Goal: Task Accomplishment & Management: Manage account settings

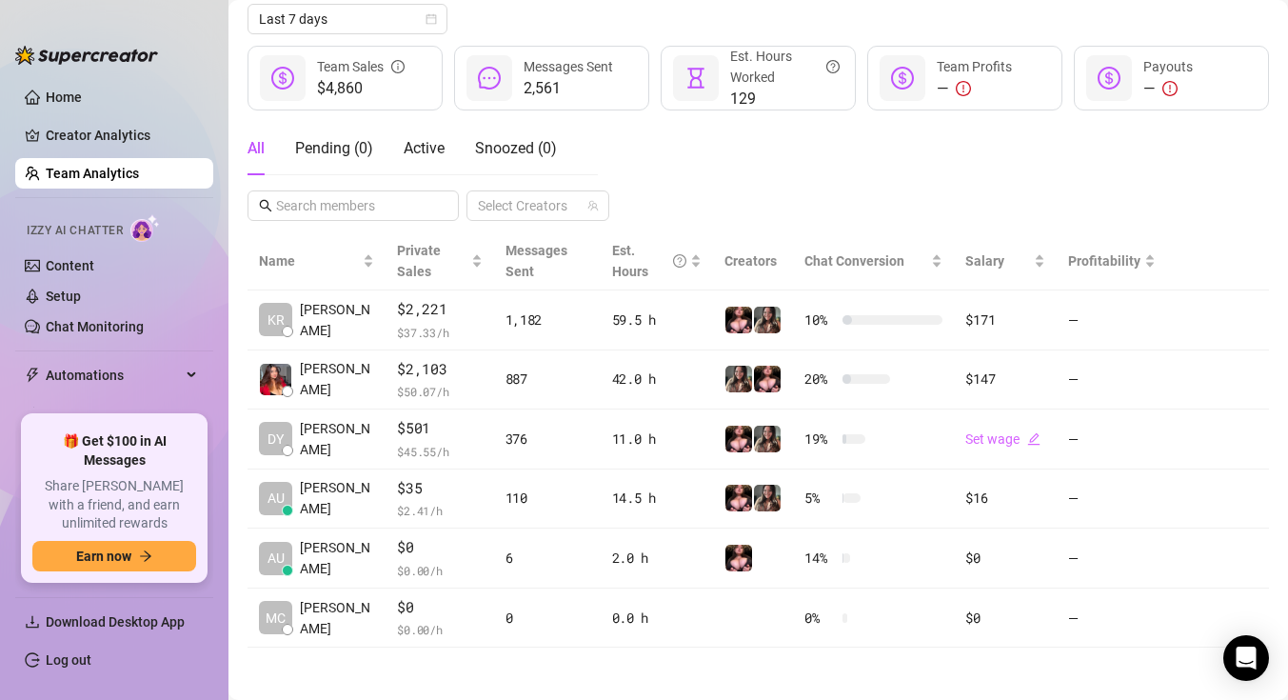
scroll to position [227, 0]
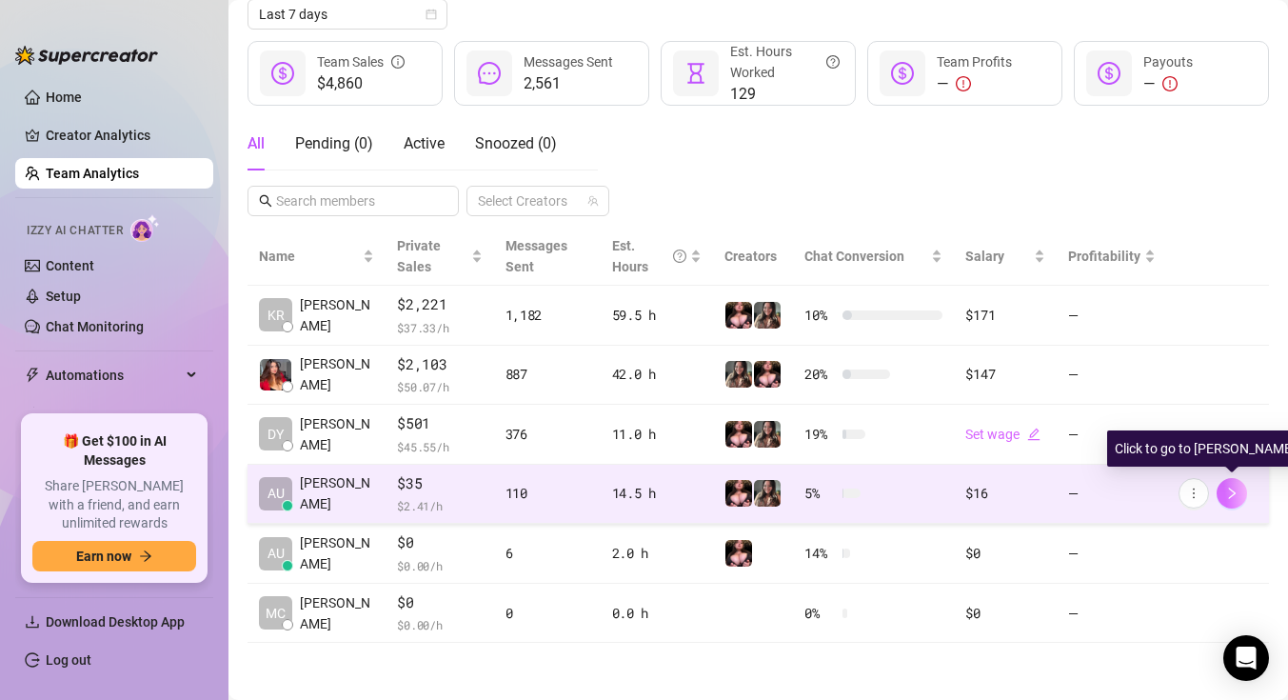
click at [1220, 490] on button "button" at bounding box center [1232, 493] width 30 height 30
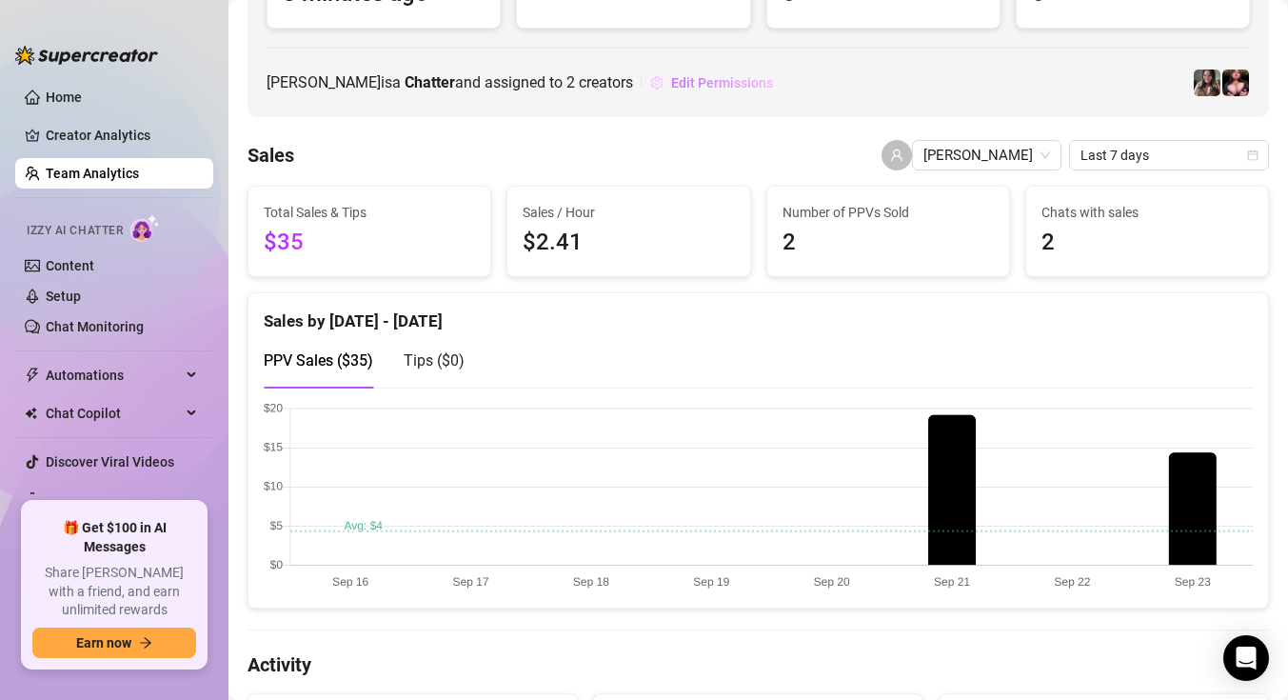
click at [735, 88] on span "Edit Permissions" at bounding box center [722, 82] width 102 height 15
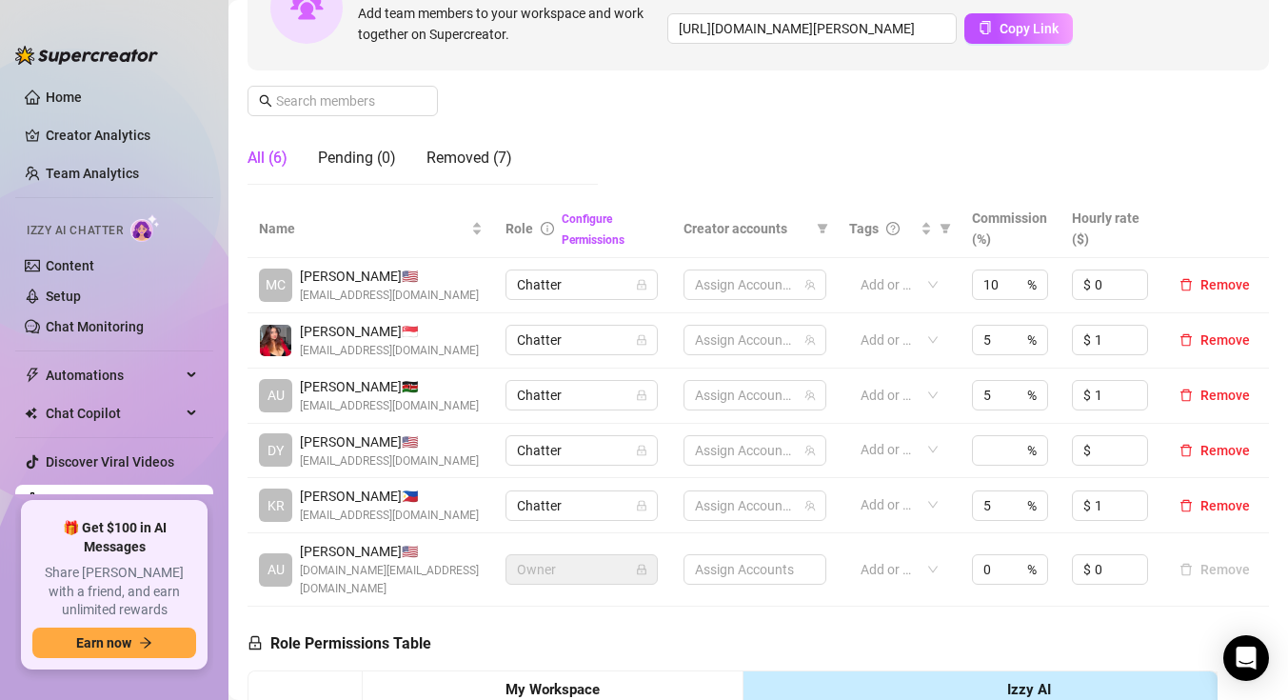
scroll to position [227, 0]
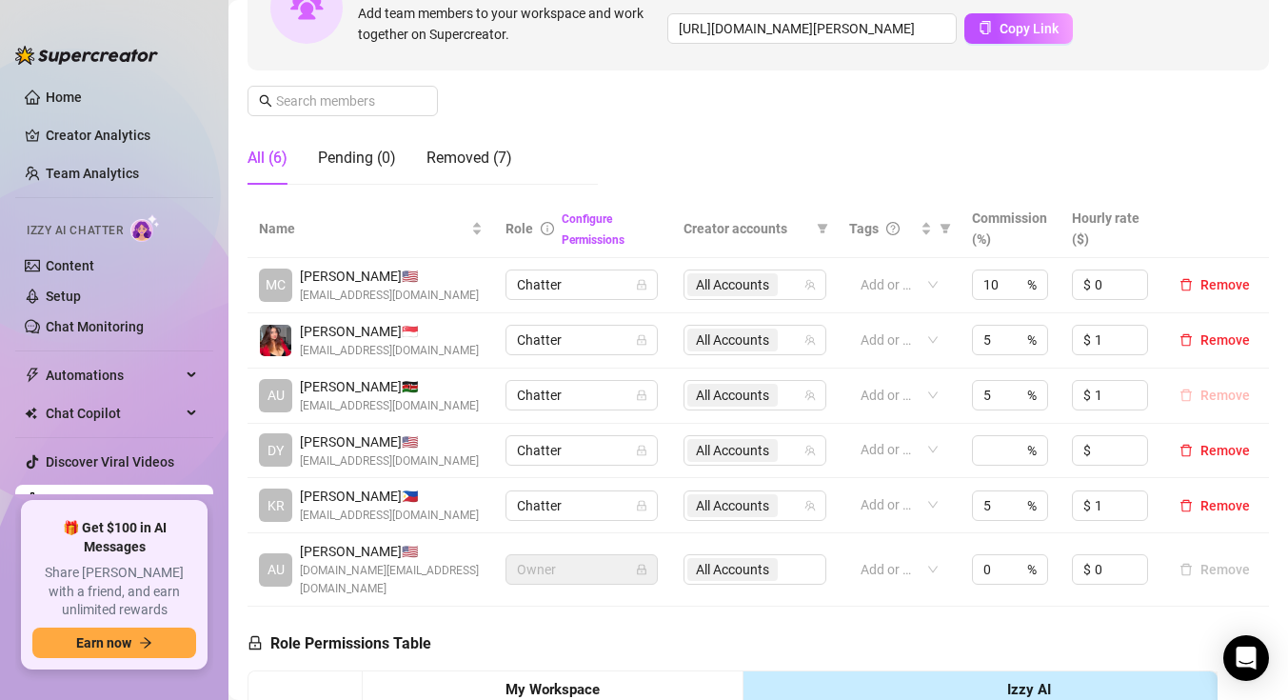
click at [1215, 396] on span "Remove" at bounding box center [1226, 394] width 50 height 15
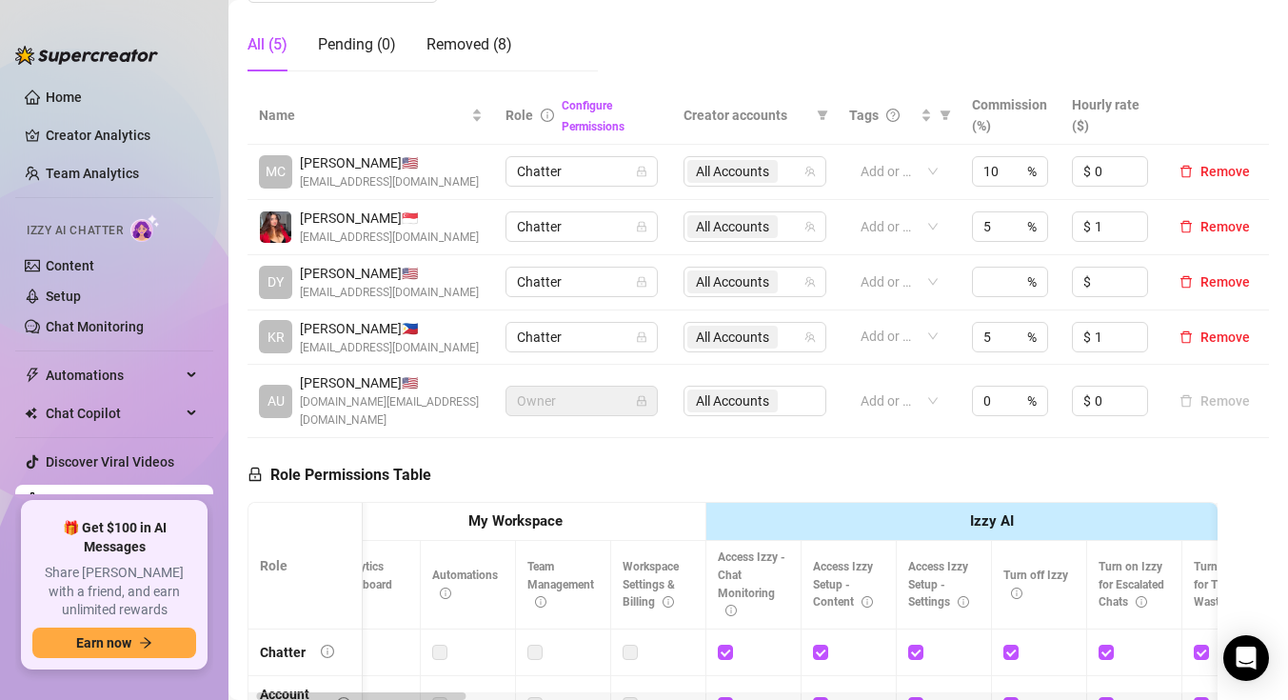
scroll to position [321, 0]
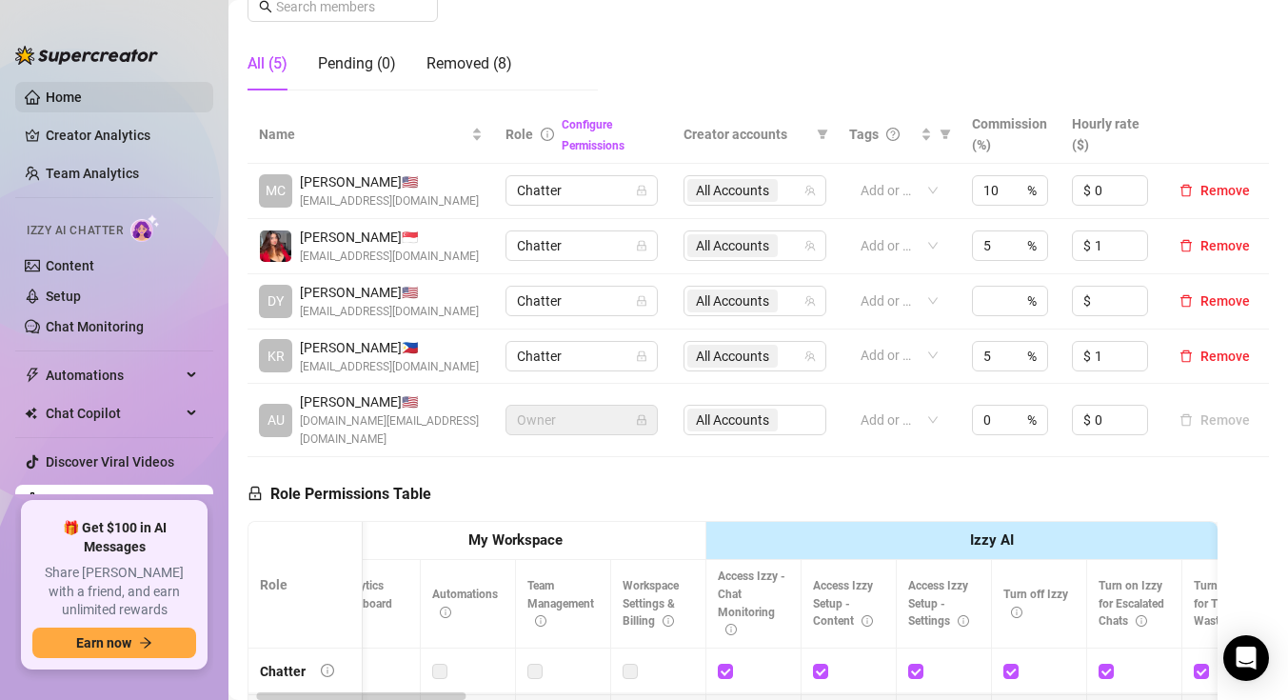
click at [82, 89] on link "Home" at bounding box center [64, 96] width 36 height 15
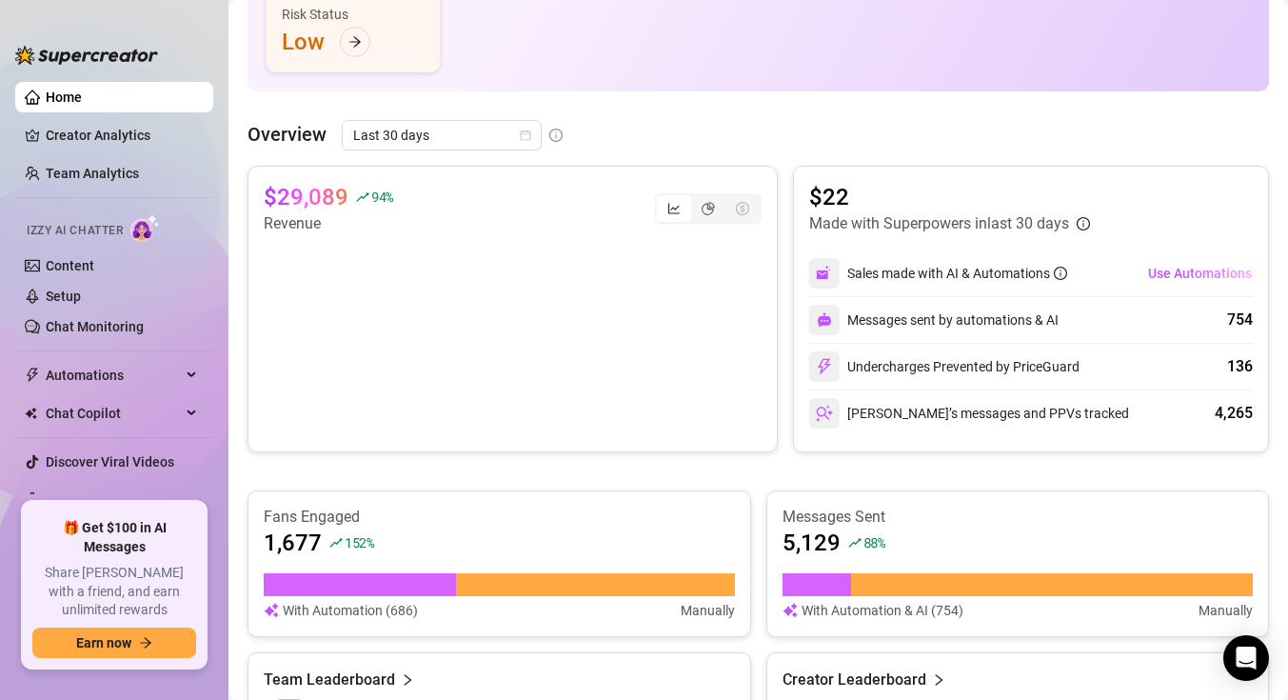
scroll to position [10, 0]
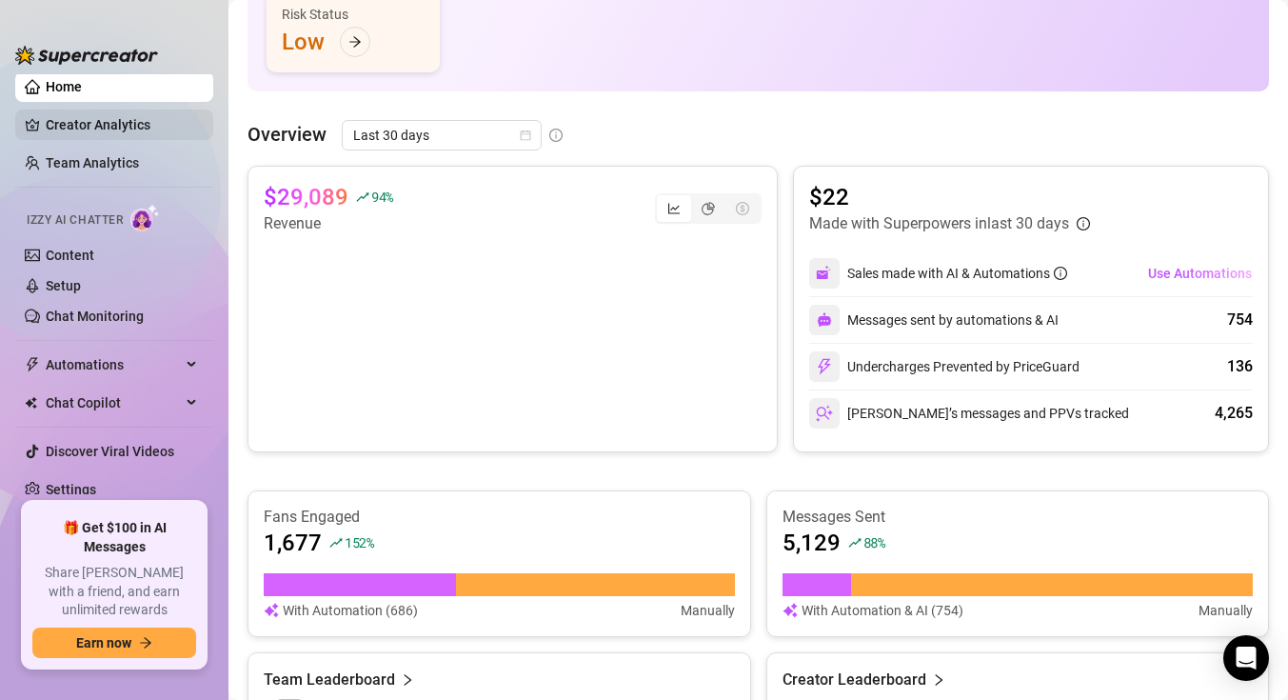
click at [150, 127] on link "Creator Analytics" at bounding box center [122, 124] width 152 height 30
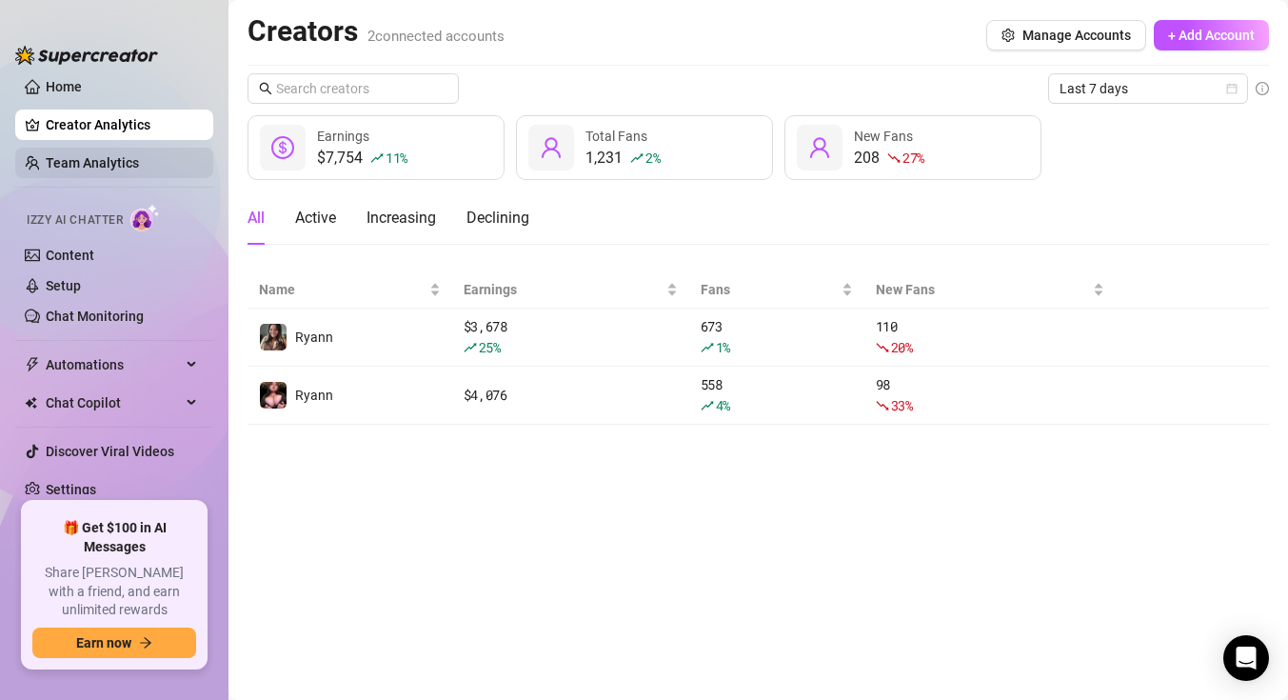
click at [139, 157] on link "Team Analytics" at bounding box center [92, 162] width 93 height 15
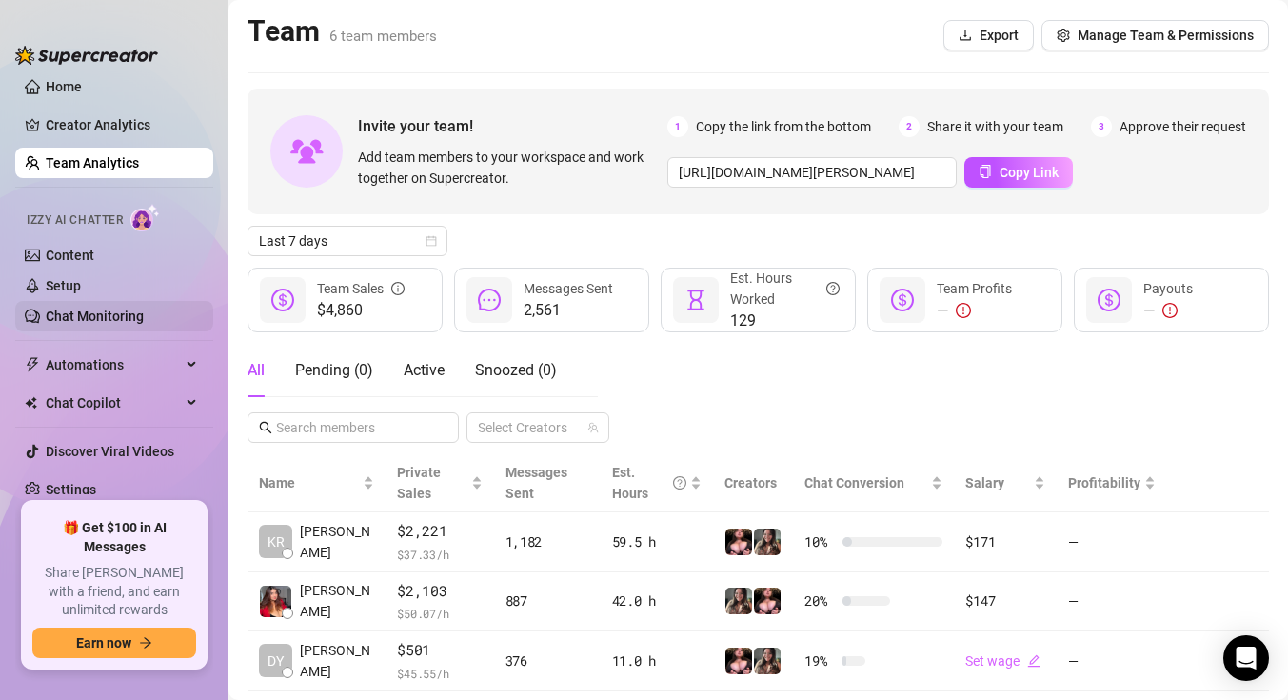
click at [127, 323] on link "Chat Monitoring" at bounding box center [95, 315] width 98 height 15
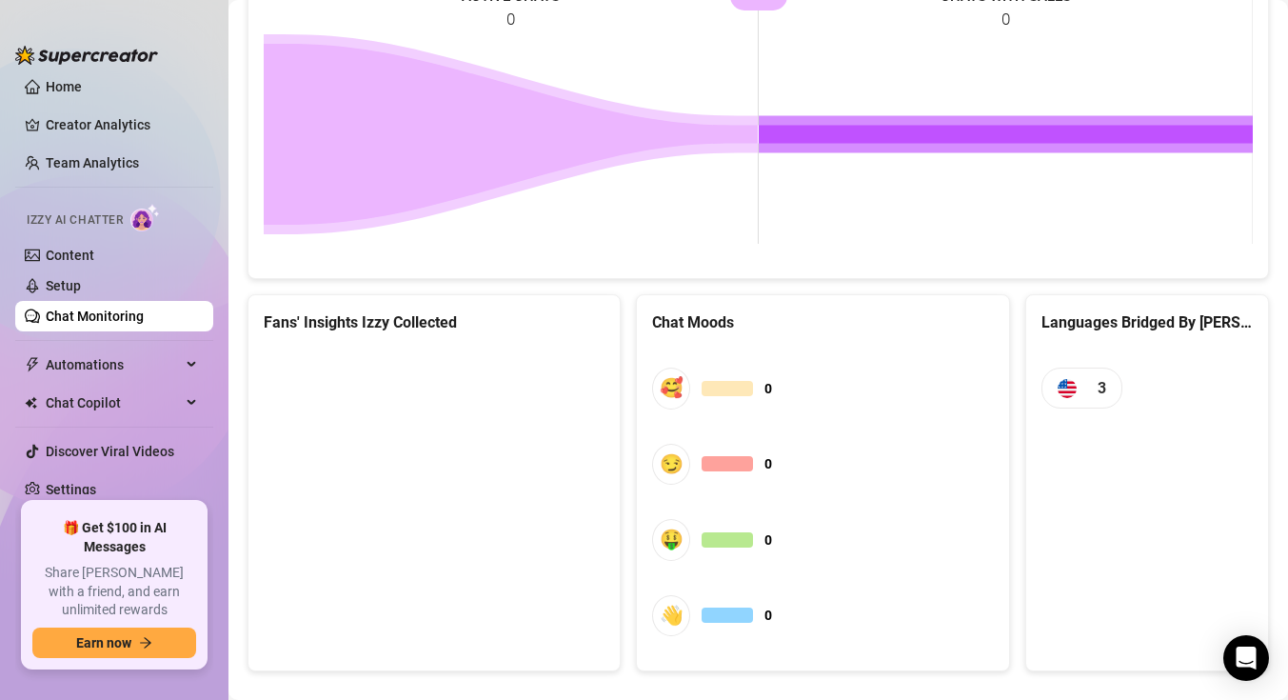
scroll to position [1013, 0]
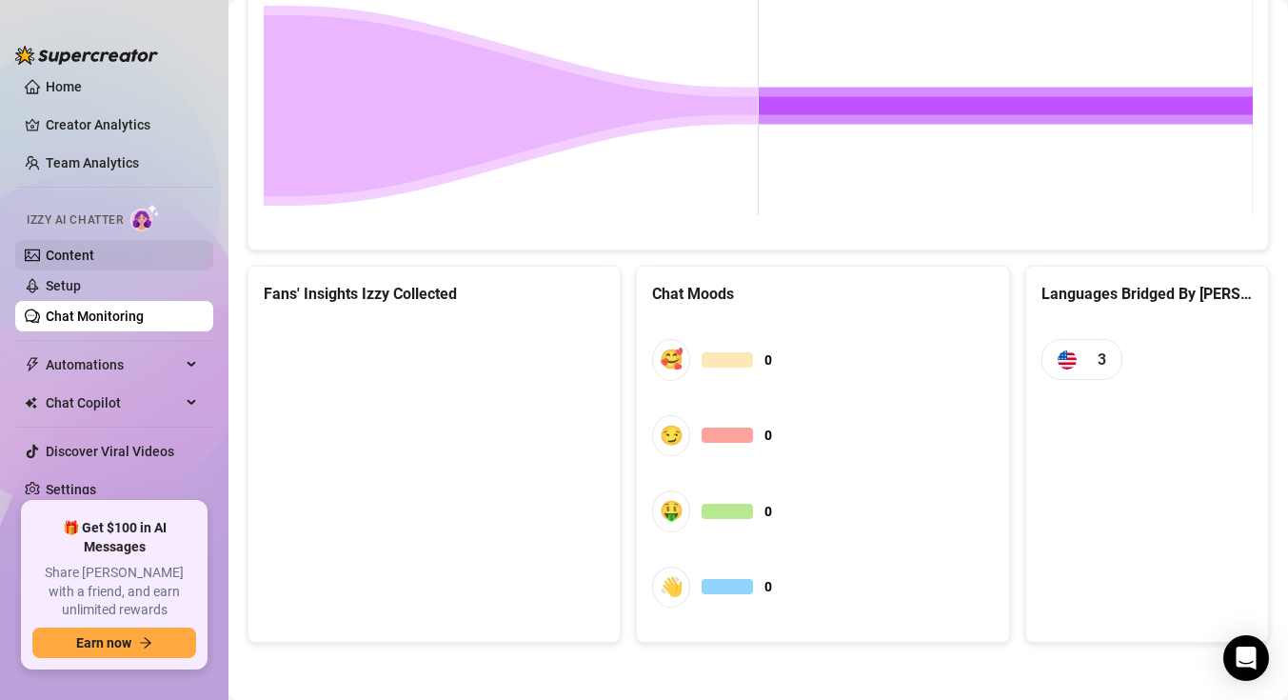
click at [94, 256] on link "Content" at bounding box center [70, 255] width 49 height 15
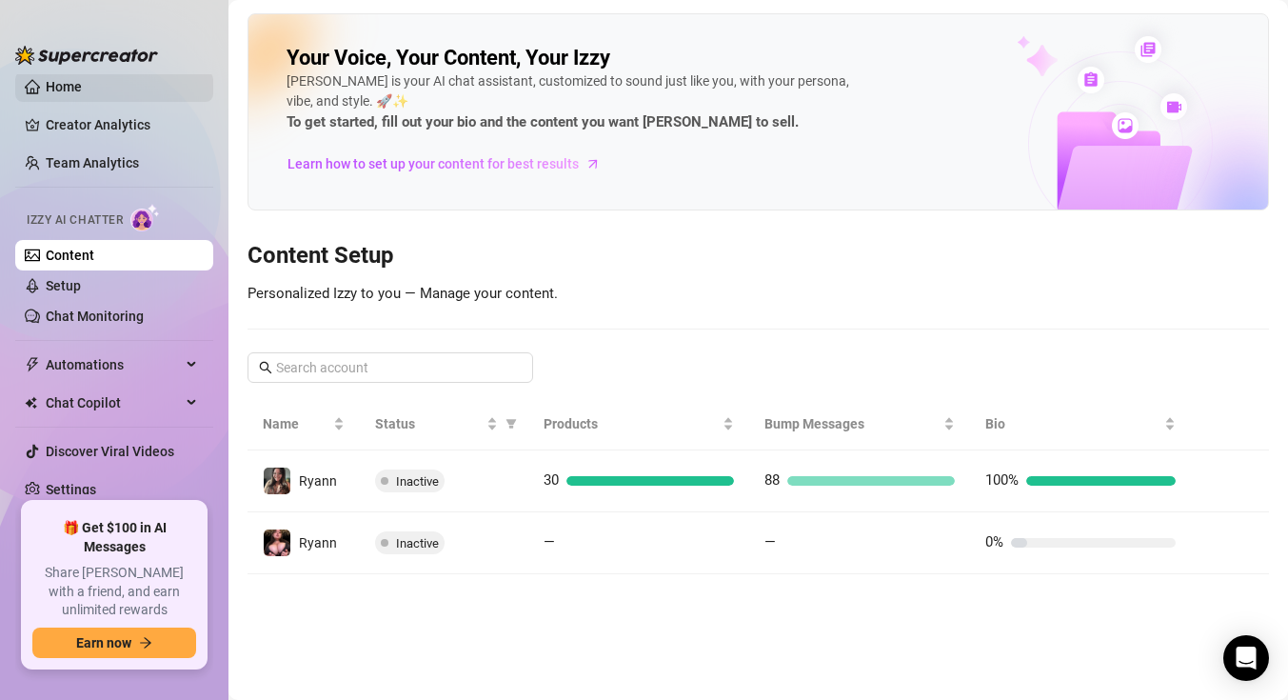
click at [82, 94] on link "Home" at bounding box center [64, 86] width 36 height 15
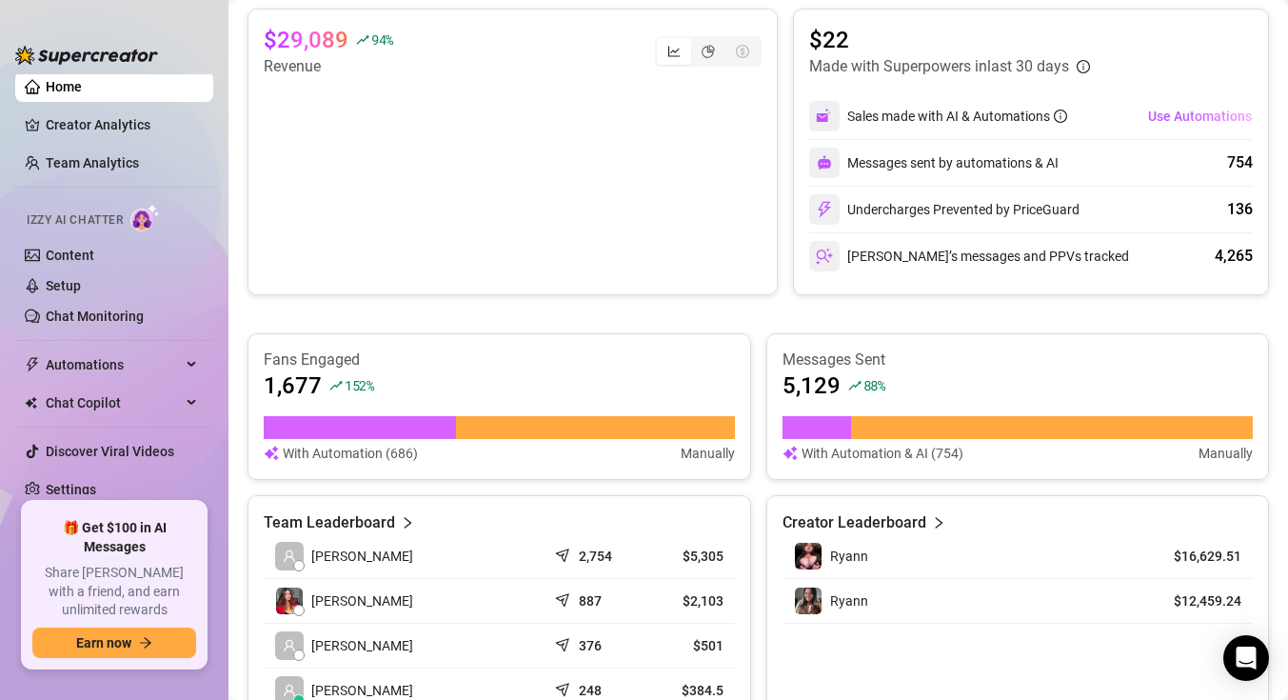
scroll to position [480, 0]
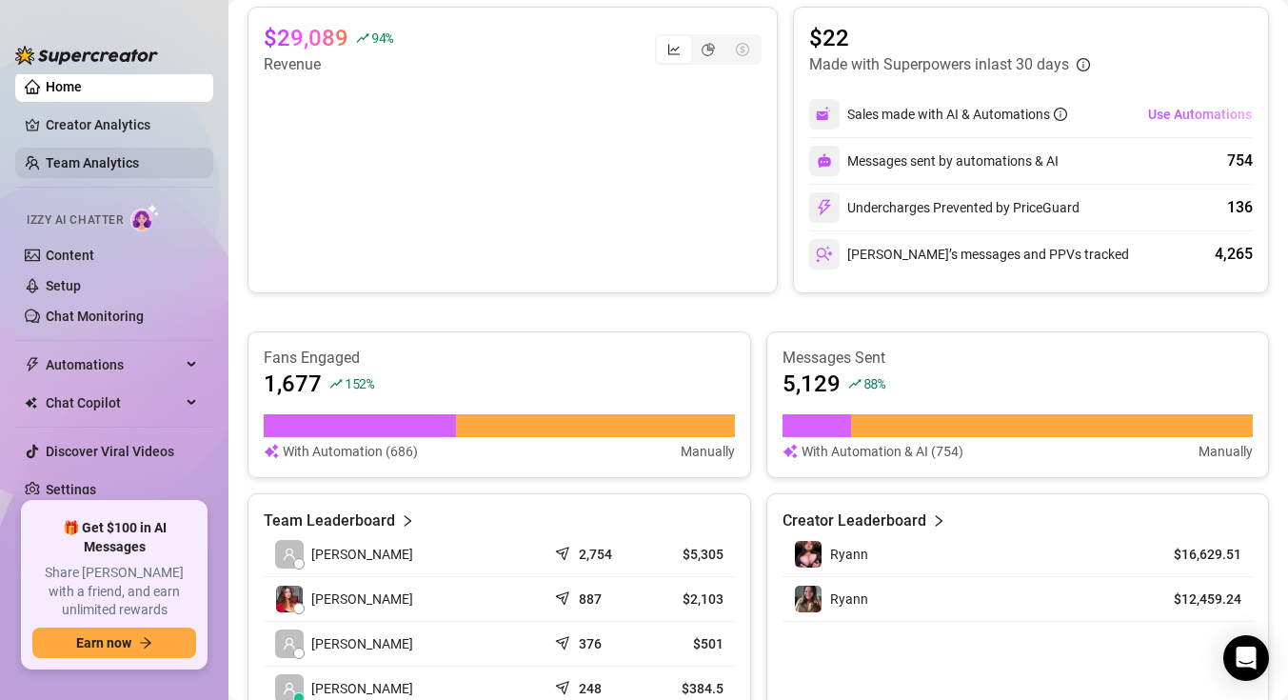
click at [98, 155] on link "Team Analytics" at bounding box center [92, 162] width 93 height 15
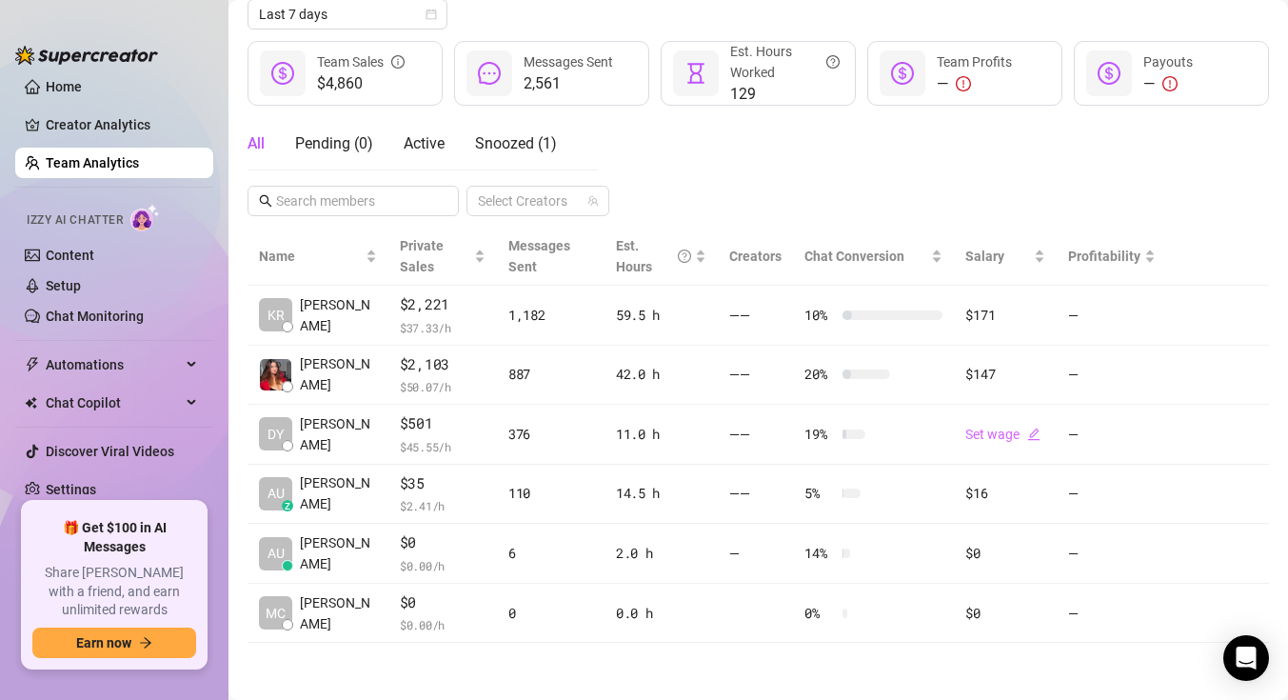
scroll to position [227, 0]
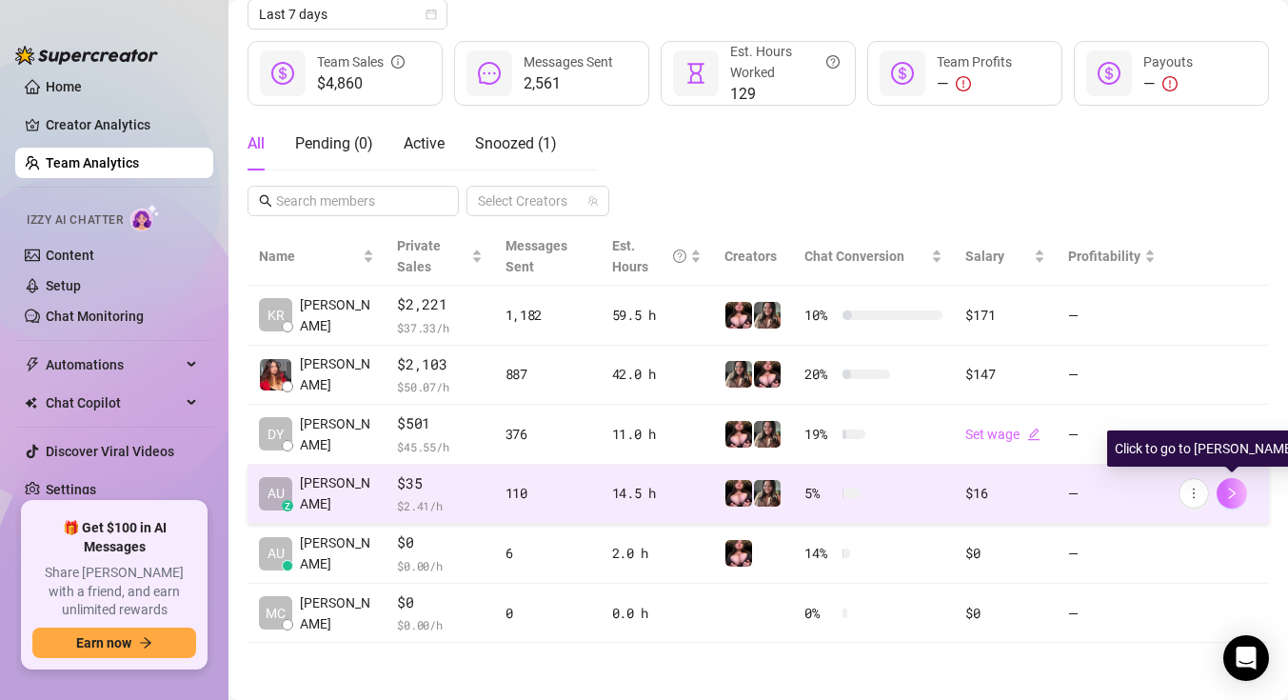
click at [1228, 502] on button "button" at bounding box center [1232, 493] width 30 height 30
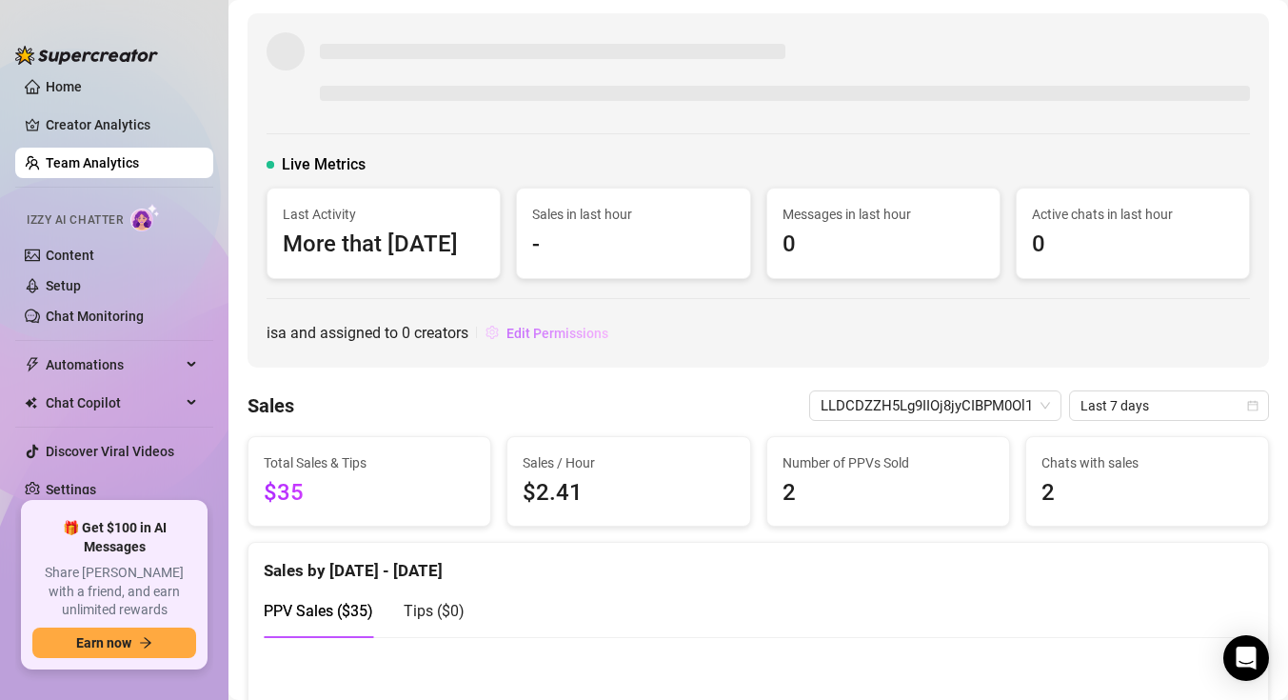
click at [542, 341] on span "Edit Permissions" at bounding box center [558, 333] width 102 height 15
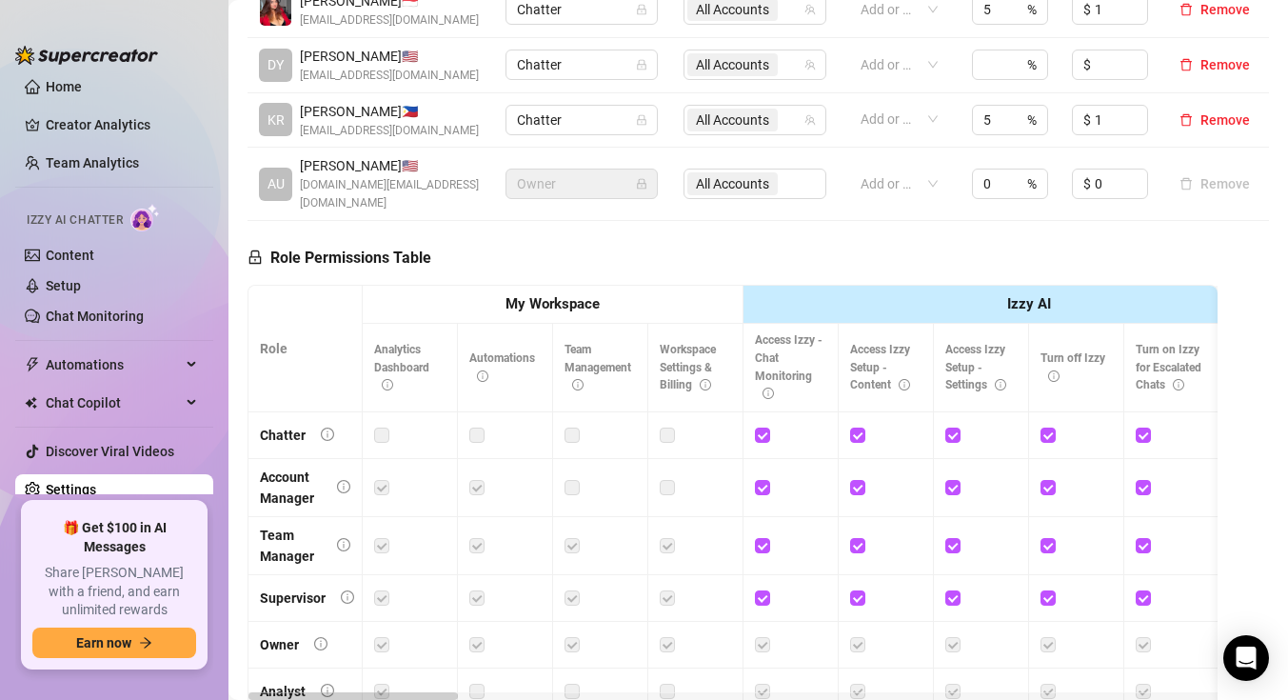
scroll to position [681, 0]
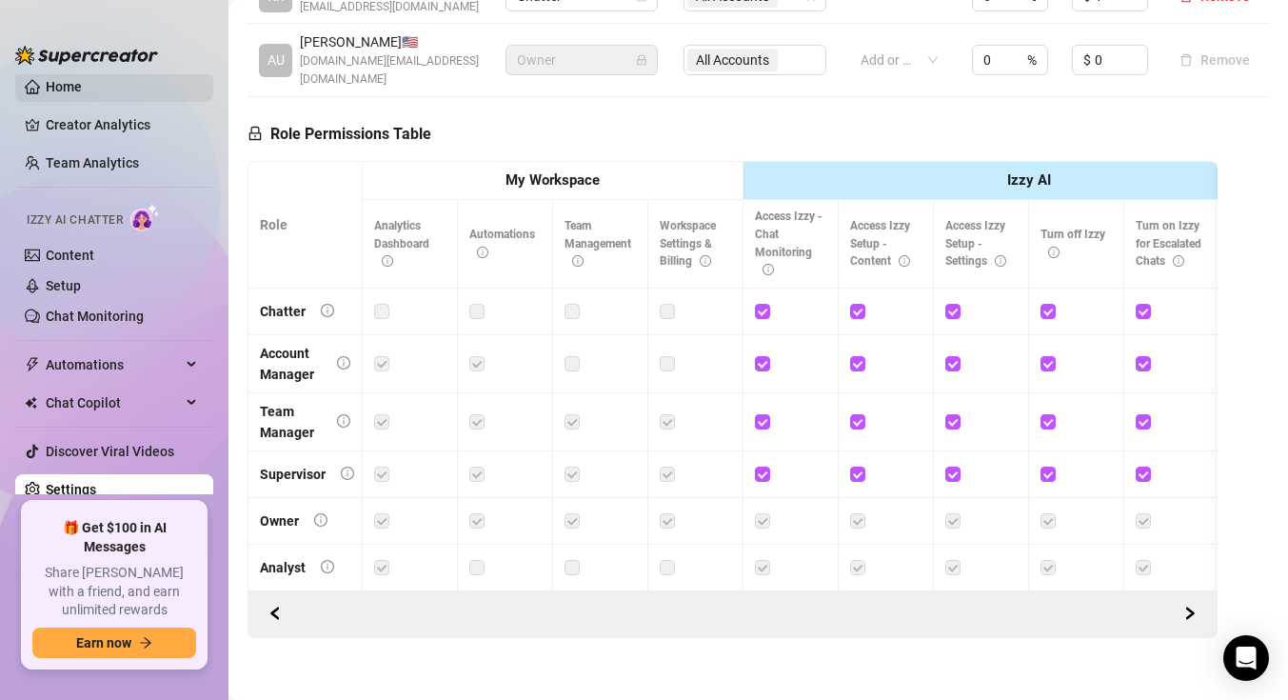
click at [82, 94] on link "Home" at bounding box center [64, 86] width 36 height 15
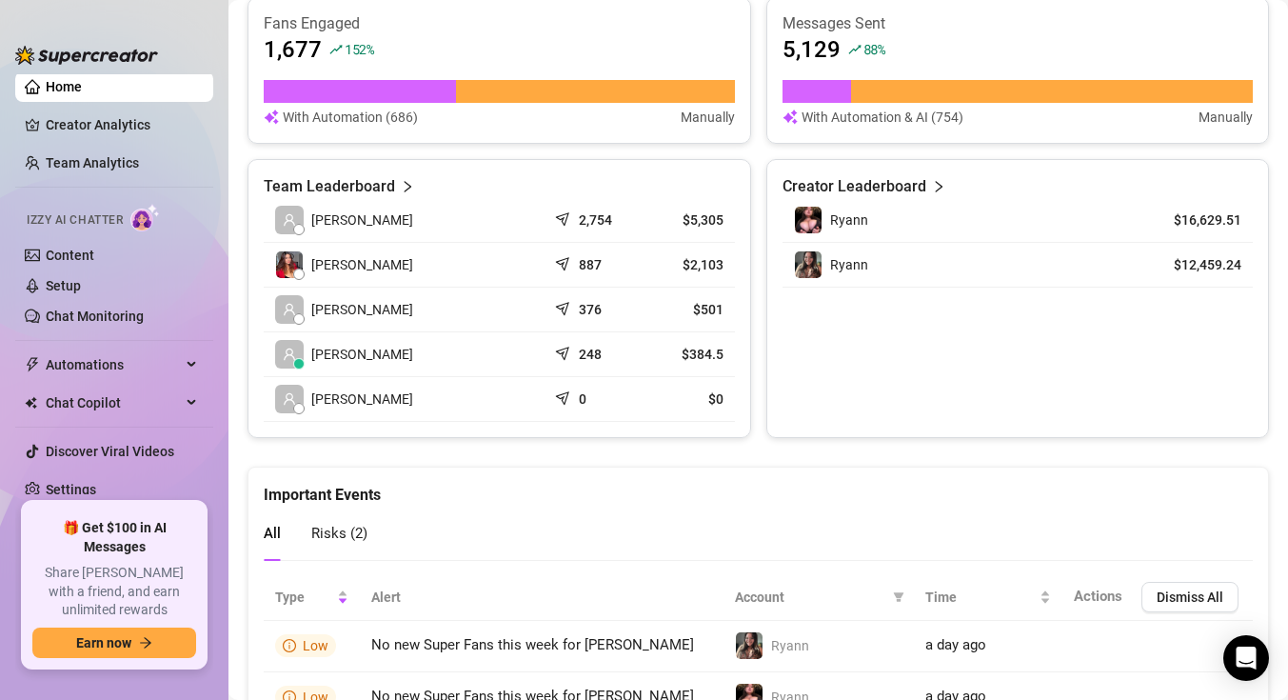
scroll to position [910, 0]
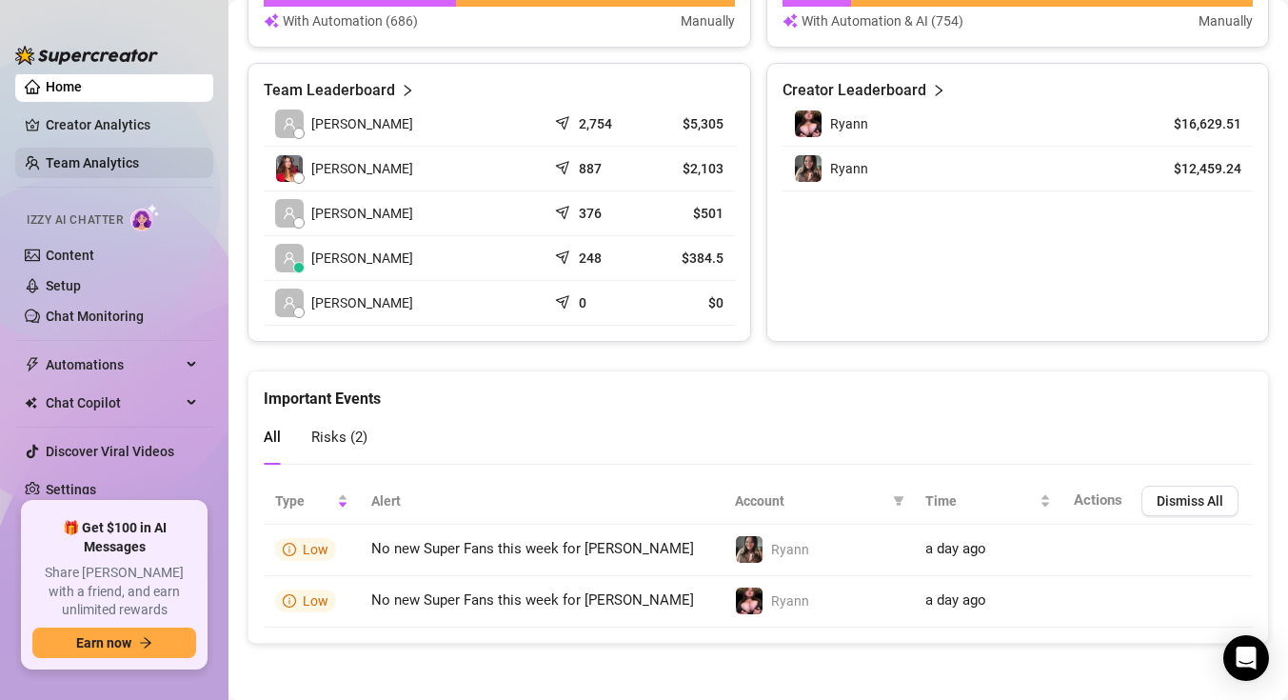
click at [133, 155] on link "Team Analytics" at bounding box center [92, 162] width 93 height 15
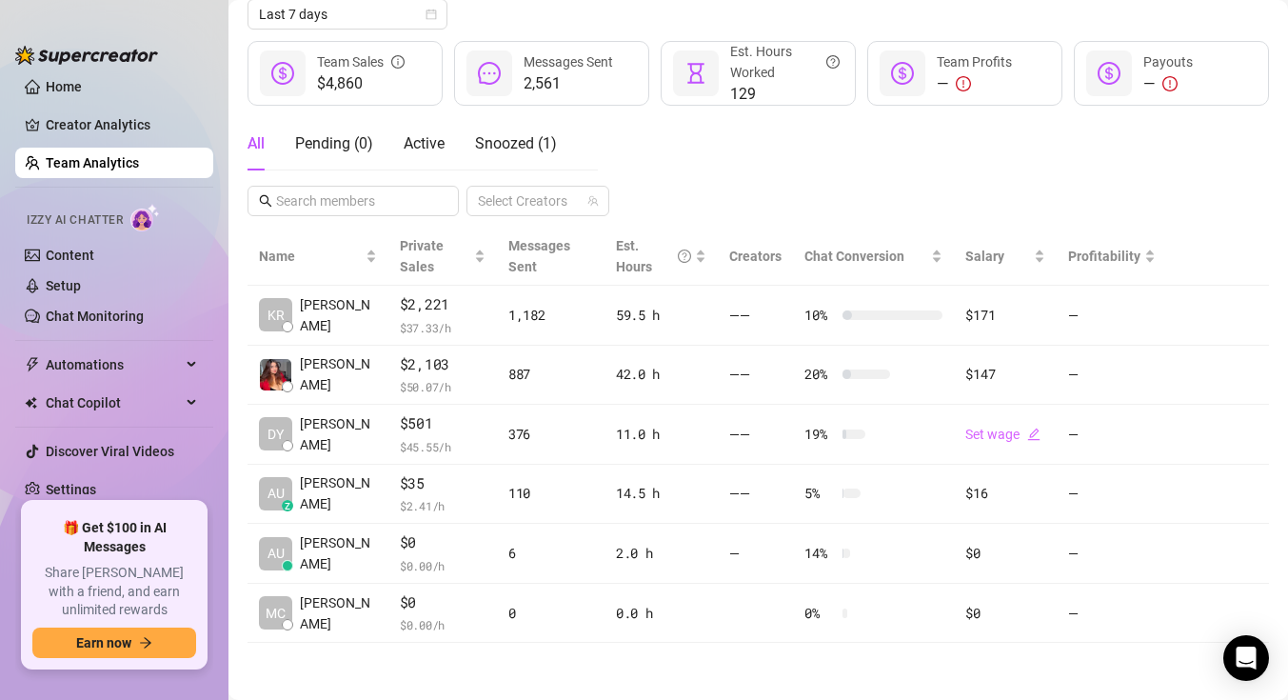
scroll to position [227, 0]
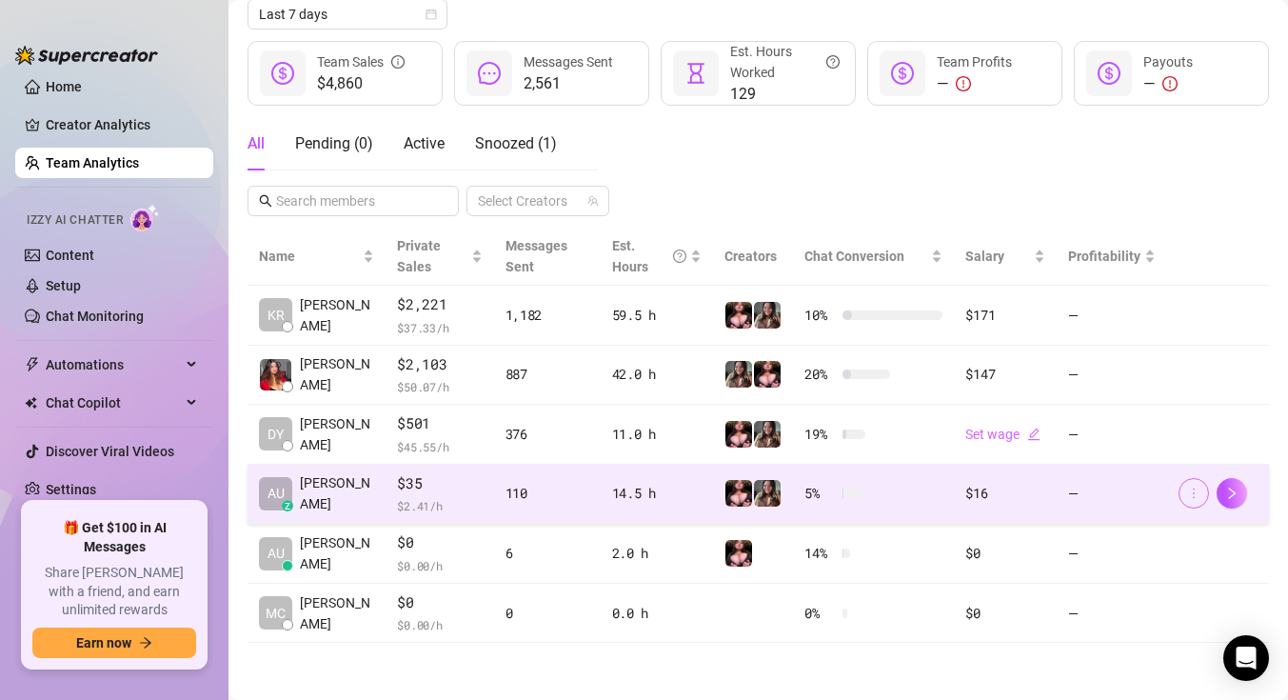
click at [1194, 482] on button "button" at bounding box center [1194, 493] width 30 height 30
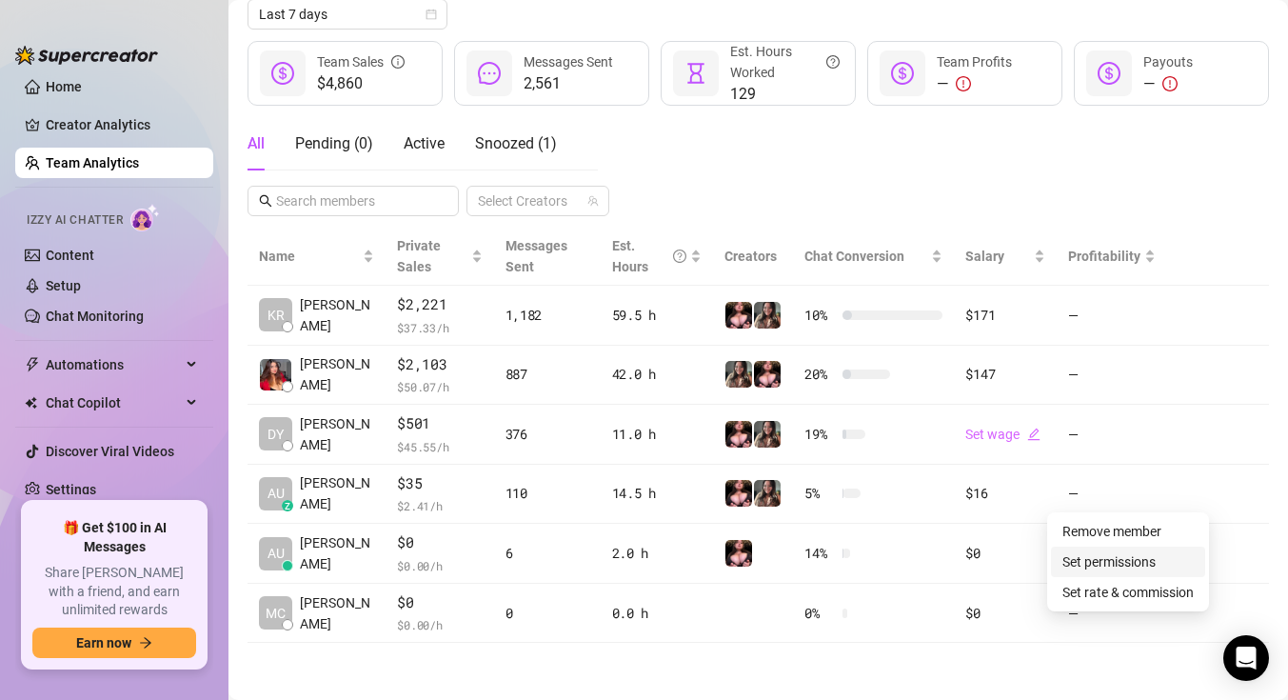
click at [1117, 554] on link "Set permissions" at bounding box center [1109, 561] width 93 height 15
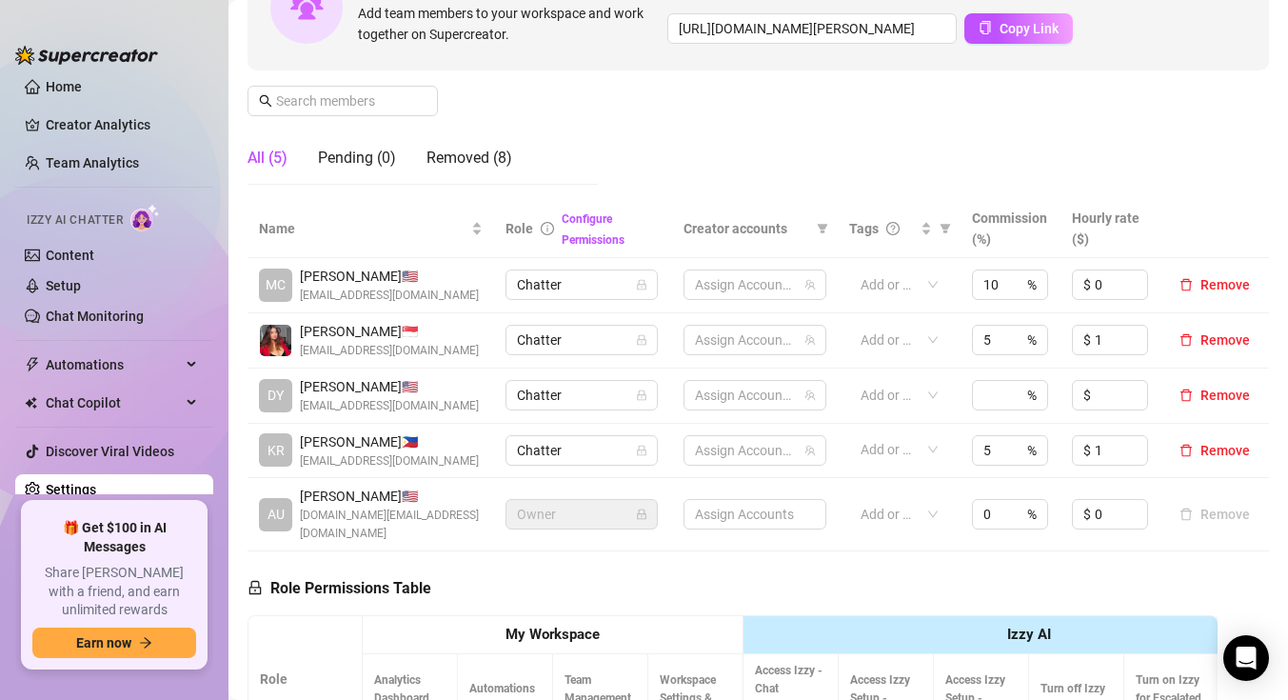
scroll to position [227, 0]
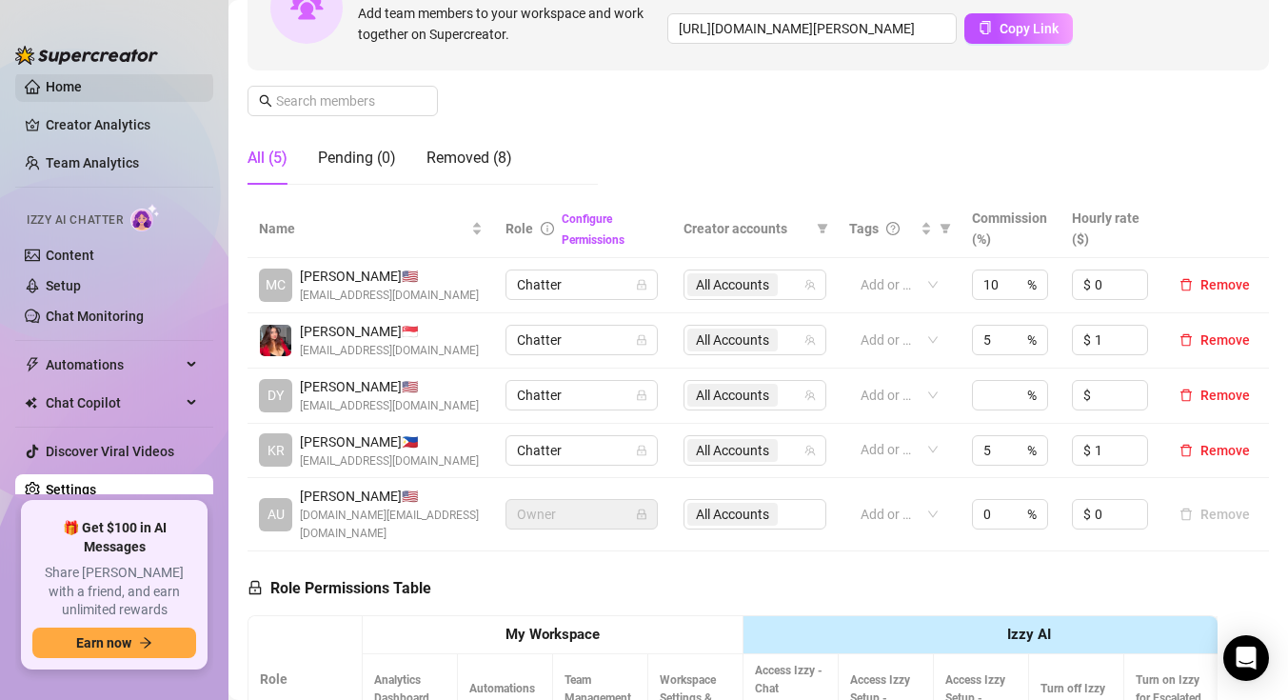
click at [82, 89] on link "Home" at bounding box center [64, 86] width 36 height 15
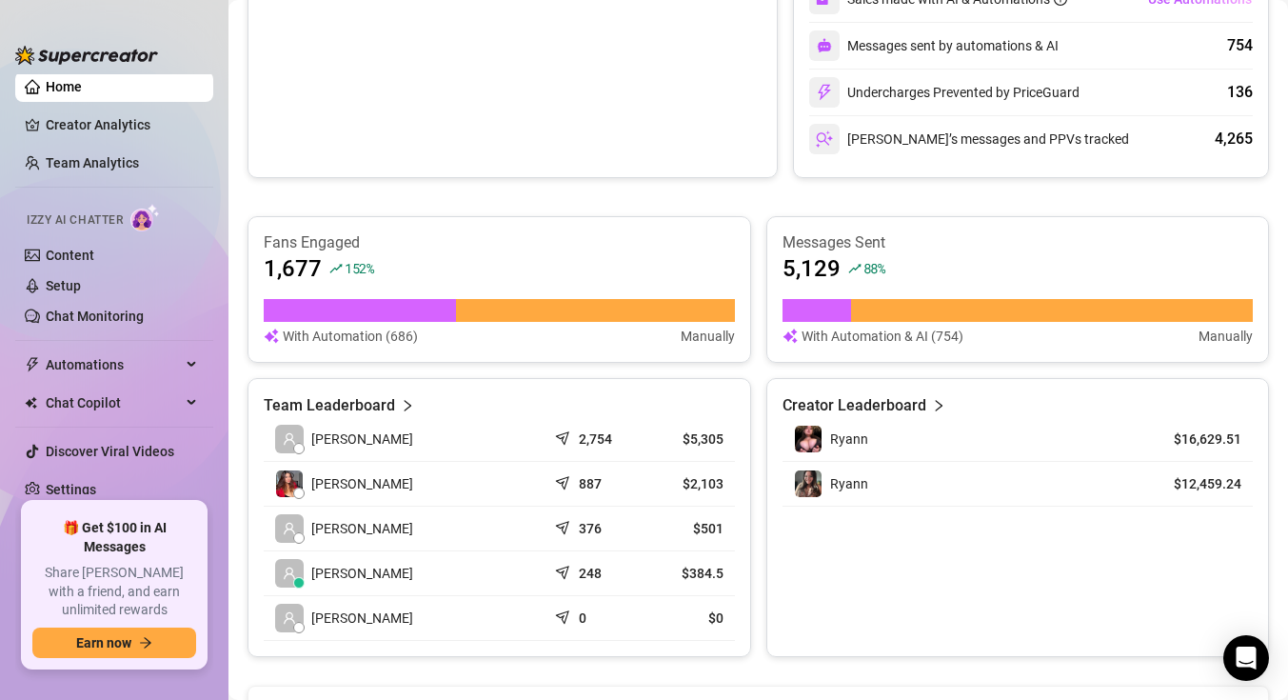
scroll to position [910, 0]
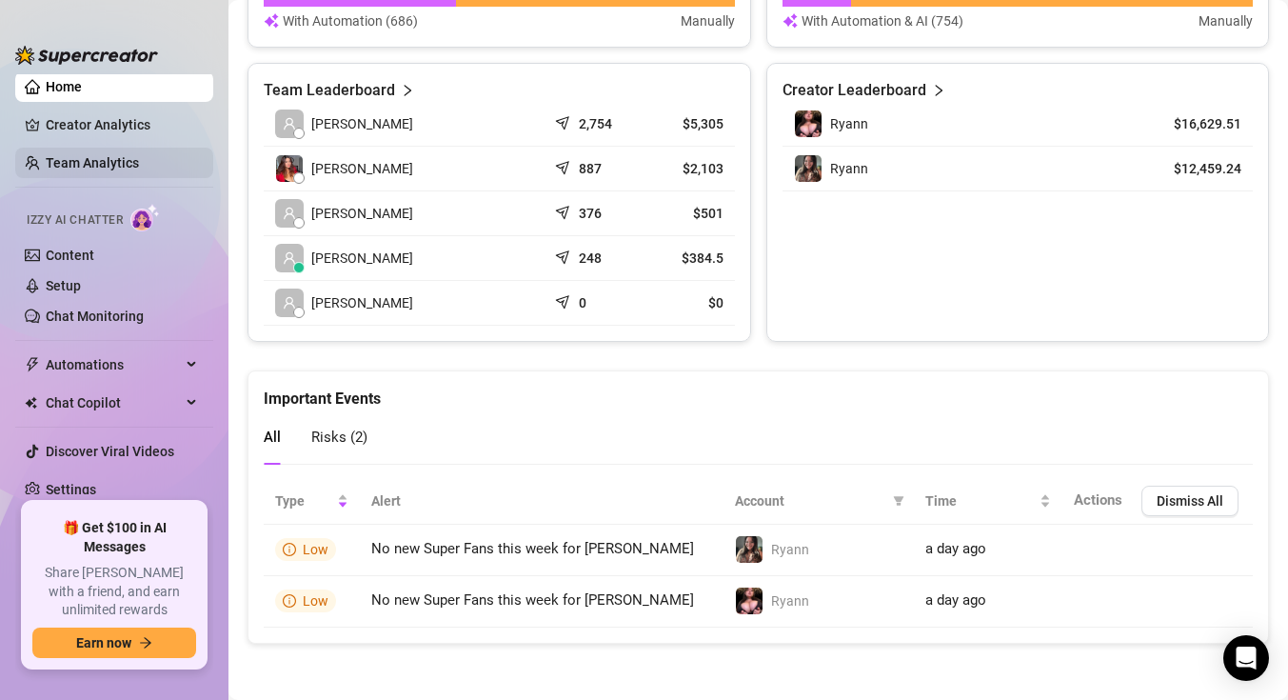
click at [136, 160] on link "Team Analytics" at bounding box center [92, 162] width 93 height 15
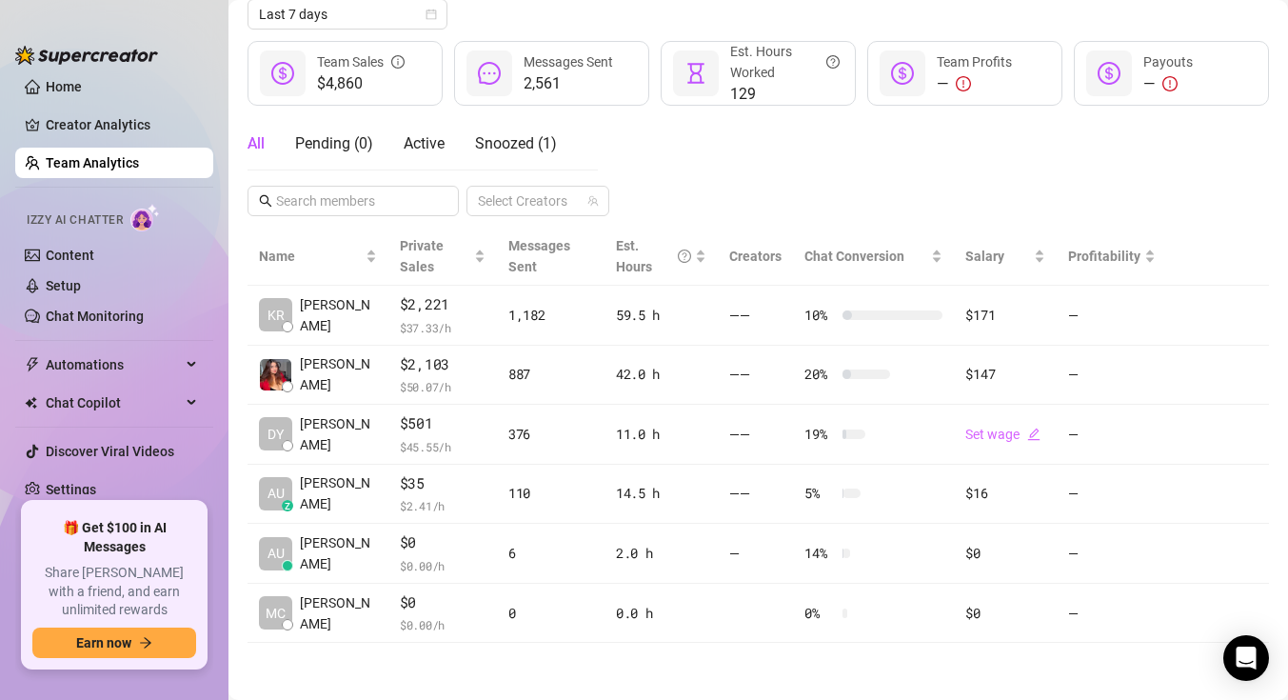
scroll to position [227, 0]
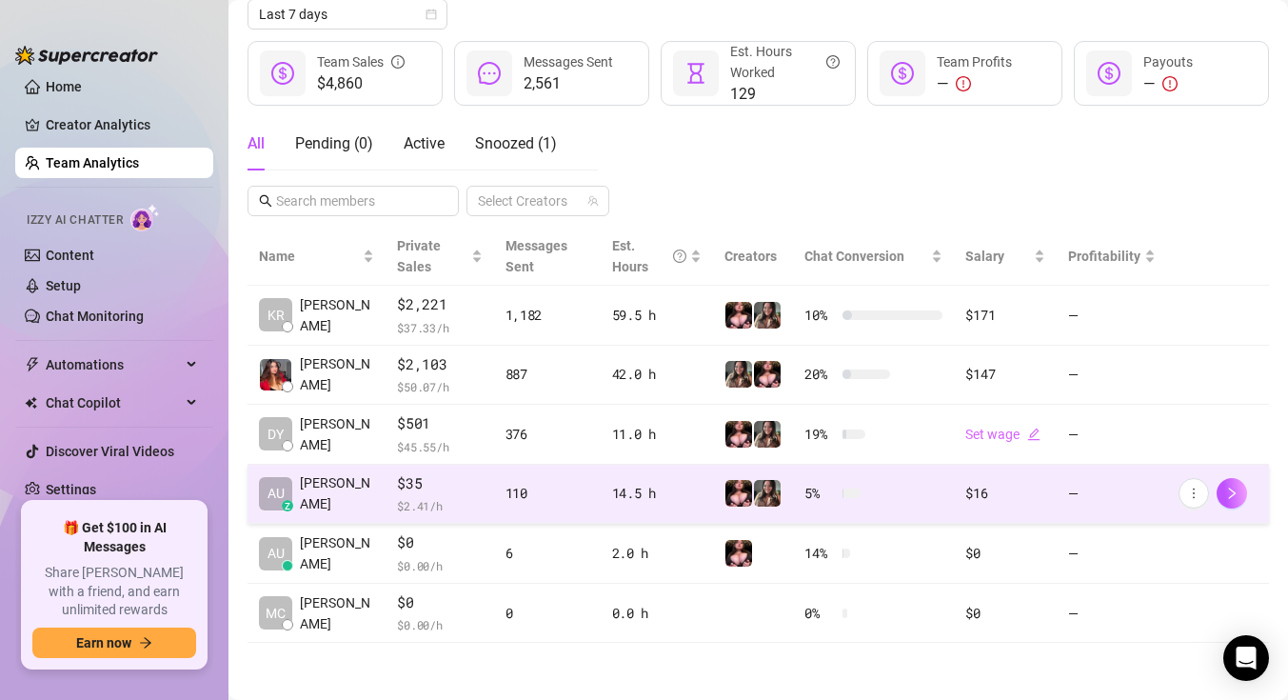
click at [580, 480] on td "110" at bounding box center [547, 495] width 107 height 60
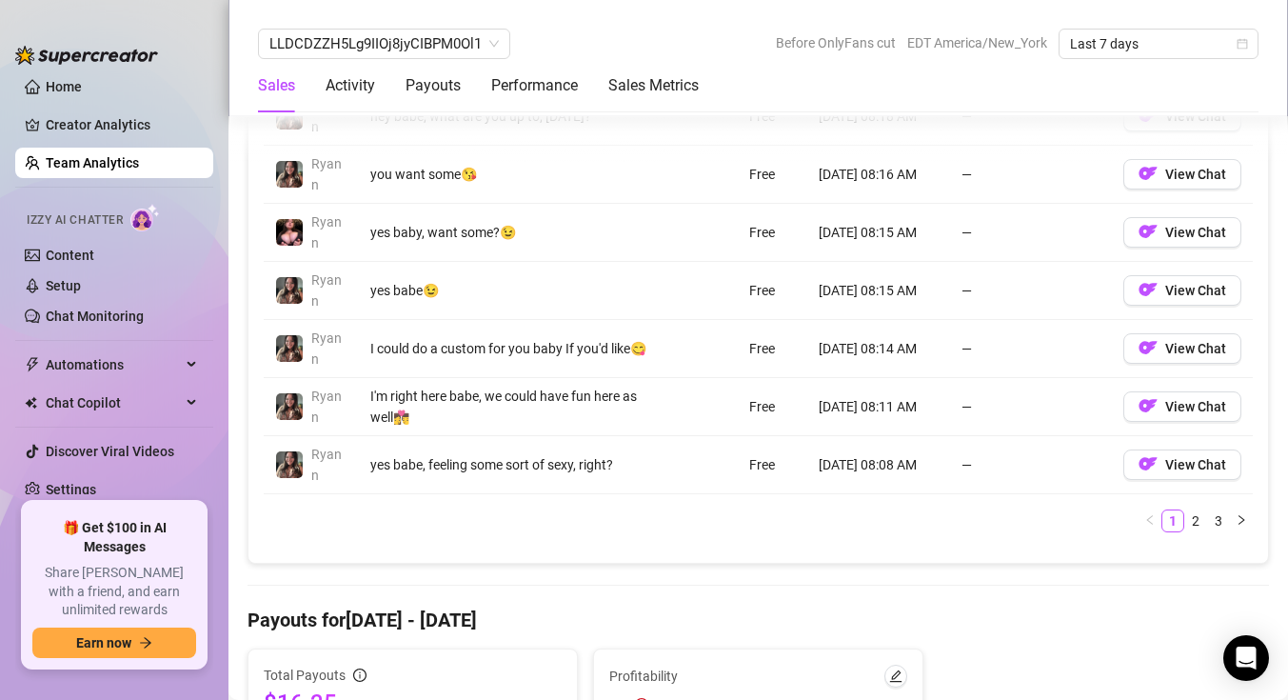
scroll to position [1677, 0]
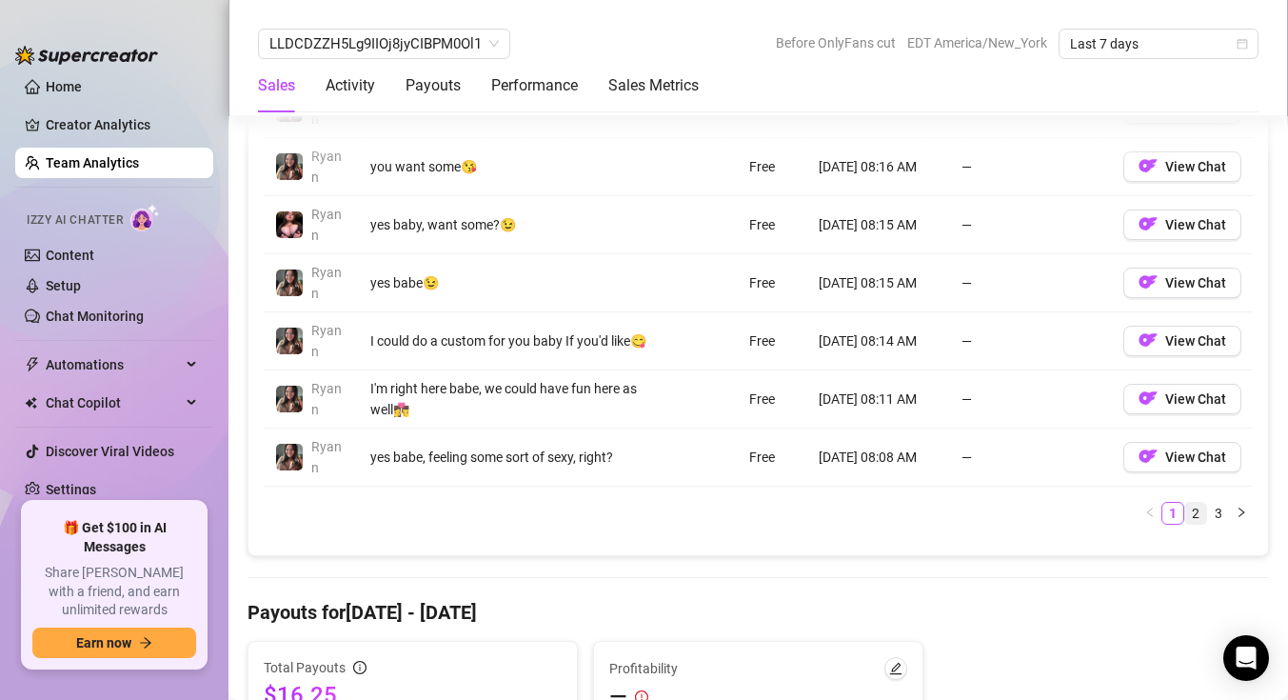
click at [1188, 524] on link "2" at bounding box center [1195, 513] width 21 height 21
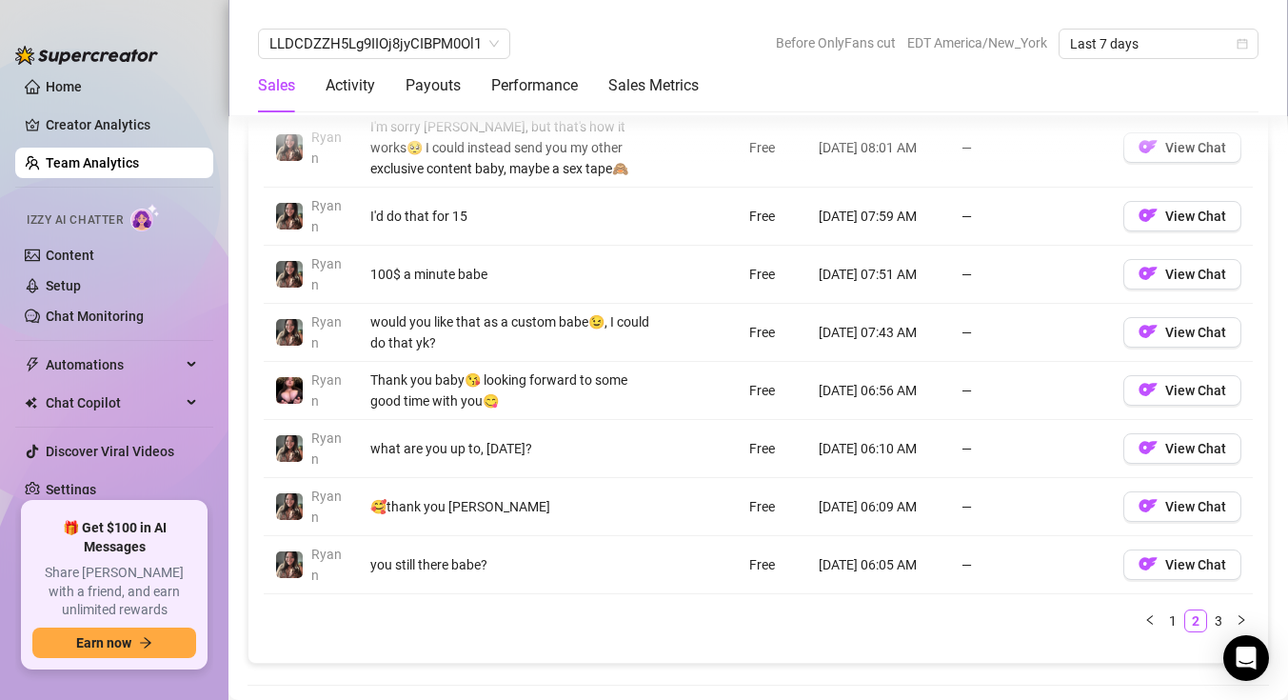
scroll to position [1638, 0]
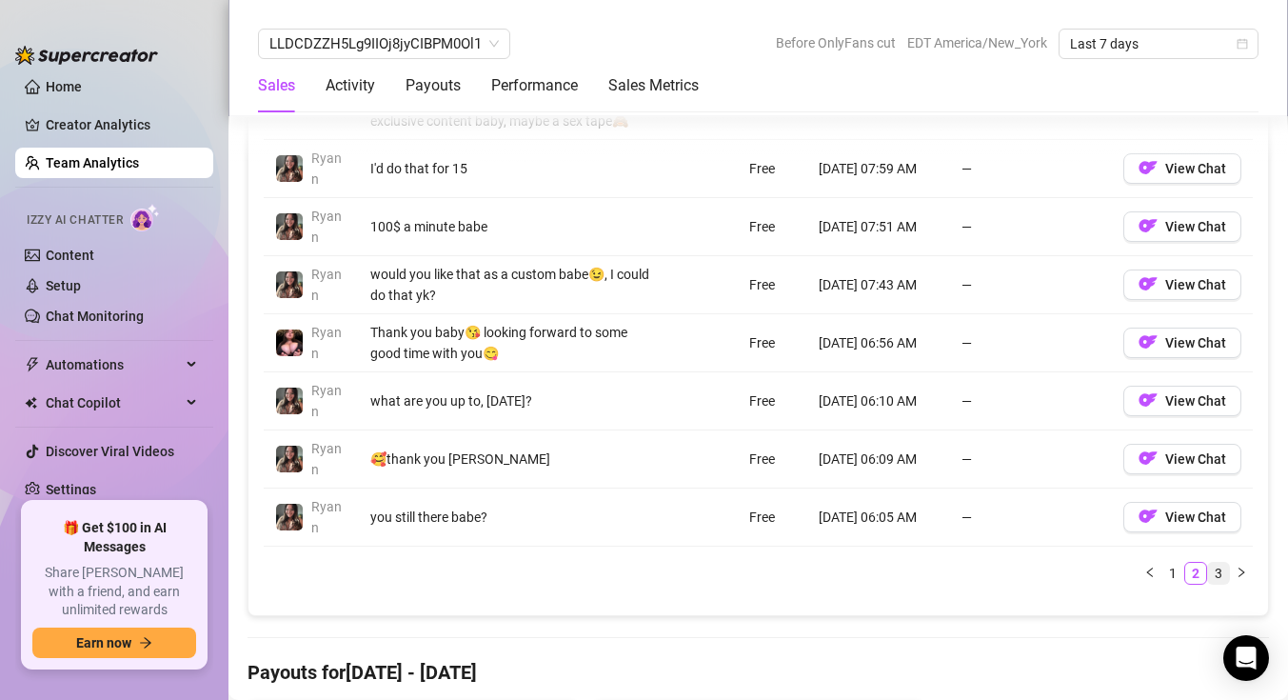
click at [1222, 584] on link "3" at bounding box center [1218, 573] width 21 height 21
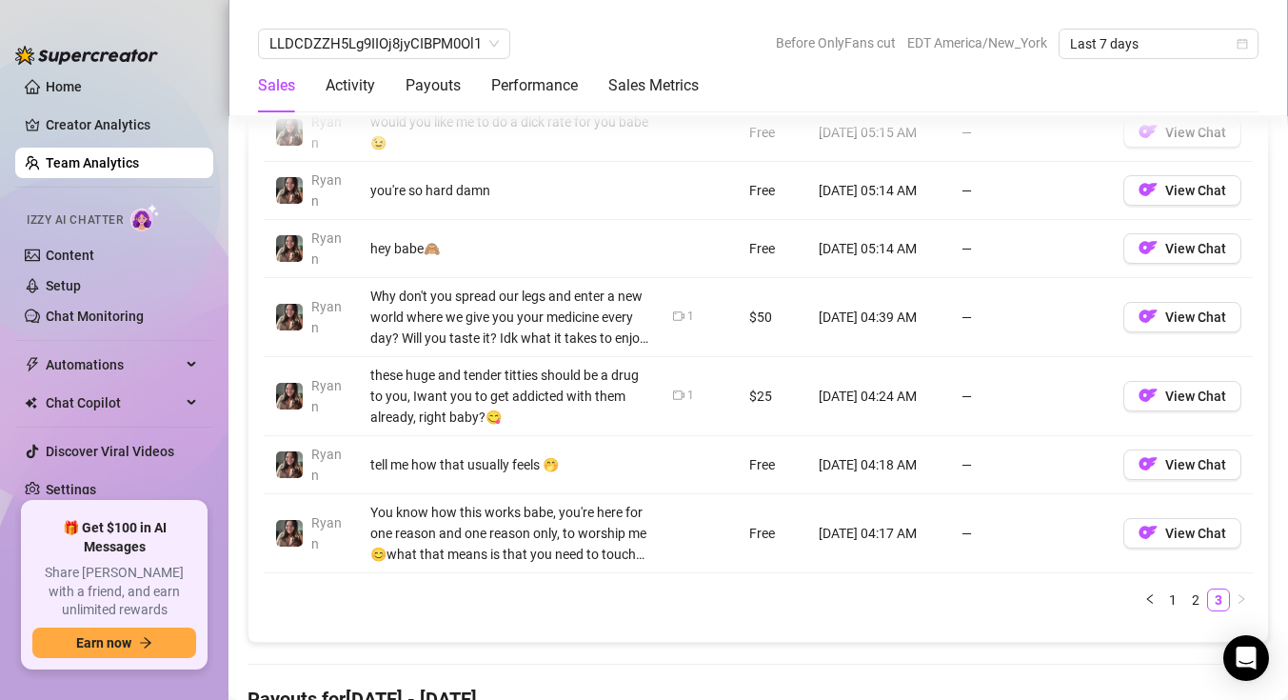
scroll to position [1659, 0]
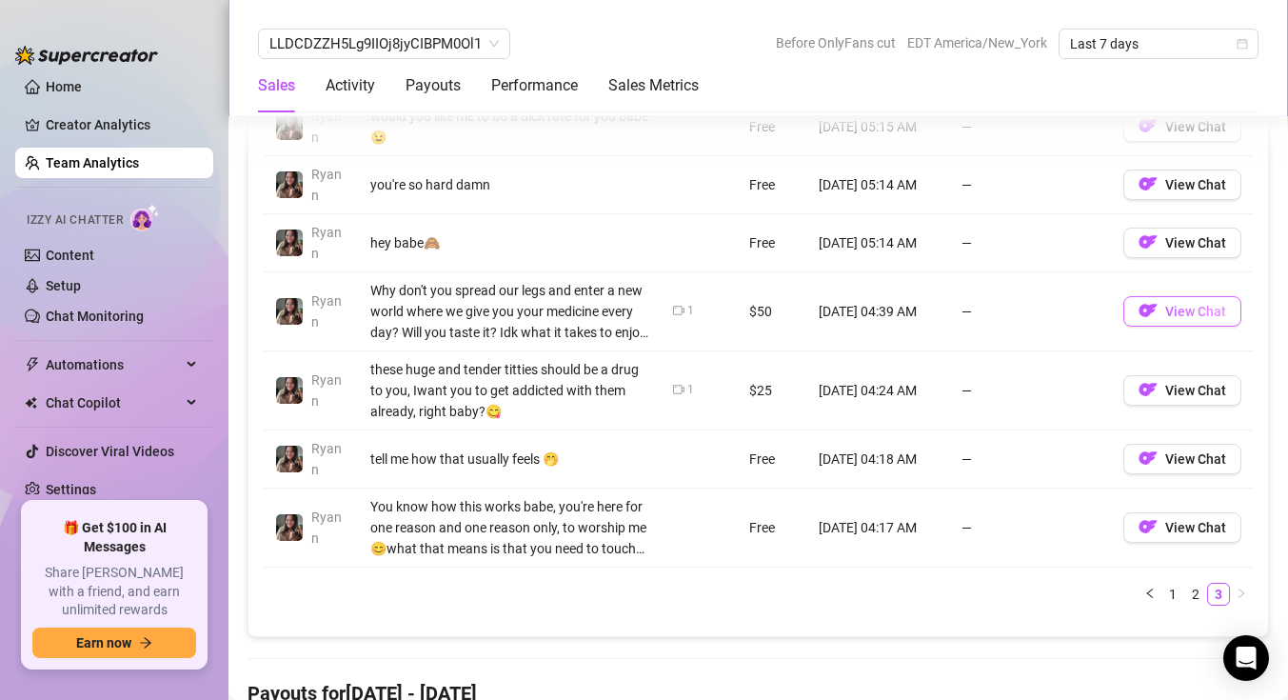
click at [1157, 320] on img "button" at bounding box center [1148, 310] width 19 height 19
click at [1168, 398] on span "View Chat" at bounding box center [1195, 390] width 61 height 15
click at [1184, 319] on span "View Chat" at bounding box center [1195, 311] width 61 height 15
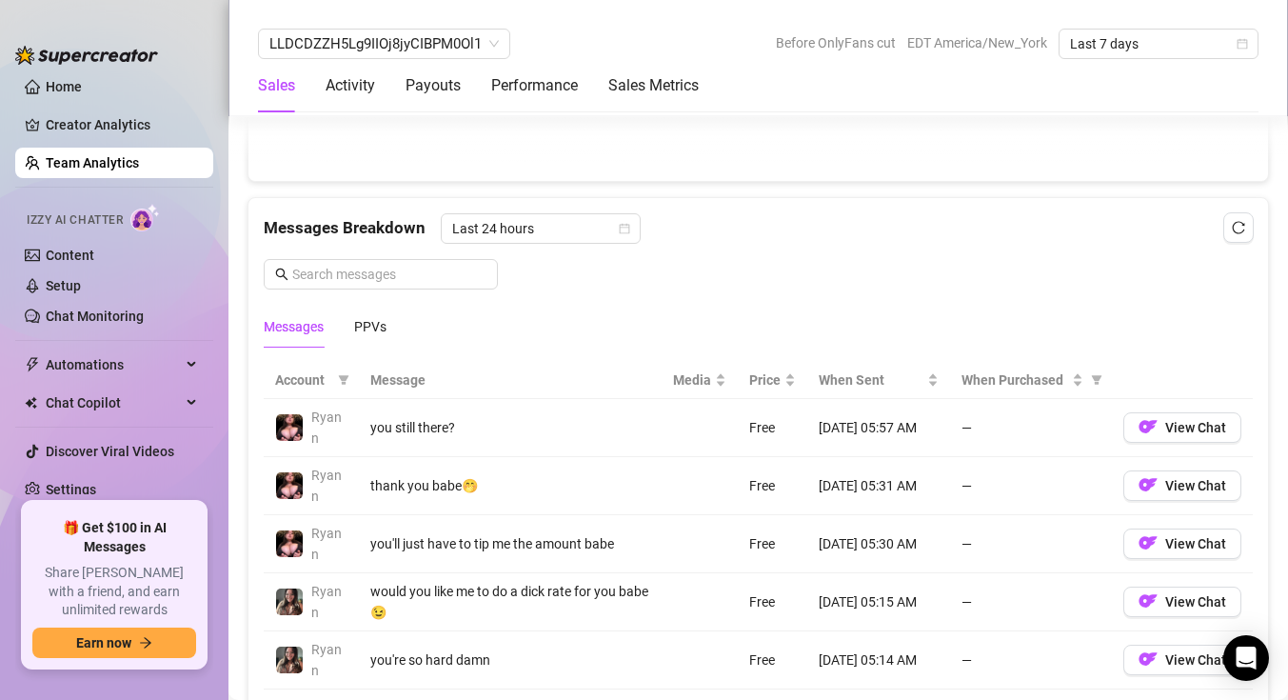
scroll to position [1175, 0]
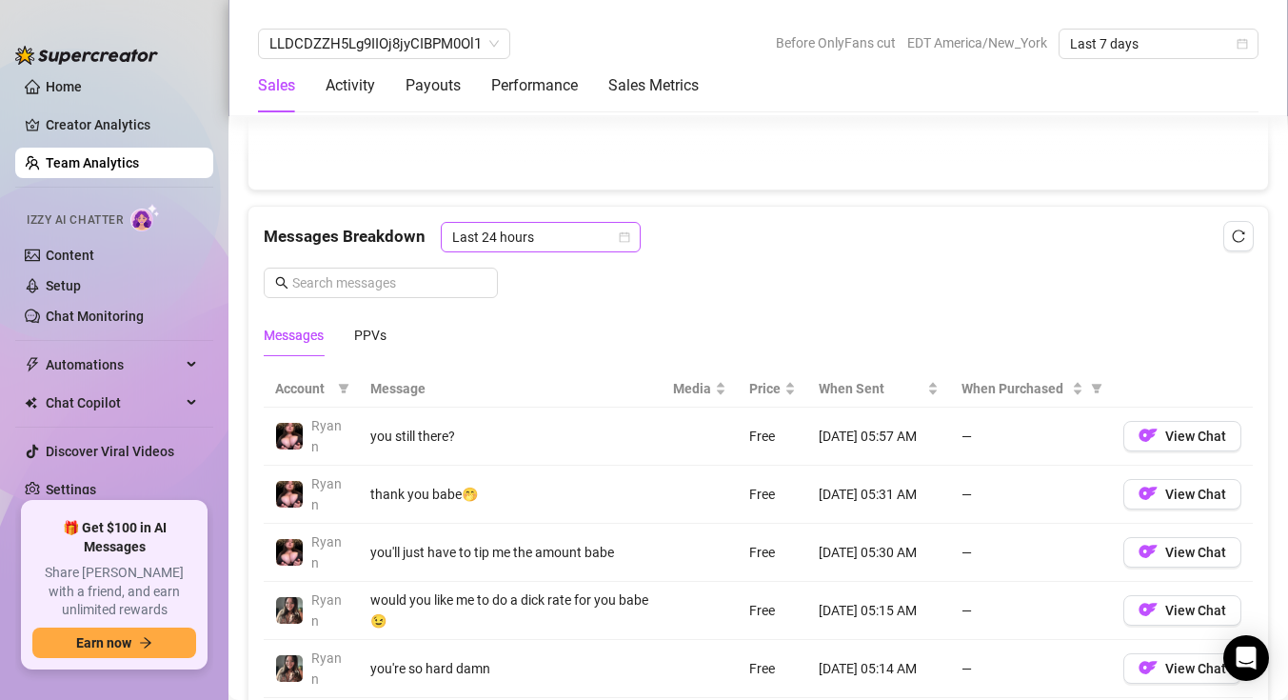
click at [505, 251] on span "Last 24 hours" at bounding box center [540, 237] width 177 height 29
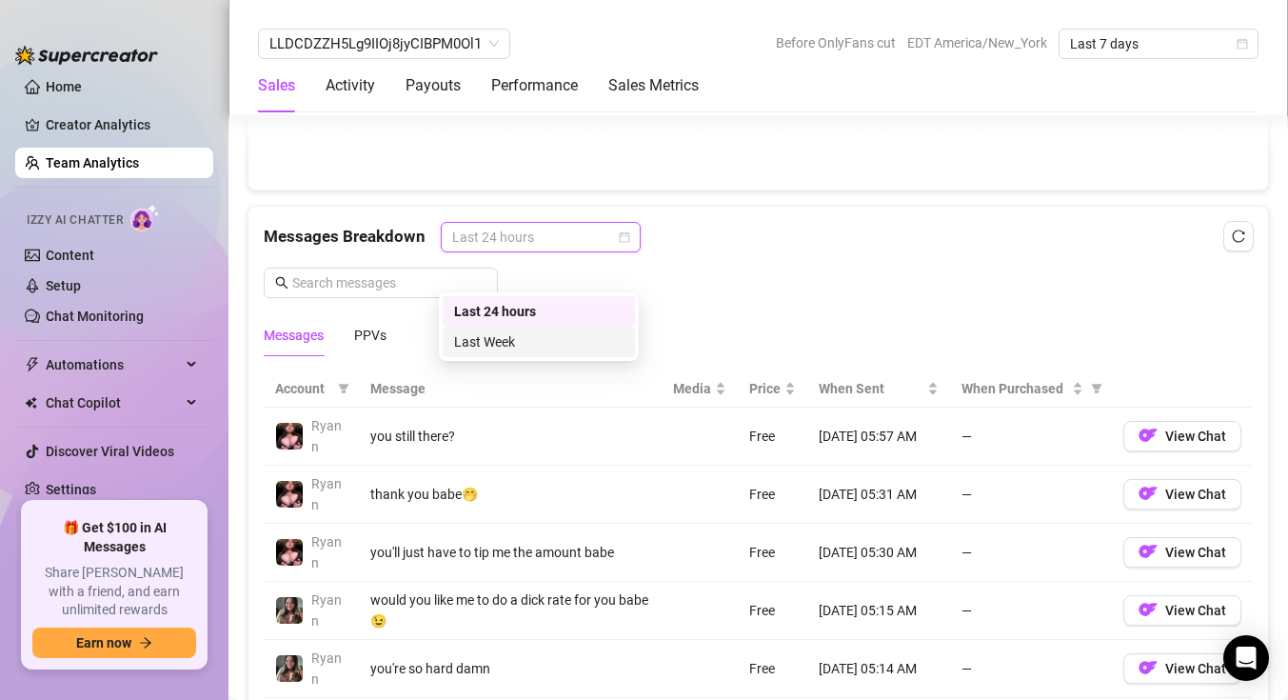
click at [517, 349] on div "Last Week" at bounding box center [538, 341] width 169 height 21
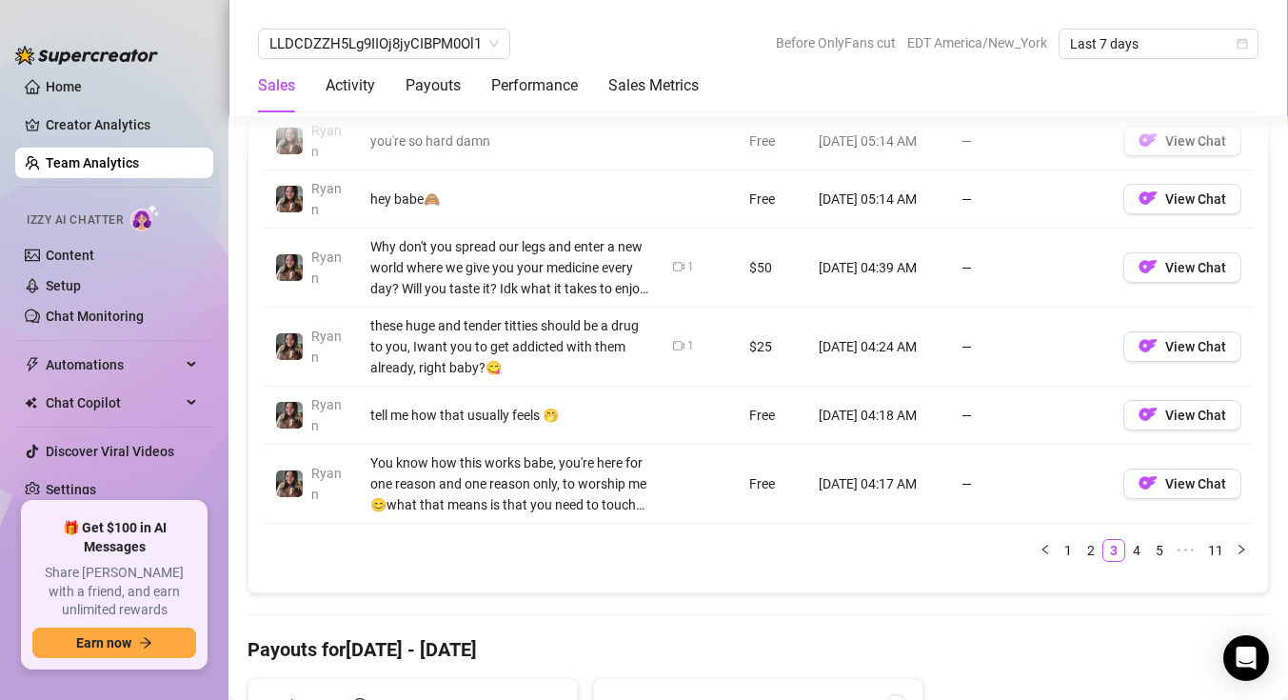
scroll to position [1721, 0]
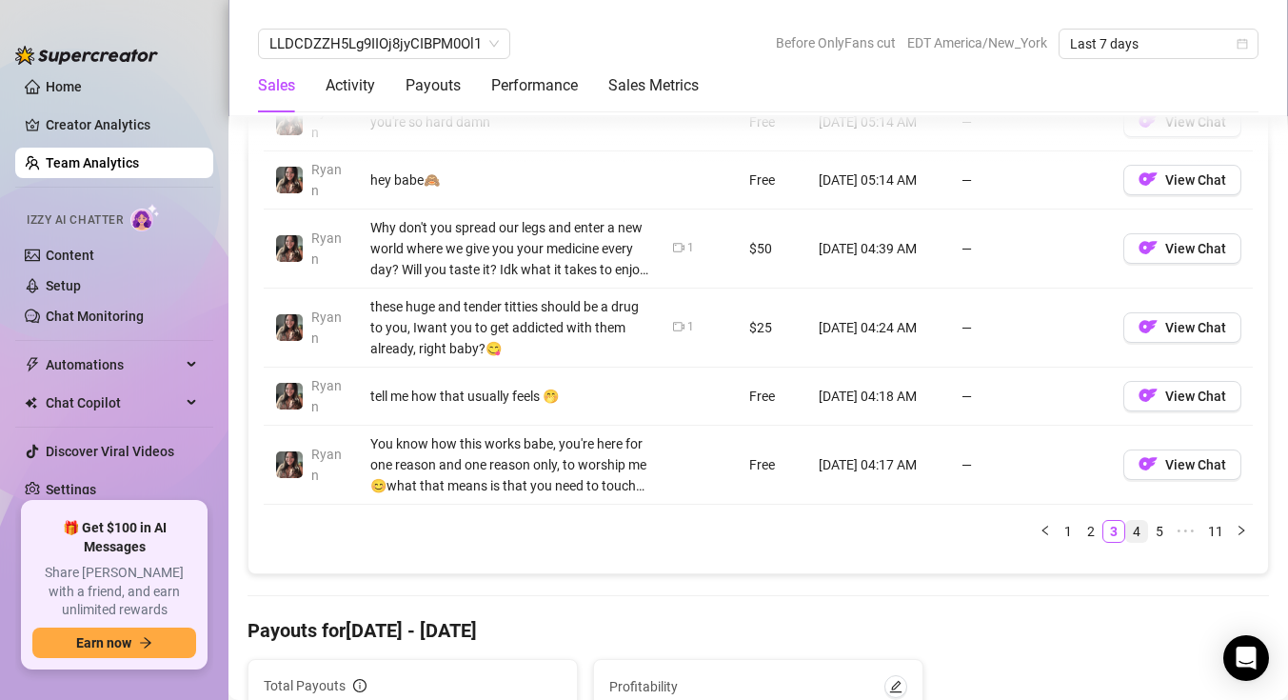
click at [1136, 542] on link "4" at bounding box center [1136, 531] width 21 height 21
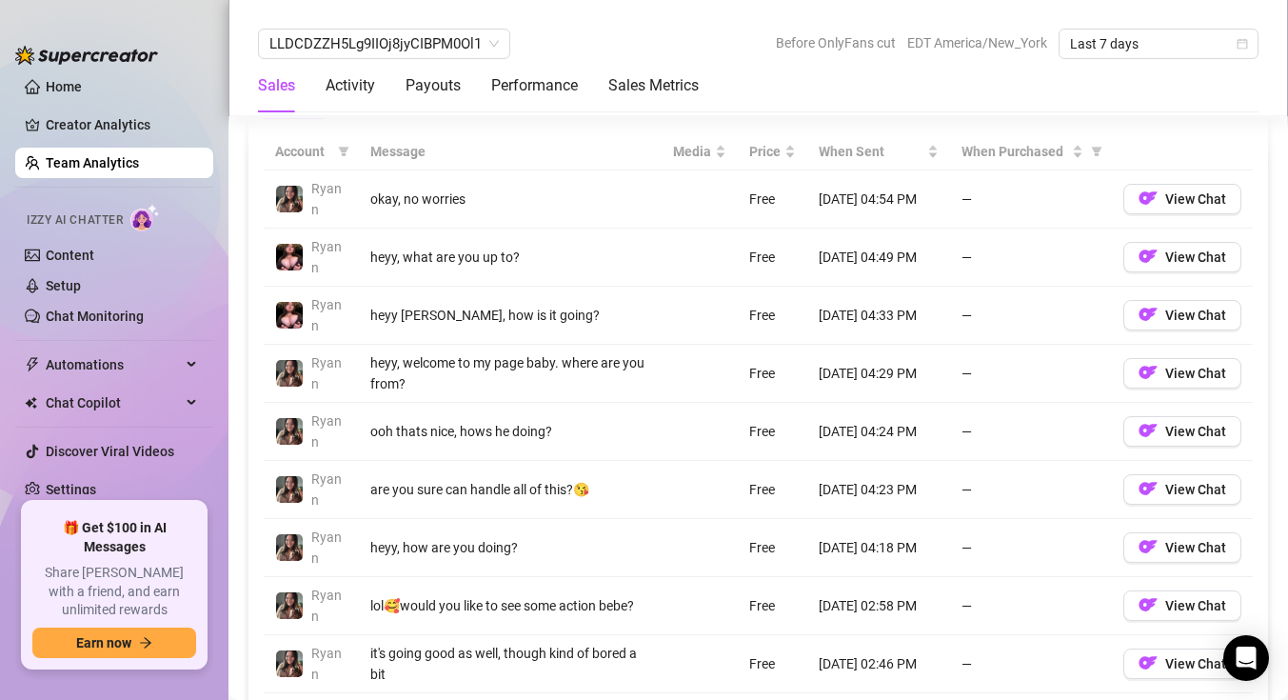
scroll to position [1389, 0]
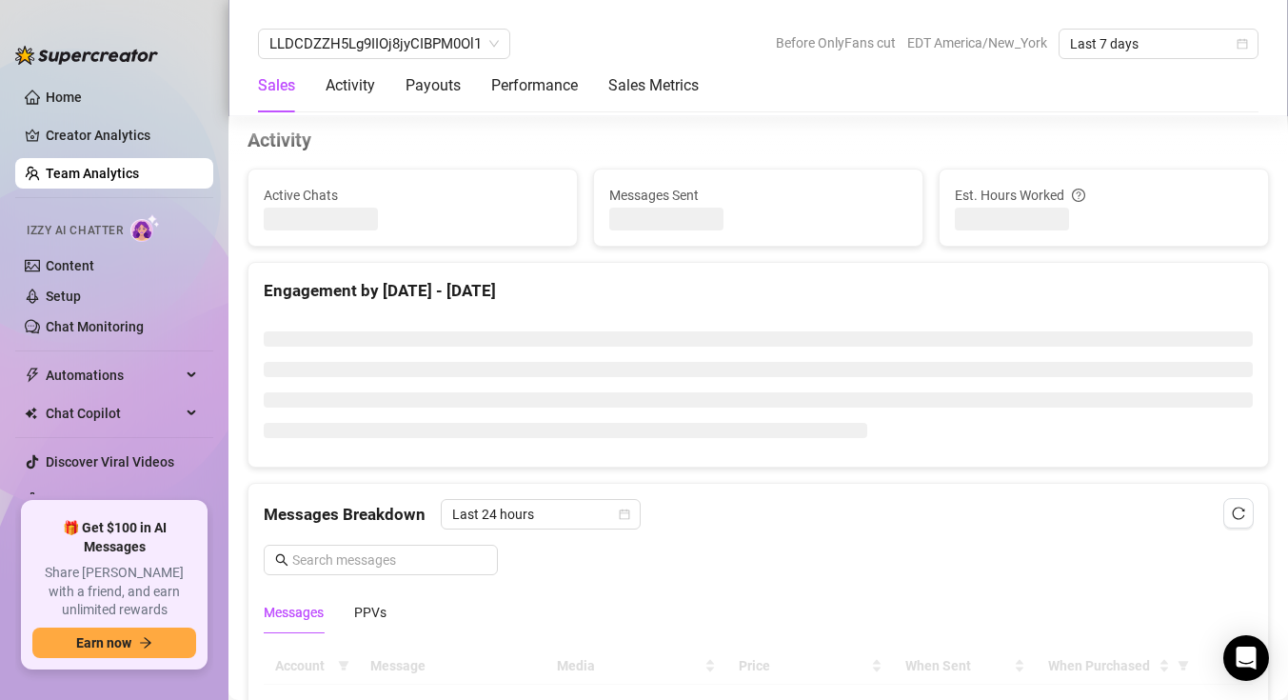
scroll to position [778, 0]
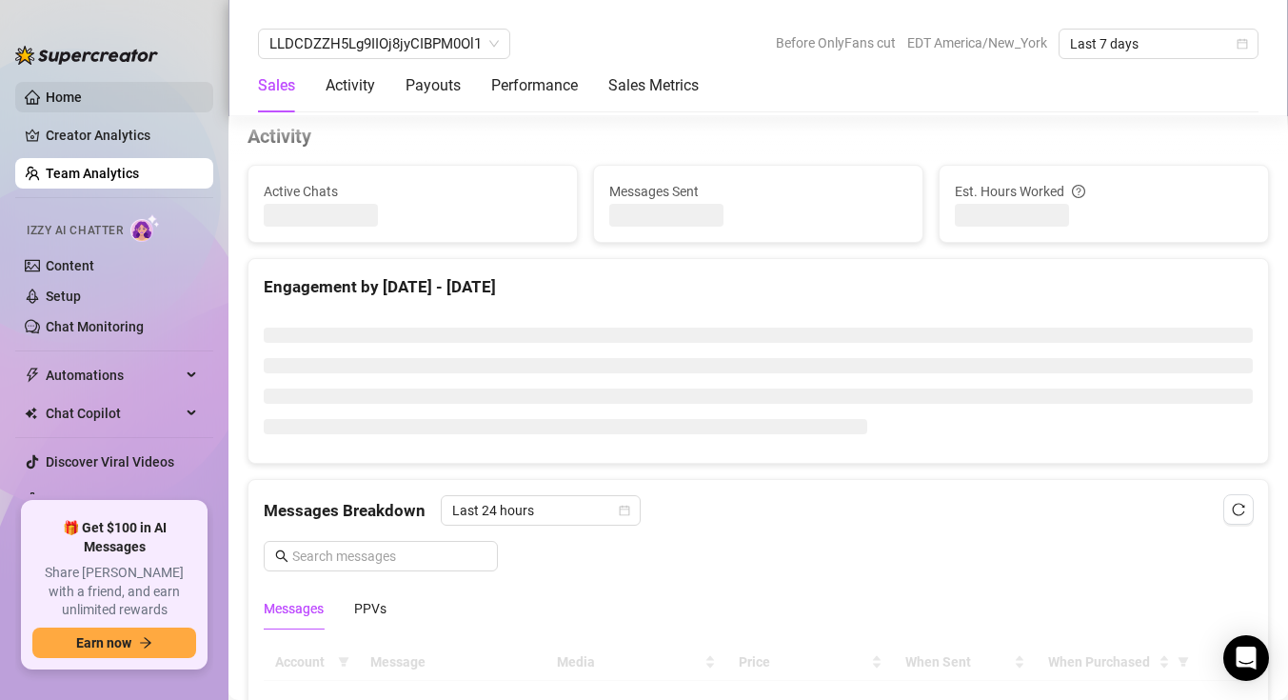
click at [82, 99] on link "Home" at bounding box center [64, 96] width 36 height 15
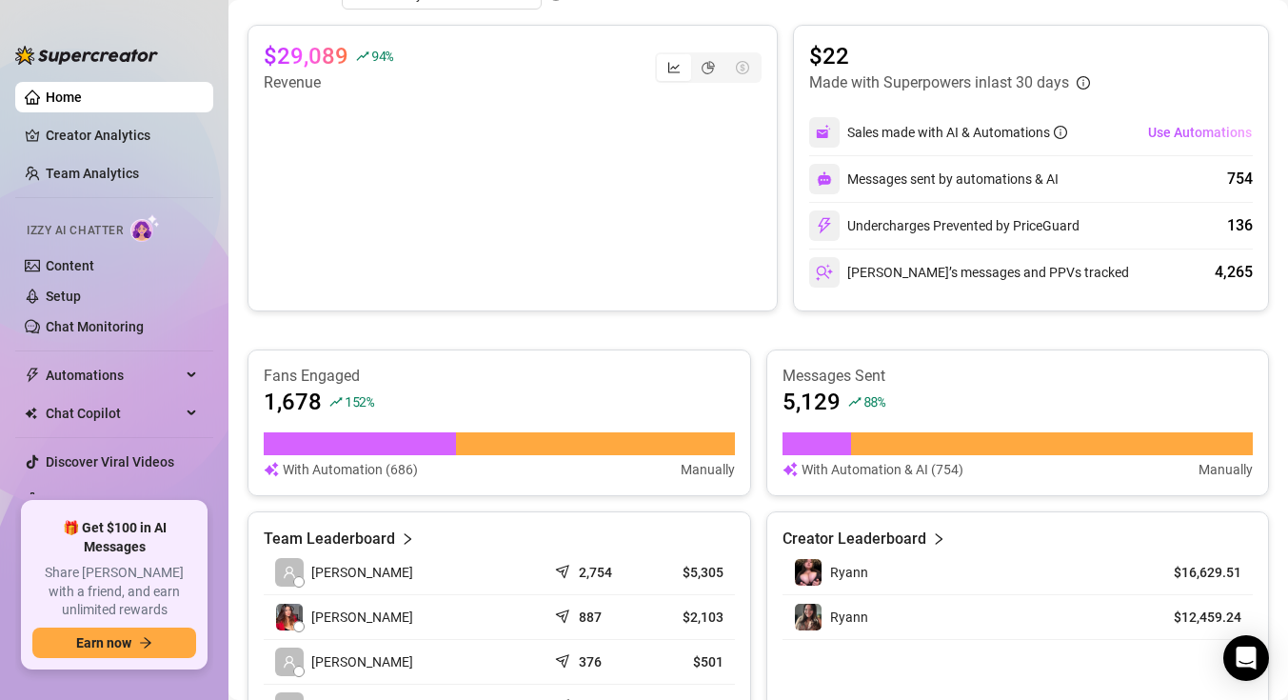
scroll to position [459, 0]
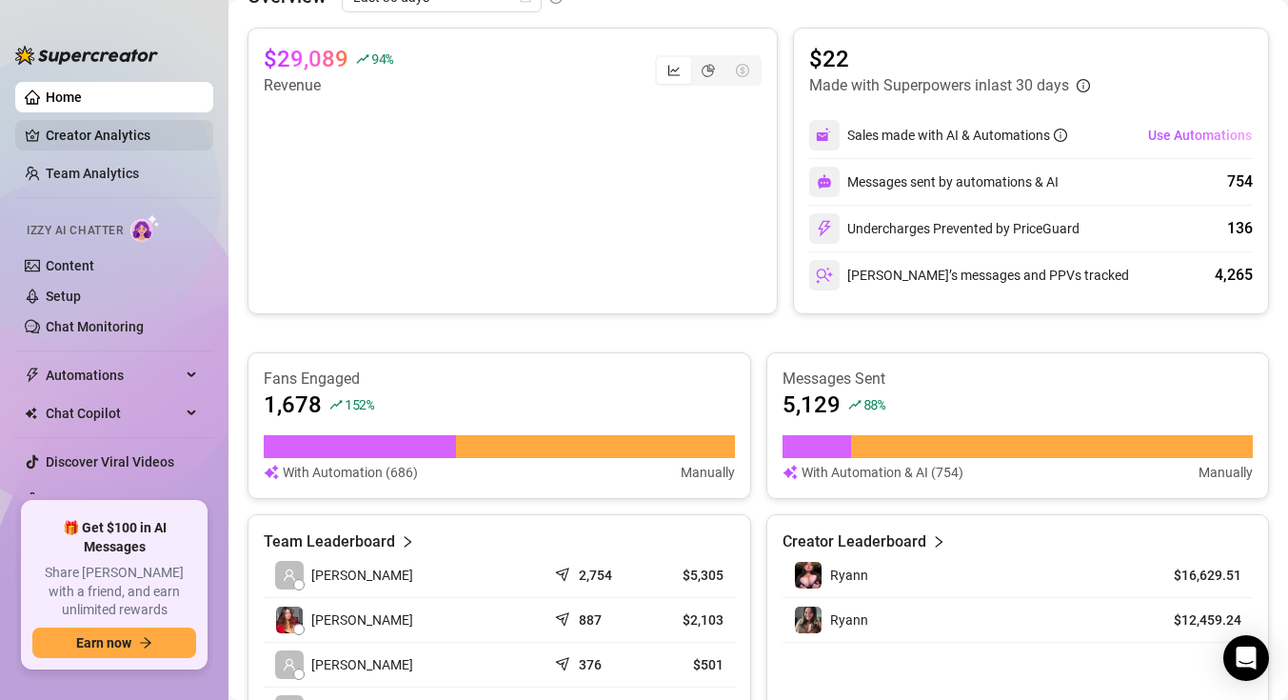
click at [118, 129] on link "Creator Analytics" at bounding box center [122, 135] width 152 height 30
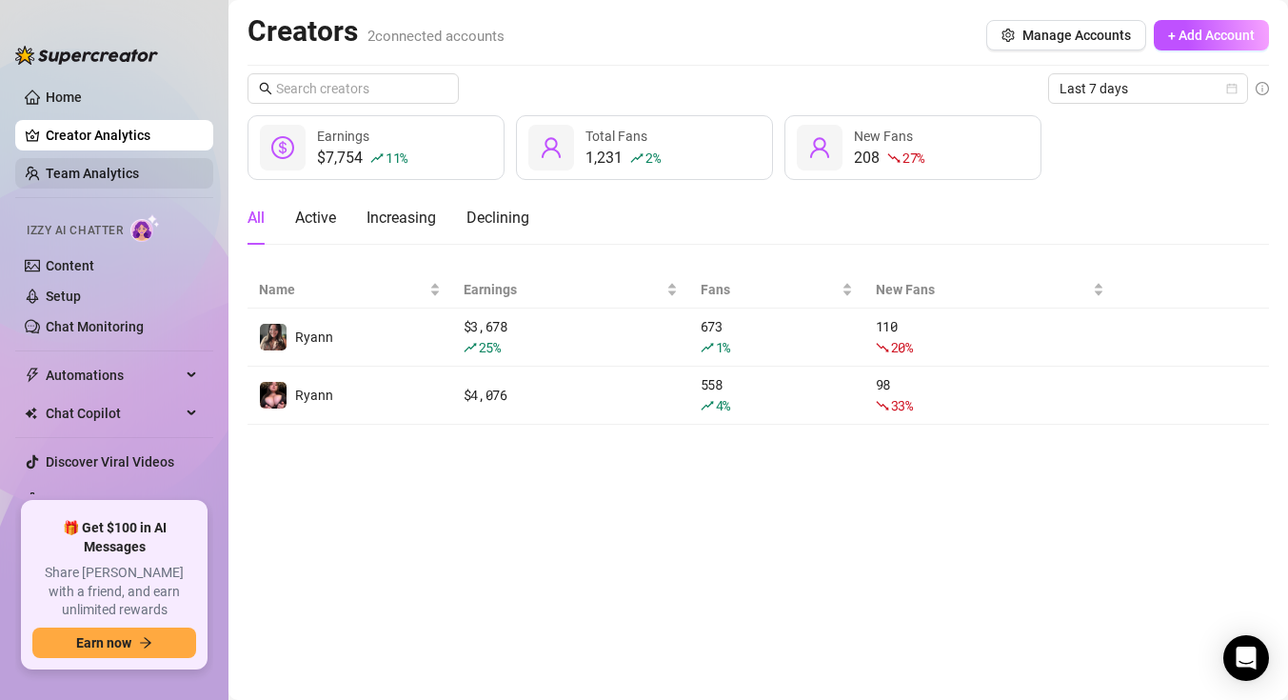
click at [129, 166] on link "Team Analytics" at bounding box center [92, 173] width 93 height 15
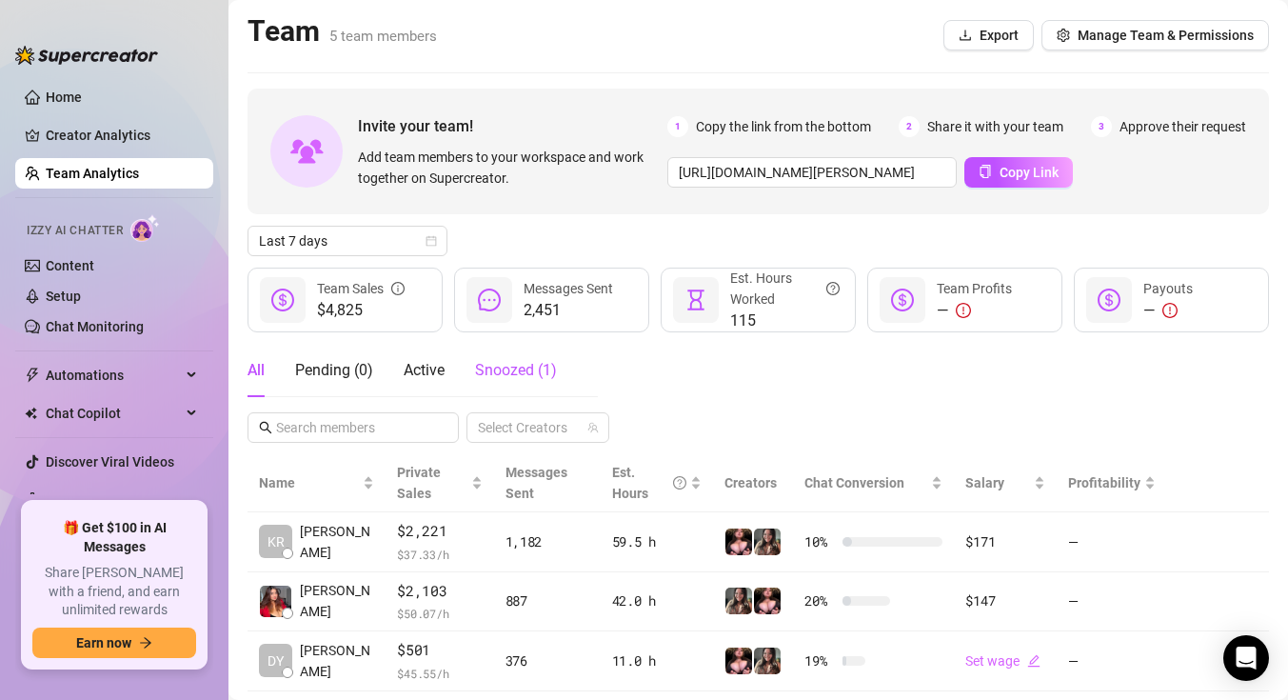
click at [510, 378] on span "Snoozed ( 1 )" at bounding box center [516, 370] width 82 height 18
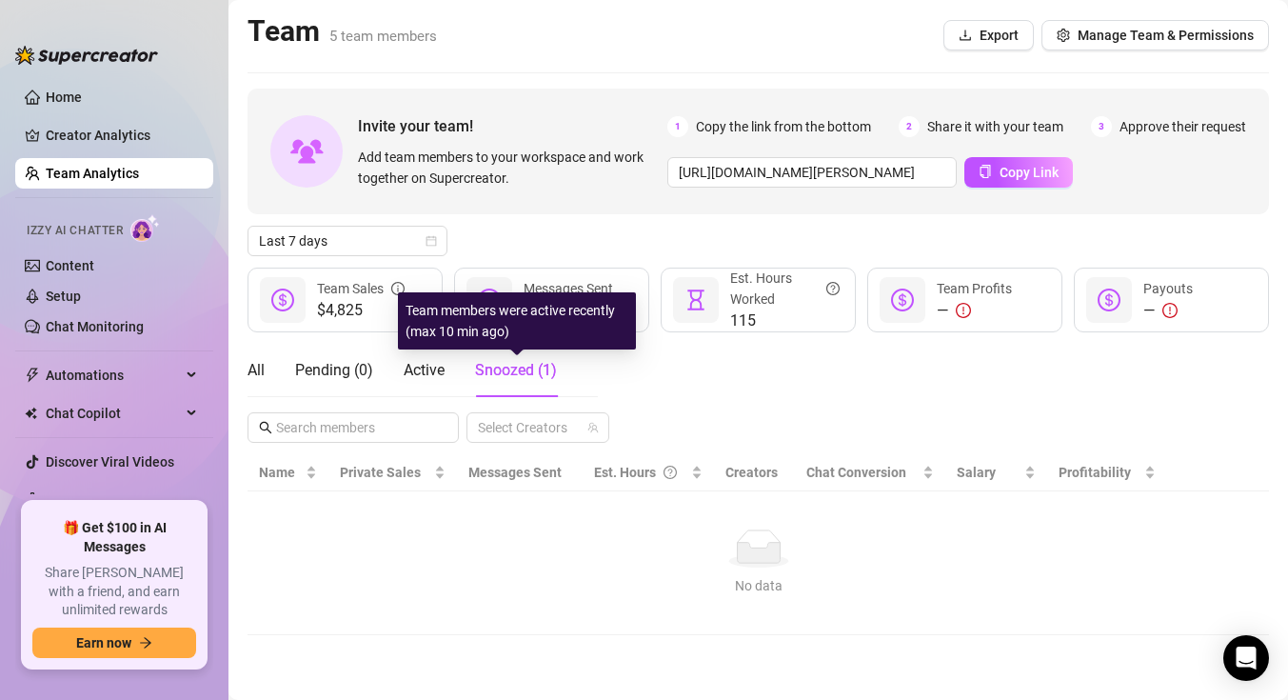
click at [449, 368] on div "All Pending ( 0 ) Active Snoozed ( 1 )" at bounding box center [402, 370] width 309 height 53
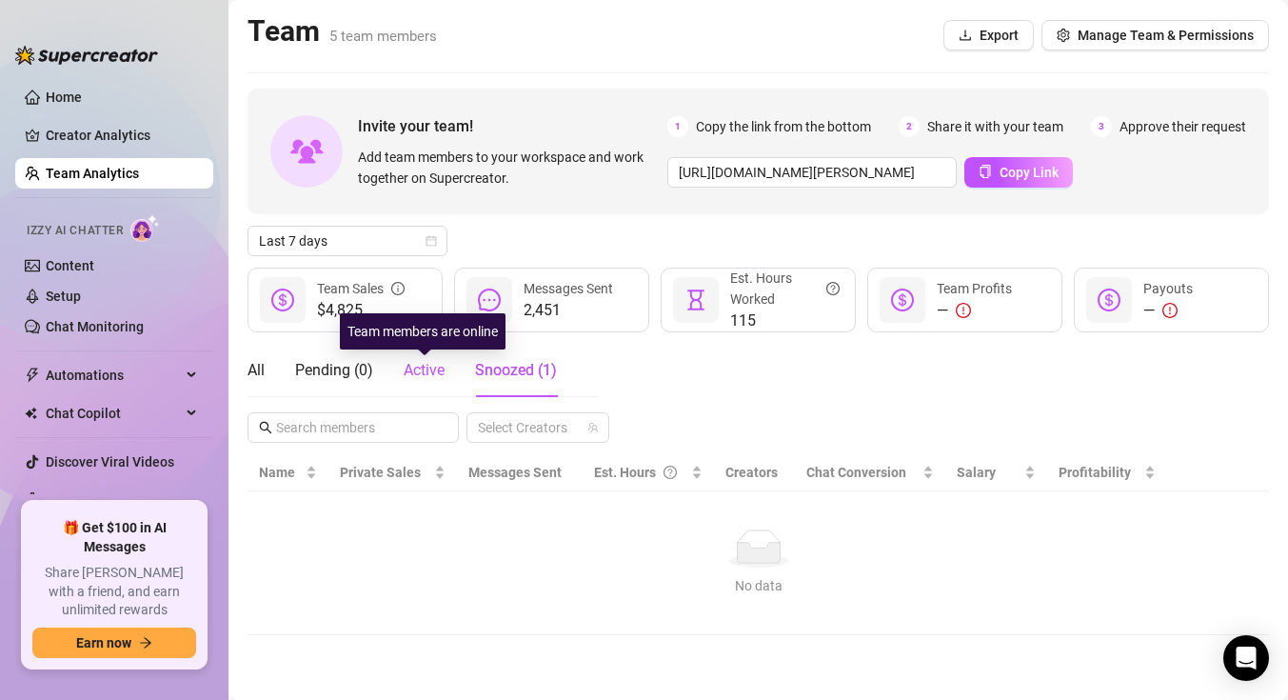
click at [413, 368] on span "Active" at bounding box center [424, 370] width 41 height 18
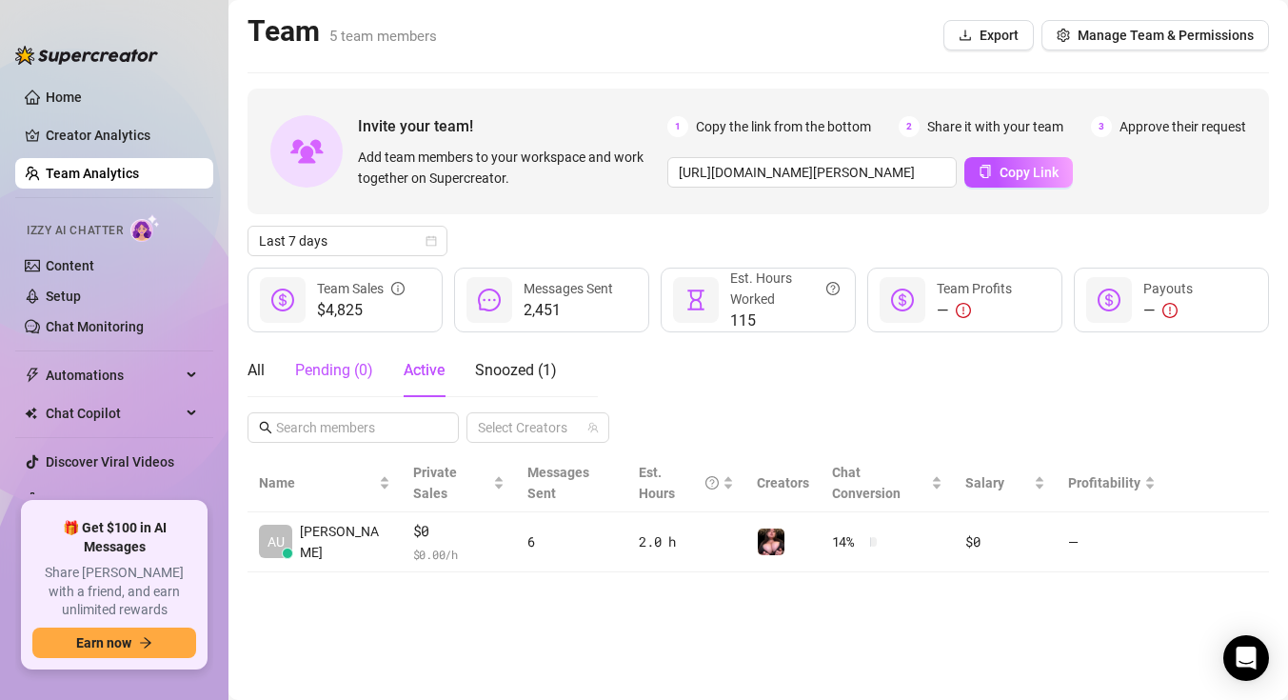
click at [354, 367] on div "Pending ( 0 )" at bounding box center [334, 370] width 78 height 23
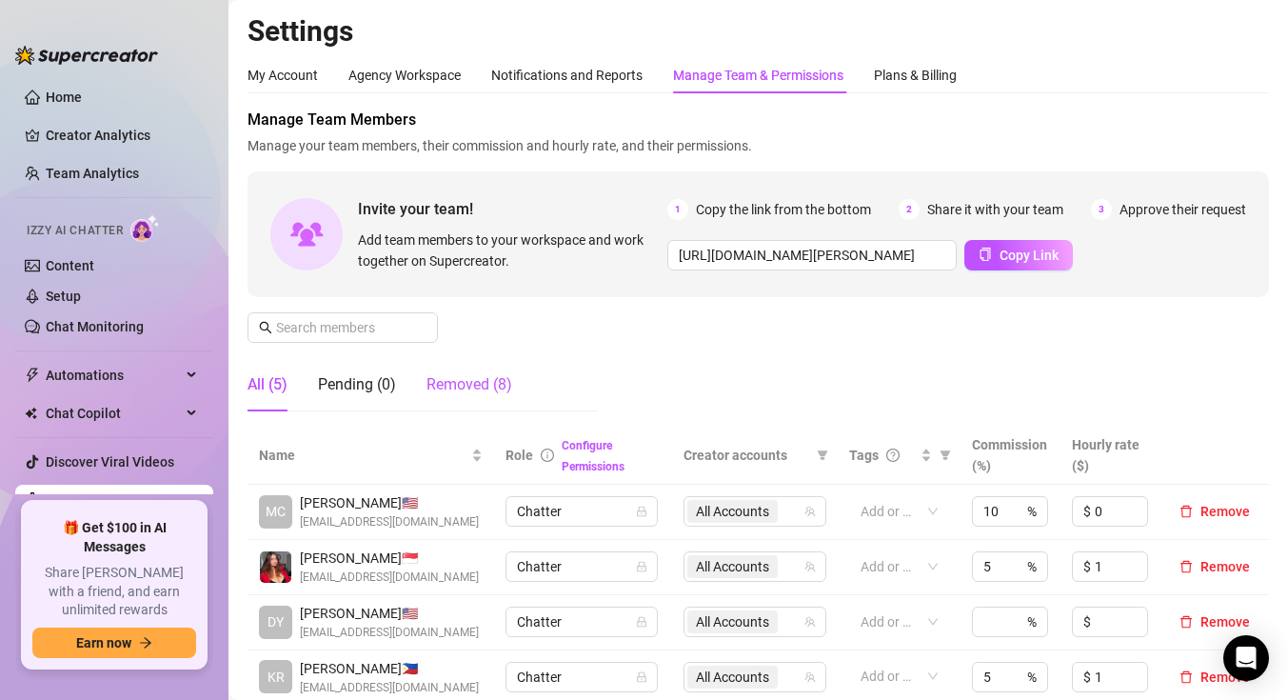
click at [453, 385] on div "Removed (8)" at bounding box center [470, 384] width 86 height 23
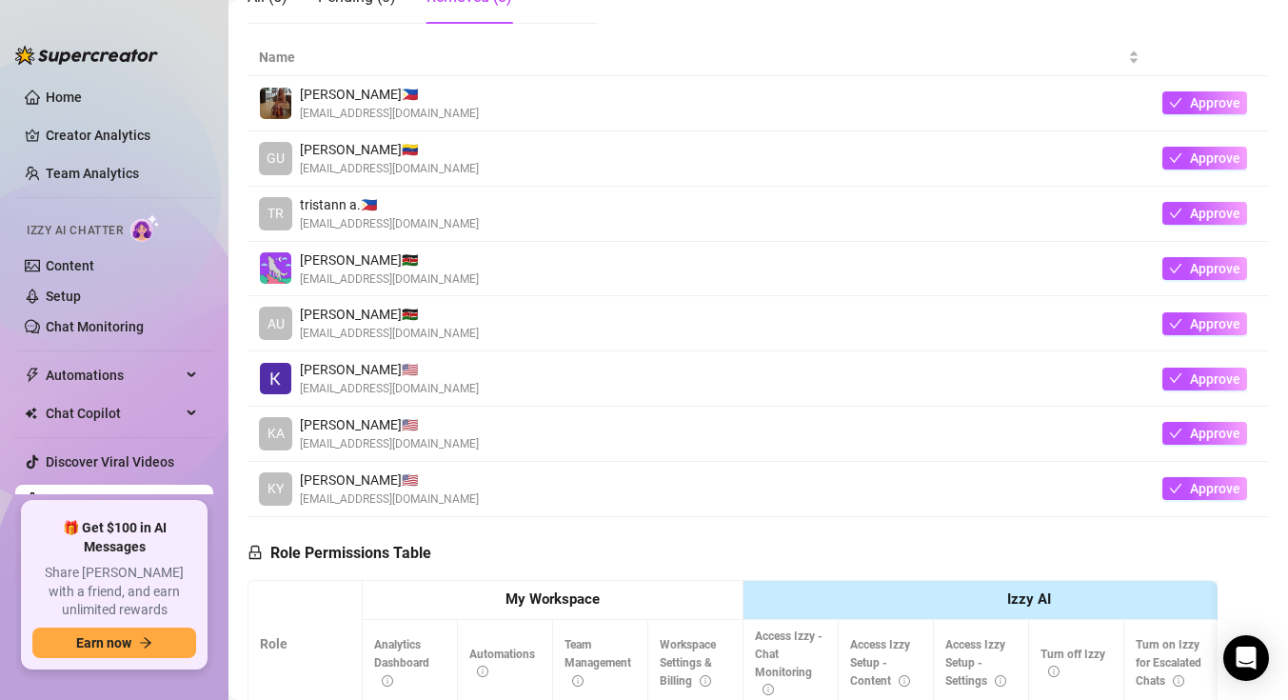
scroll to position [384, 0]
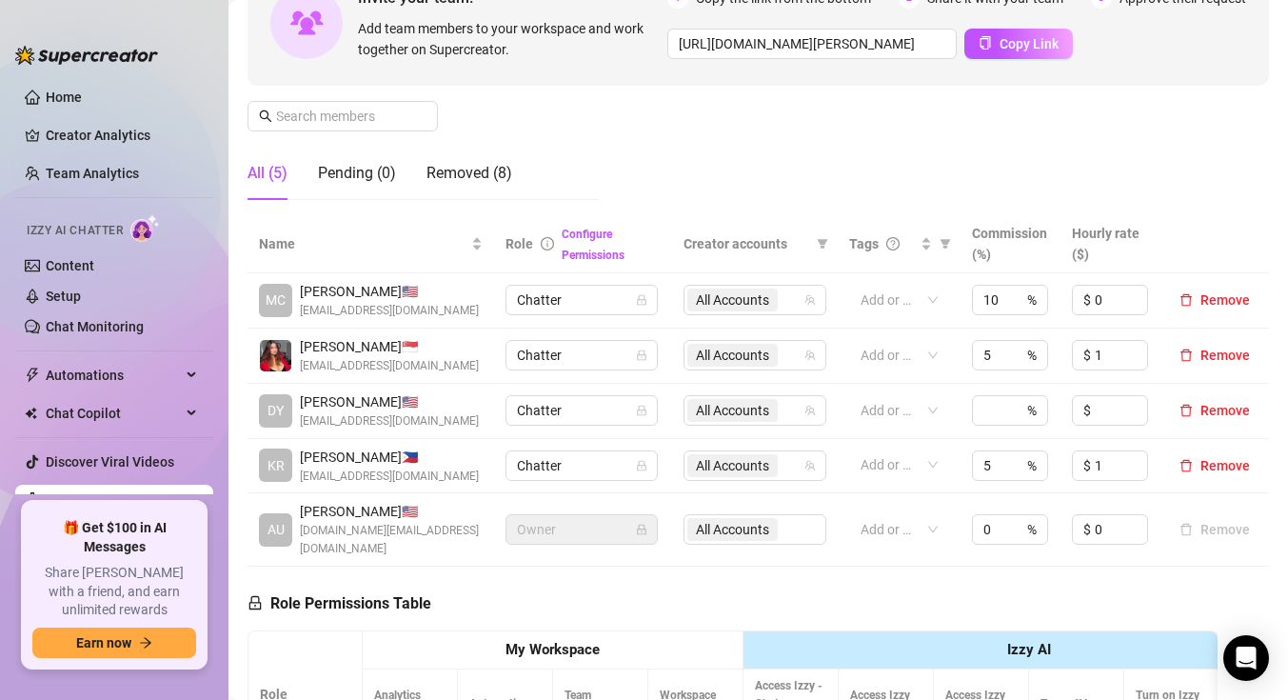
scroll to position [193, 0]
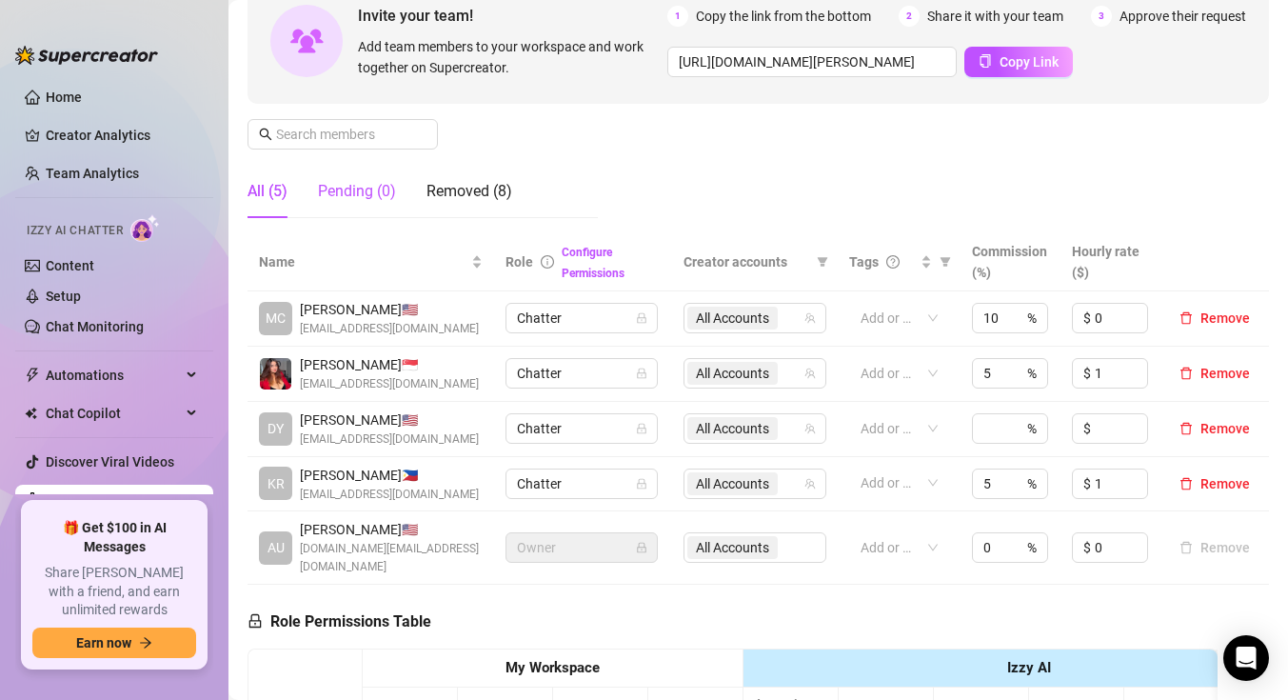
click at [387, 195] on div "Pending (0)" at bounding box center [357, 191] width 78 height 23
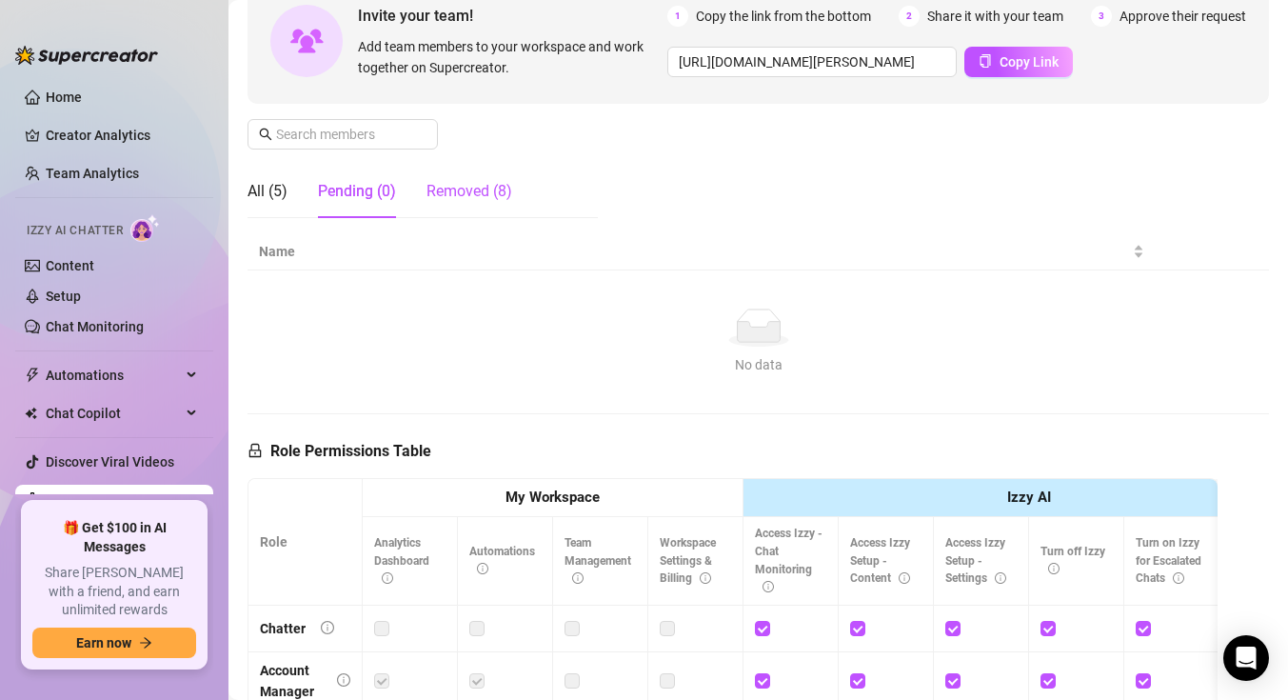
click at [486, 198] on div "Removed (8)" at bounding box center [470, 191] width 86 height 23
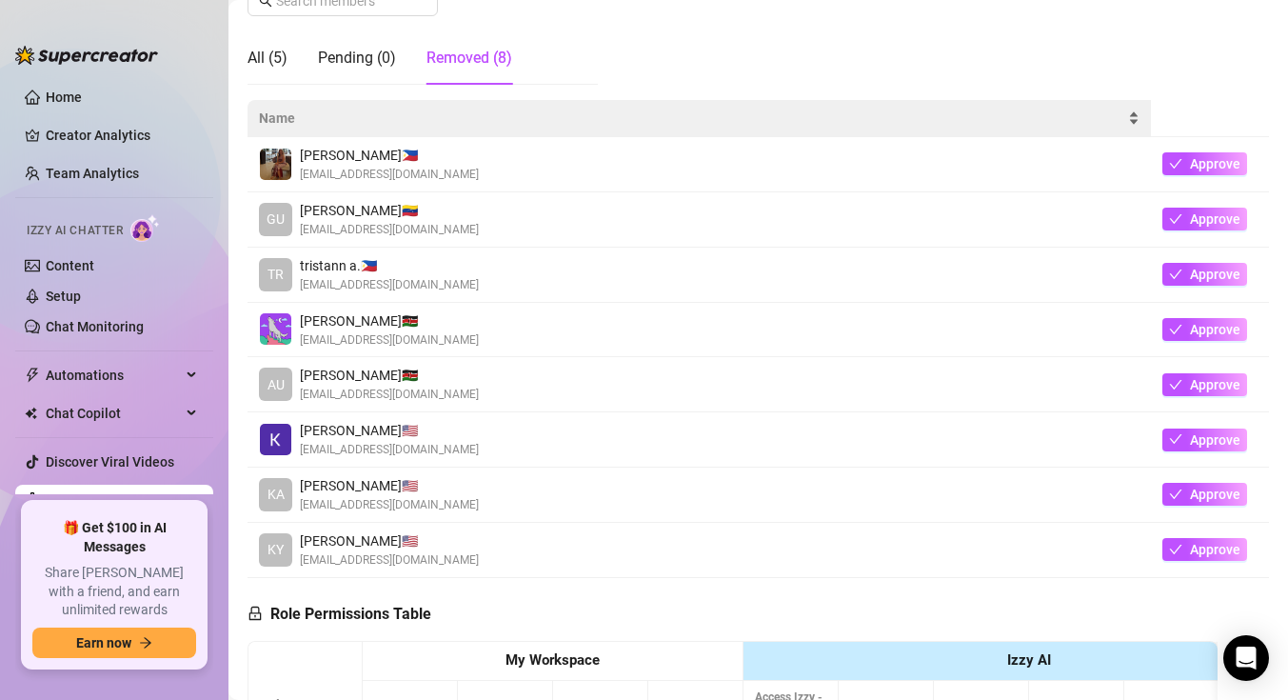
scroll to position [330, 0]
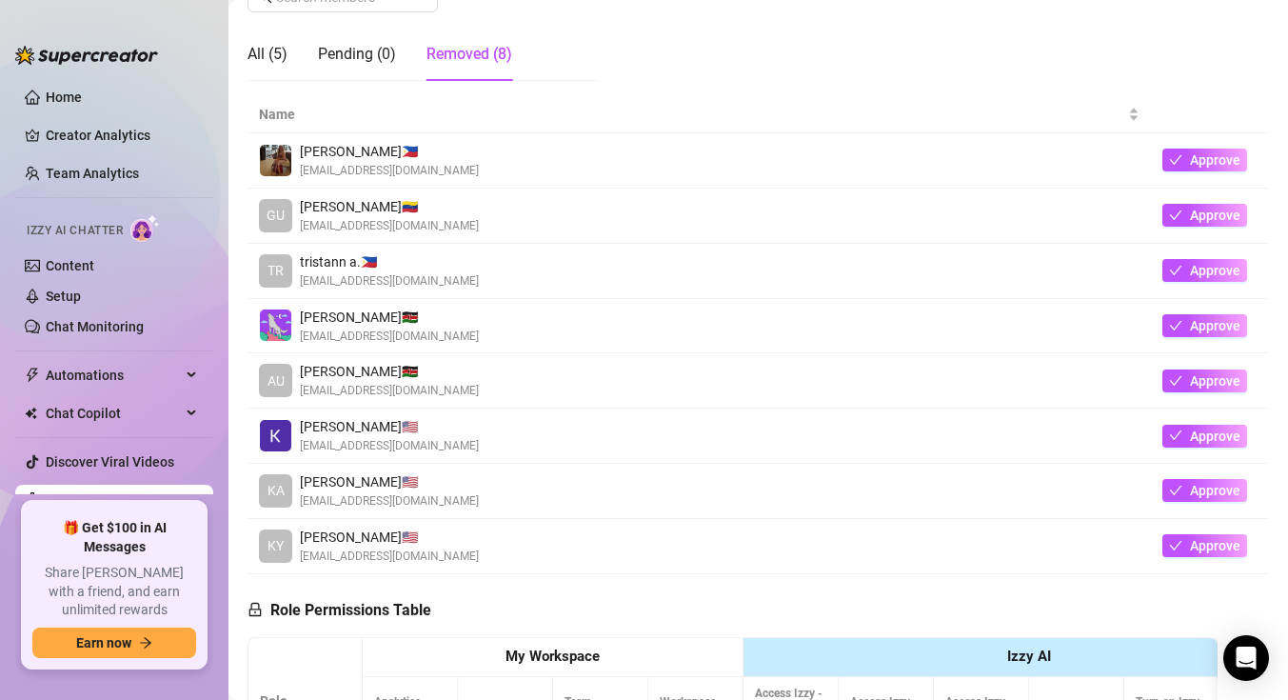
click at [504, 387] on div "AU Austine D. 🇰🇪 austinederick406@gmail.com" at bounding box center [699, 380] width 881 height 39
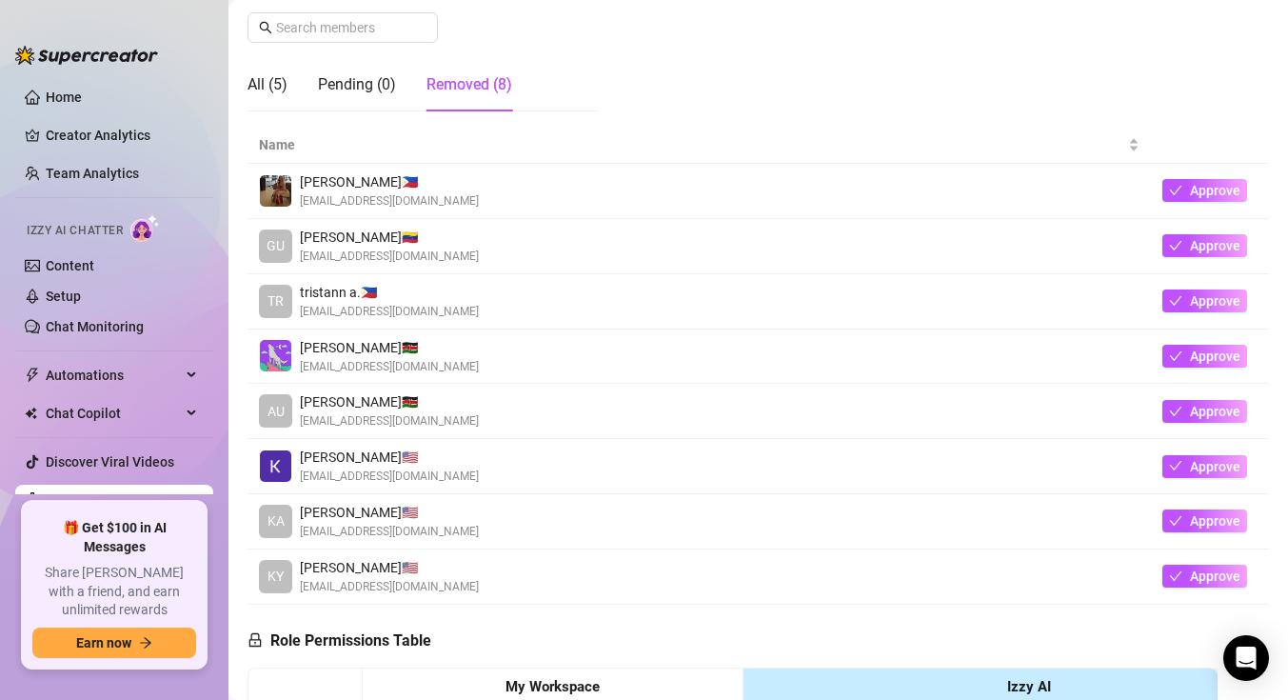
scroll to position [299, 0]
click at [334, 408] on span "Austine D. 🇰🇪" at bounding box center [389, 402] width 179 height 21
click at [82, 99] on link "Home" at bounding box center [64, 96] width 36 height 15
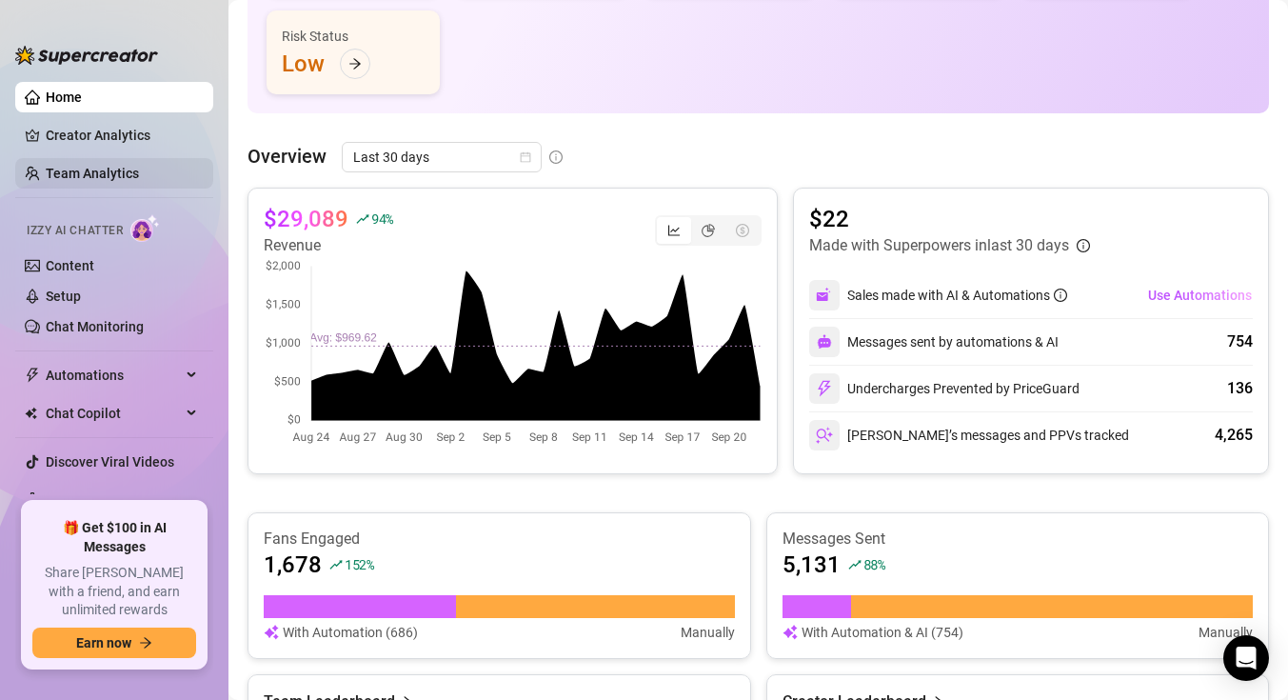
click at [139, 173] on link "Team Analytics" at bounding box center [92, 173] width 93 height 15
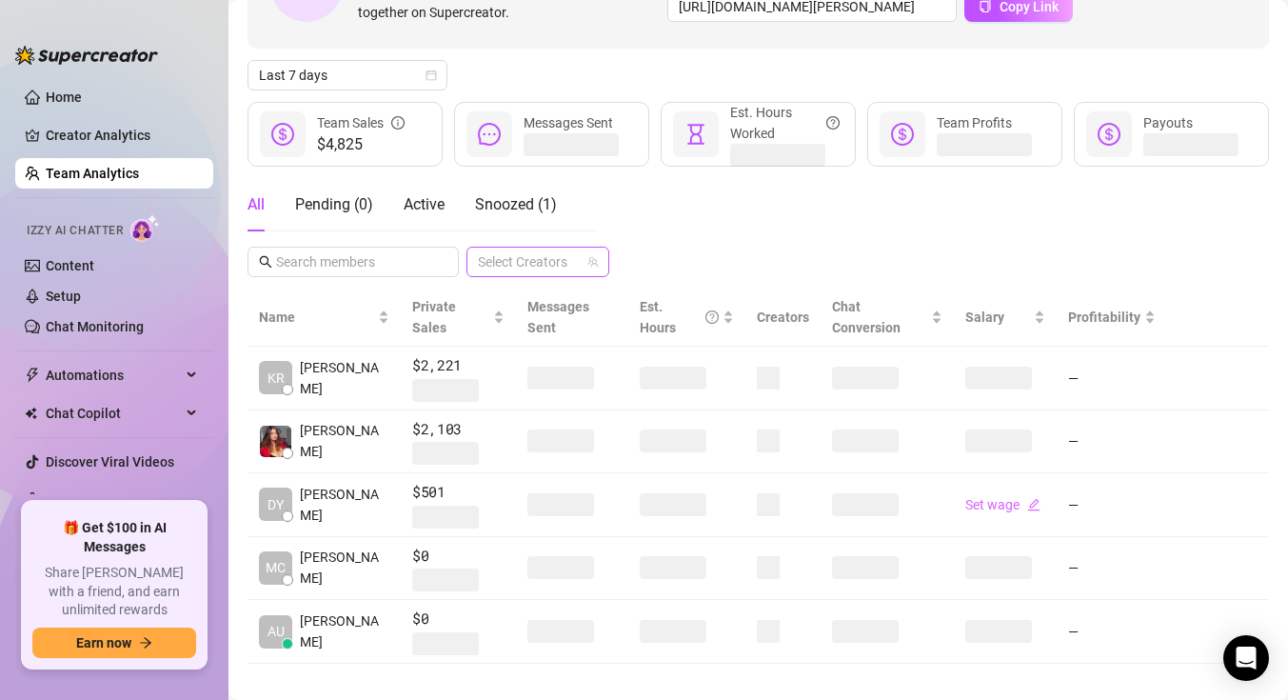
scroll to position [168, 0]
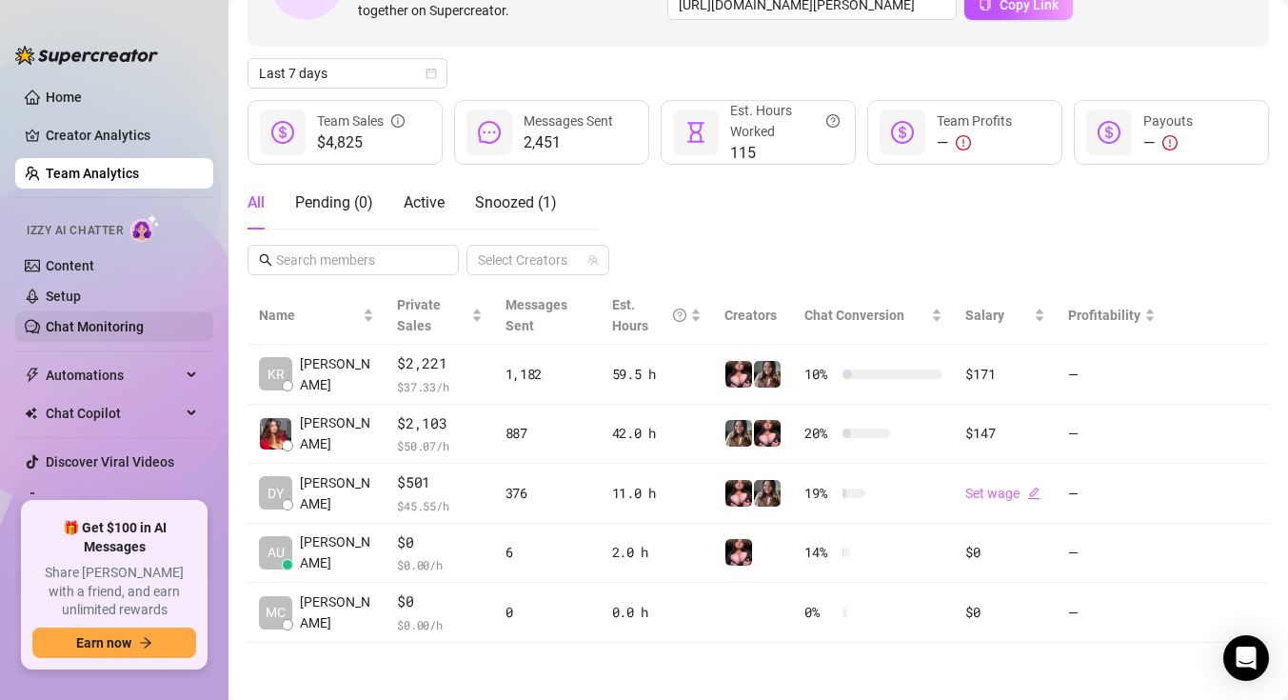
click at [97, 329] on link "Chat Monitoring" at bounding box center [95, 326] width 98 height 15
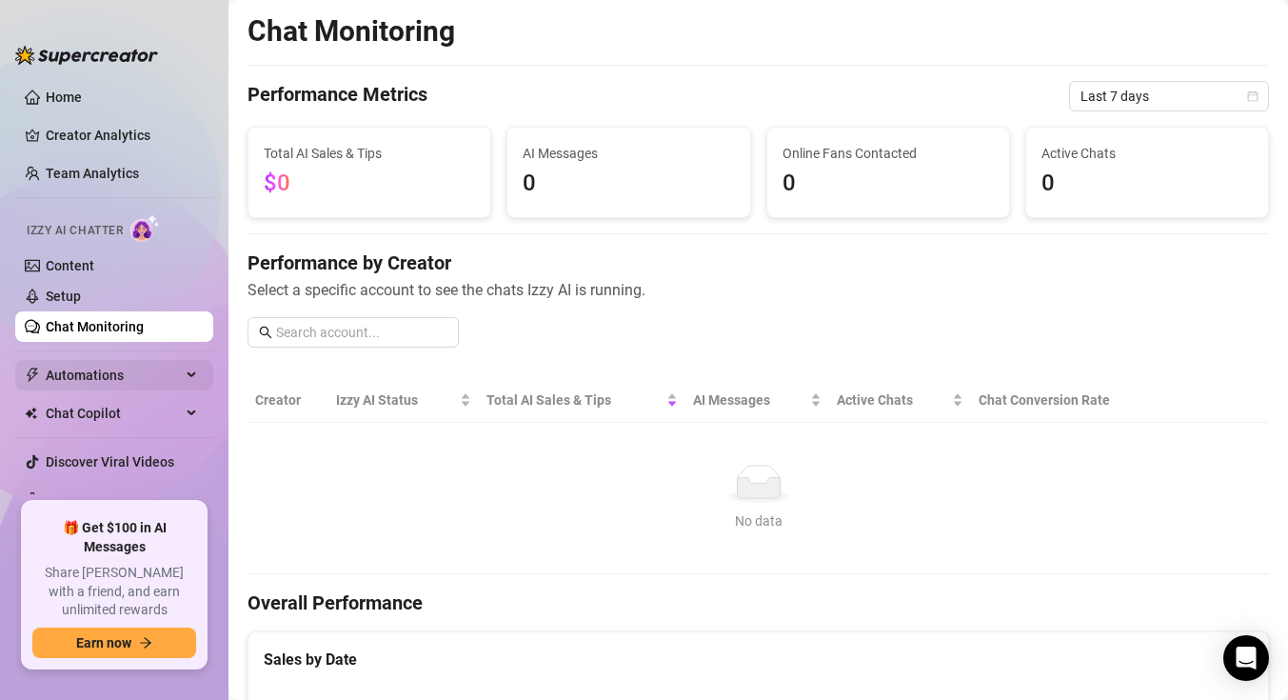
click at [100, 360] on span "Automations" at bounding box center [113, 375] width 135 height 30
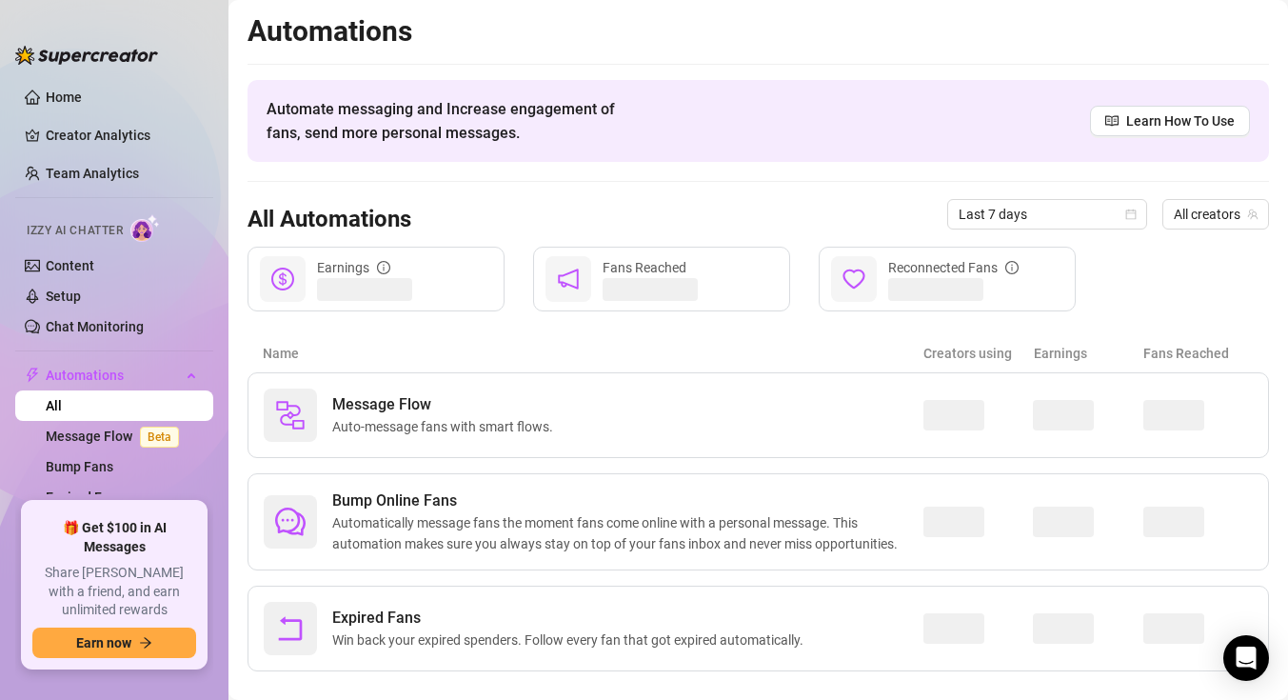
click at [70, 78] on ul "Home Creator Analytics Team Analytics Izzy AI Chatter Content Setup Chat Monito…" at bounding box center [114, 284] width 198 height 420
click at [70, 95] on link "Home" at bounding box center [64, 96] width 36 height 15
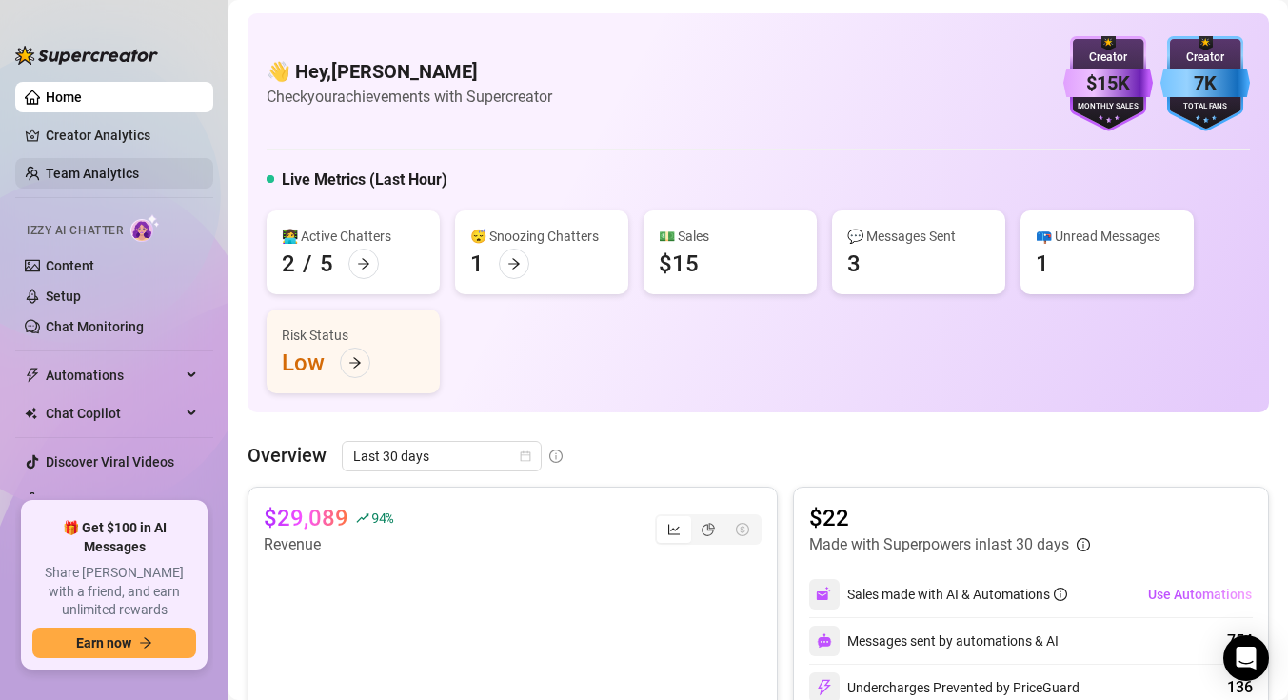
click at [97, 170] on link "Team Analytics" at bounding box center [92, 173] width 93 height 15
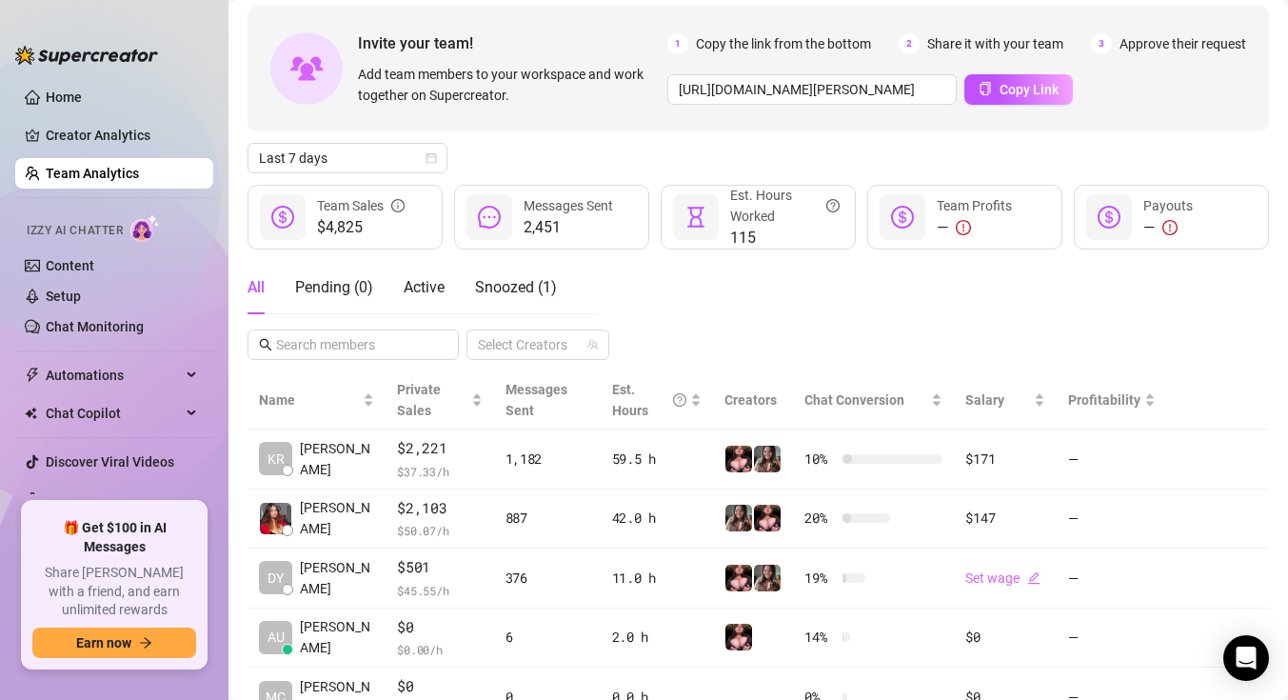
scroll to position [168, 0]
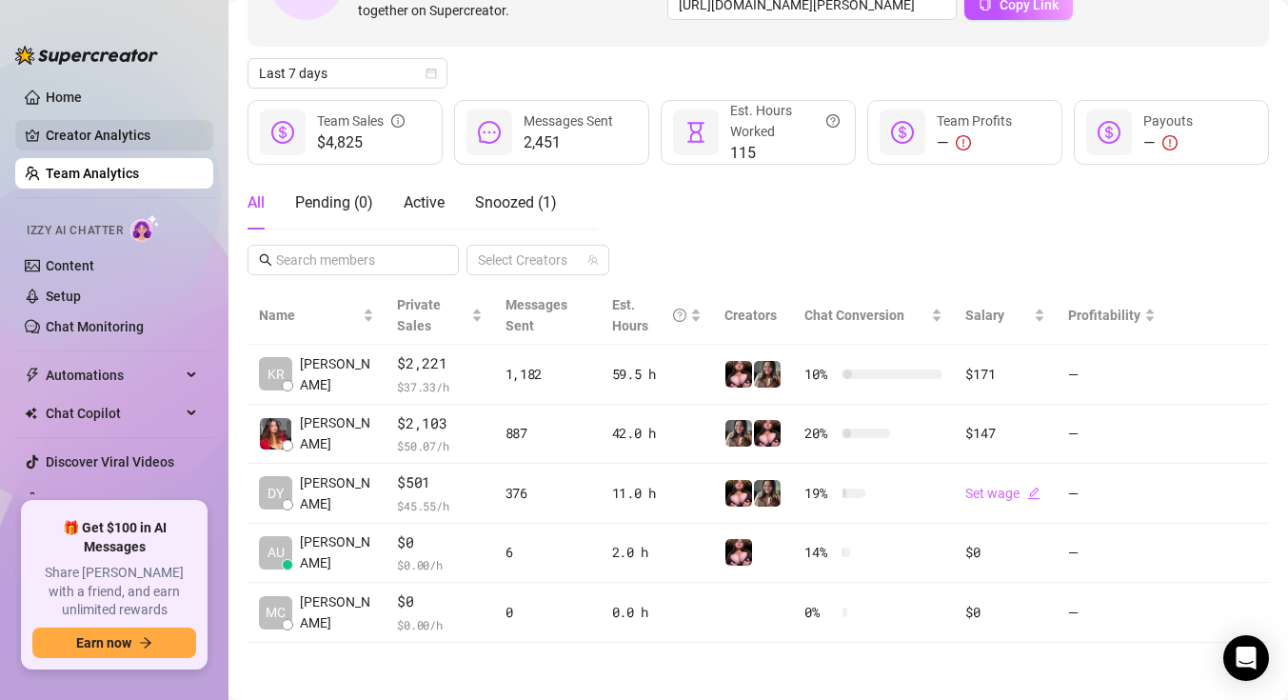
click at [156, 139] on link "Creator Analytics" at bounding box center [122, 135] width 152 height 30
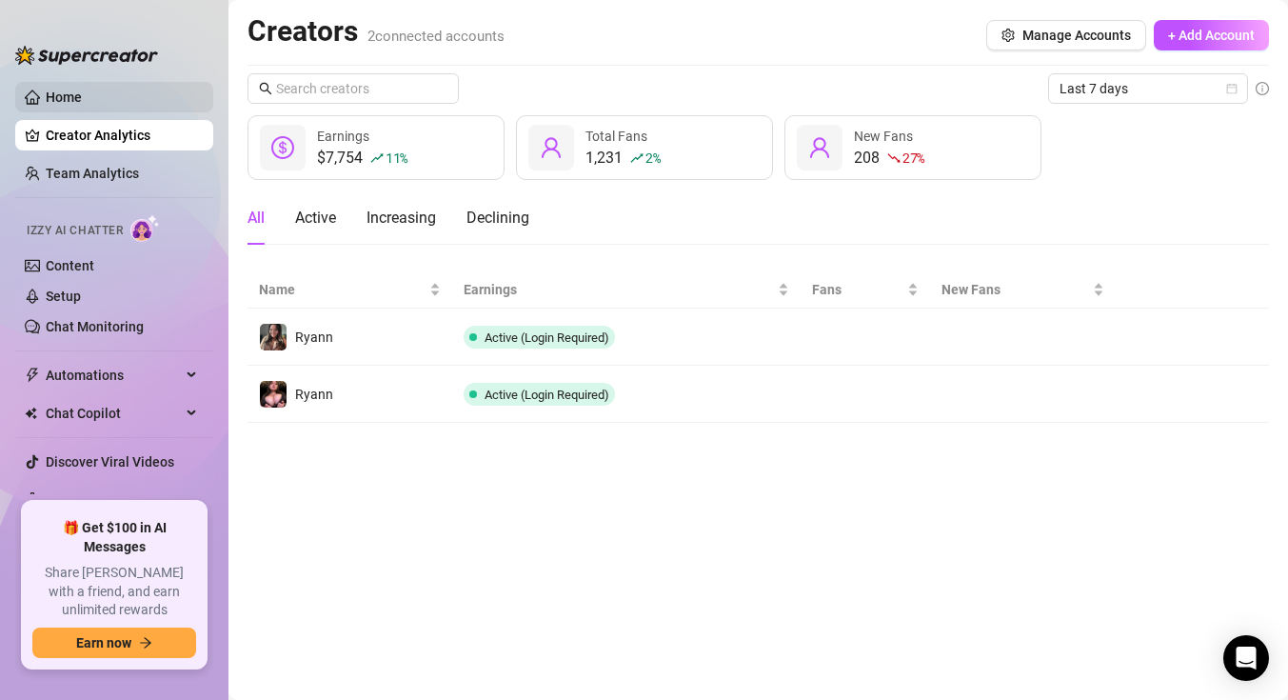
click at [82, 91] on link "Home" at bounding box center [64, 96] width 36 height 15
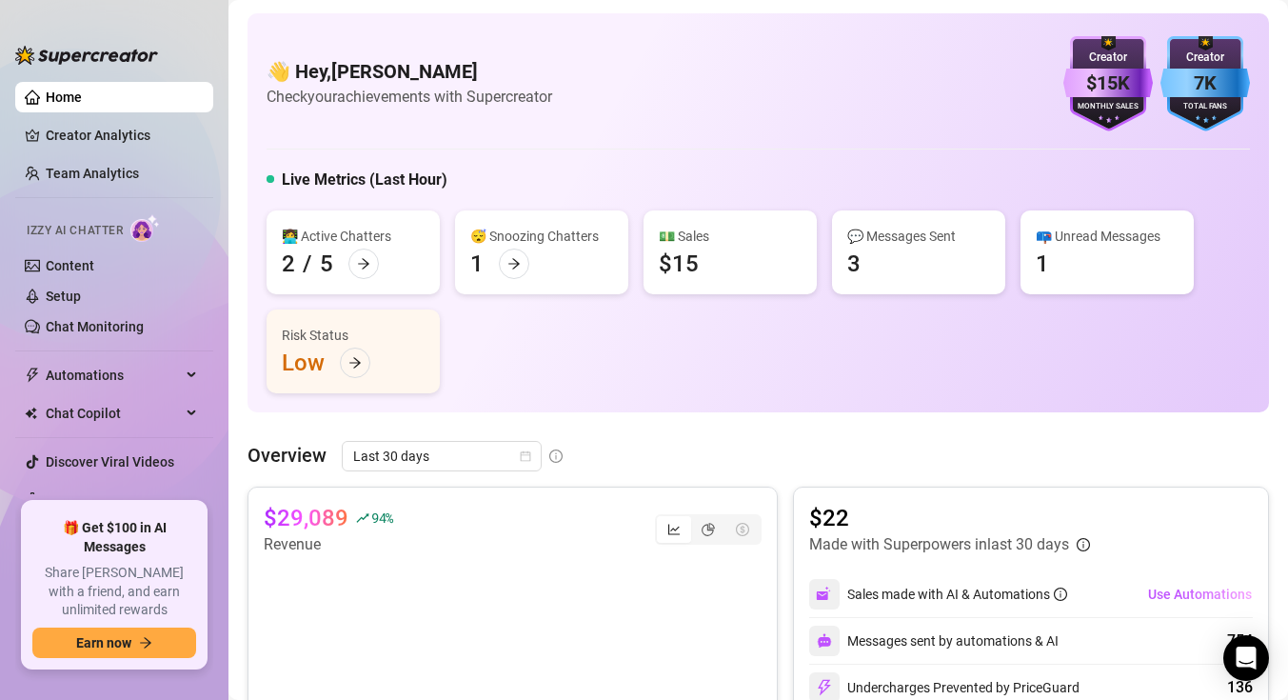
click at [133, 119] on ul "Home Creator Analytics Team Analytics Izzy AI Chatter Content Setup Chat Monito…" at bounding box center [114, 284] width 198 height 420
click at [133, 133] on link "Creator Analytics" at bounding box center [122, 135] width 152 height 30
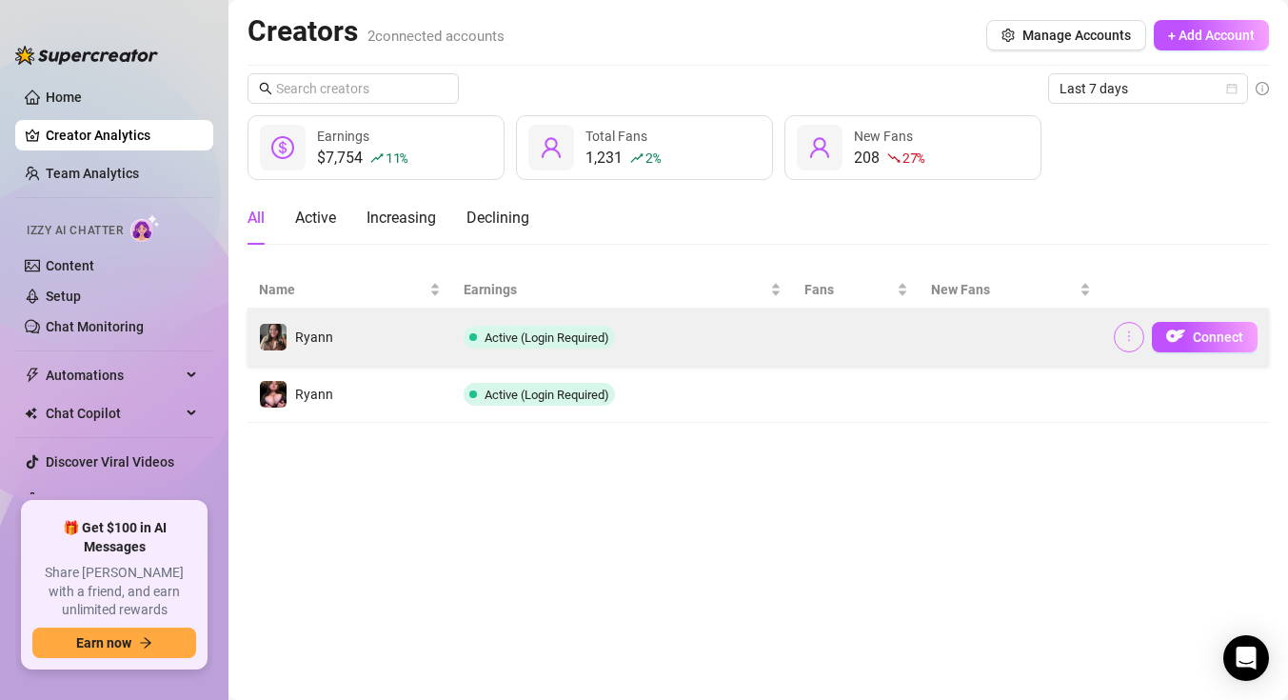
click at [1125, 340] on icon "more" at bounding box center [1128, 335] width 13 height 13
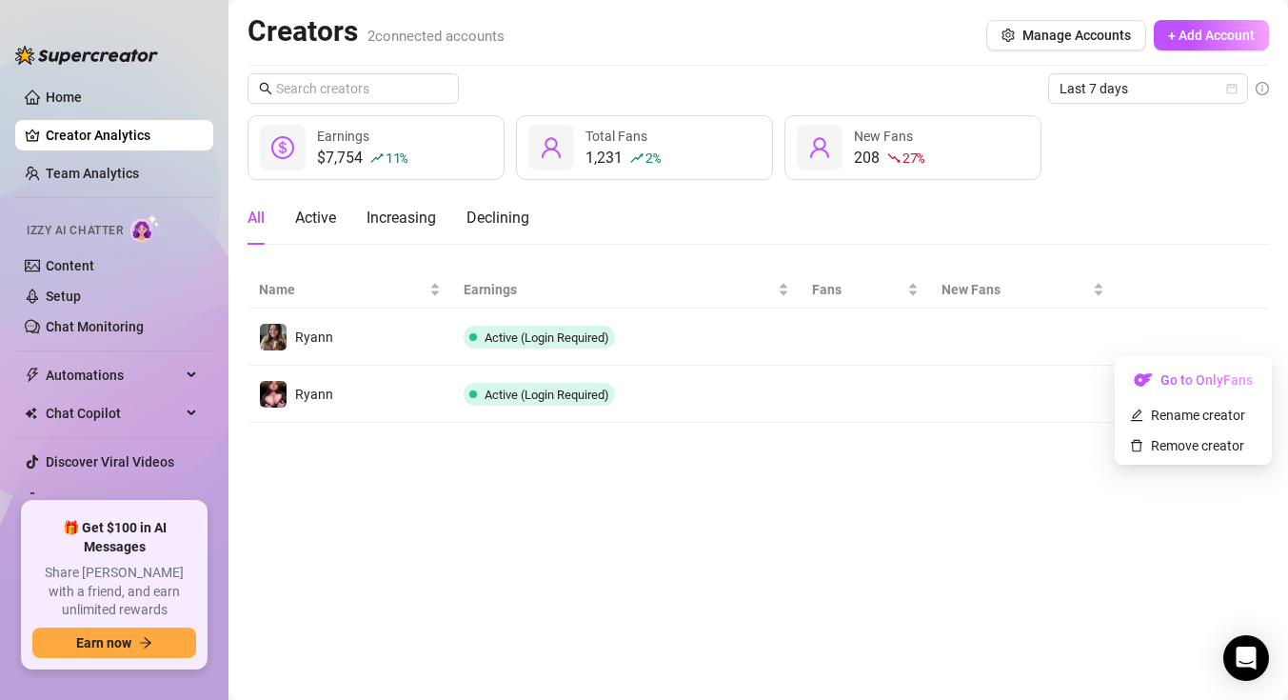
click at [1051, 502] on main "Creators 2 connected accounts Manage Accounts + Add Account Last 7 days $7,754 …" at bounding box center [758, 350] width 1060 height 700
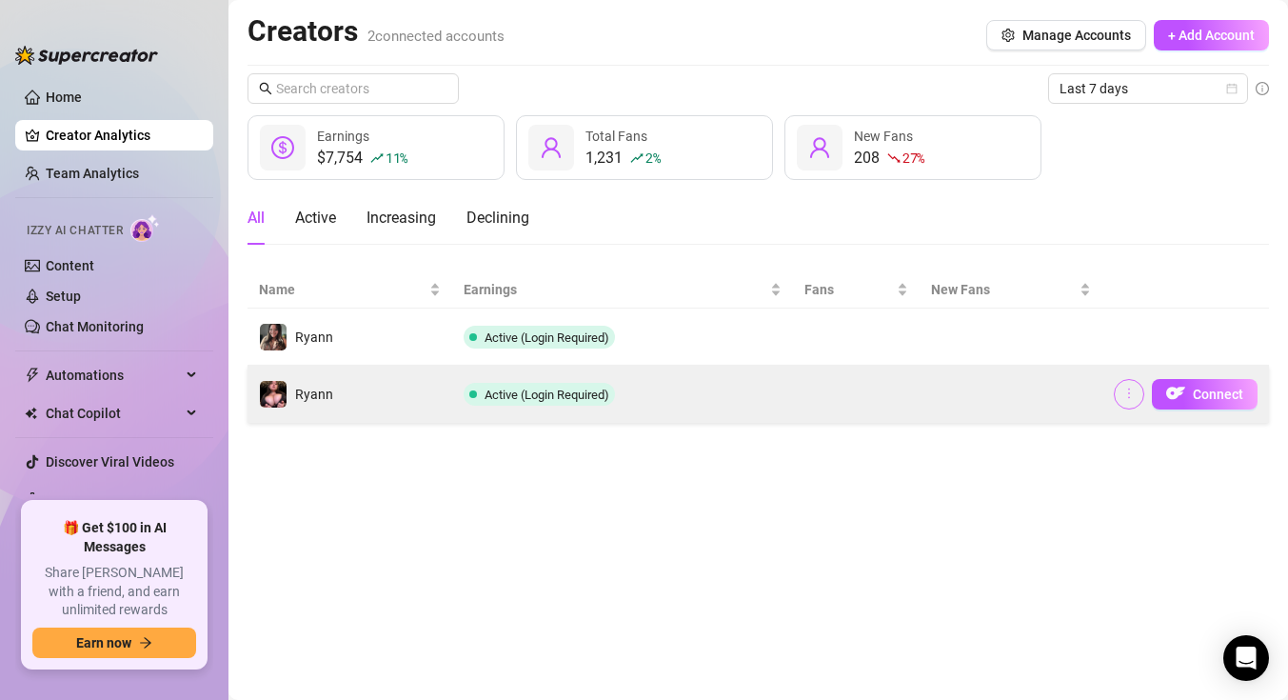
click at [1129, 396] on icon "more" at bounding box center [1128, 393] width 13 height 13
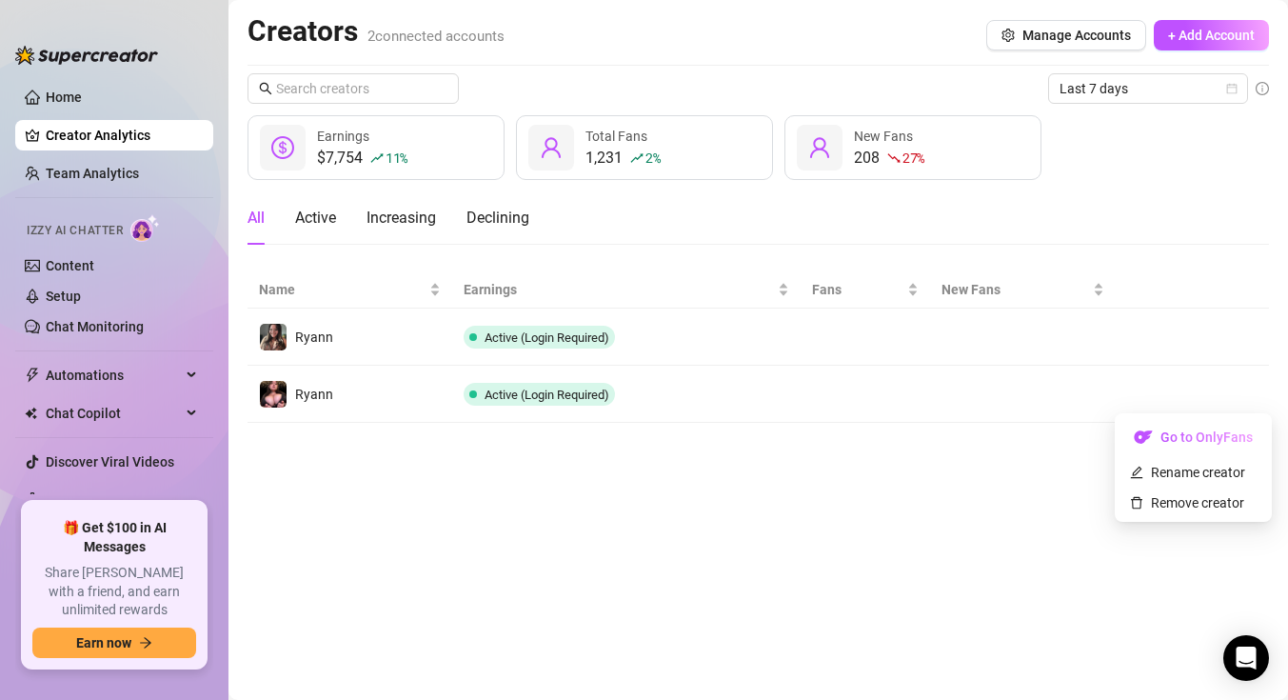
click at [1040, 479] on main "Creators 2 connected accounts Manage Accounts + Add Account Last 7 days $7,754 …" at bounding box center [758, 350] width 1060 height 700
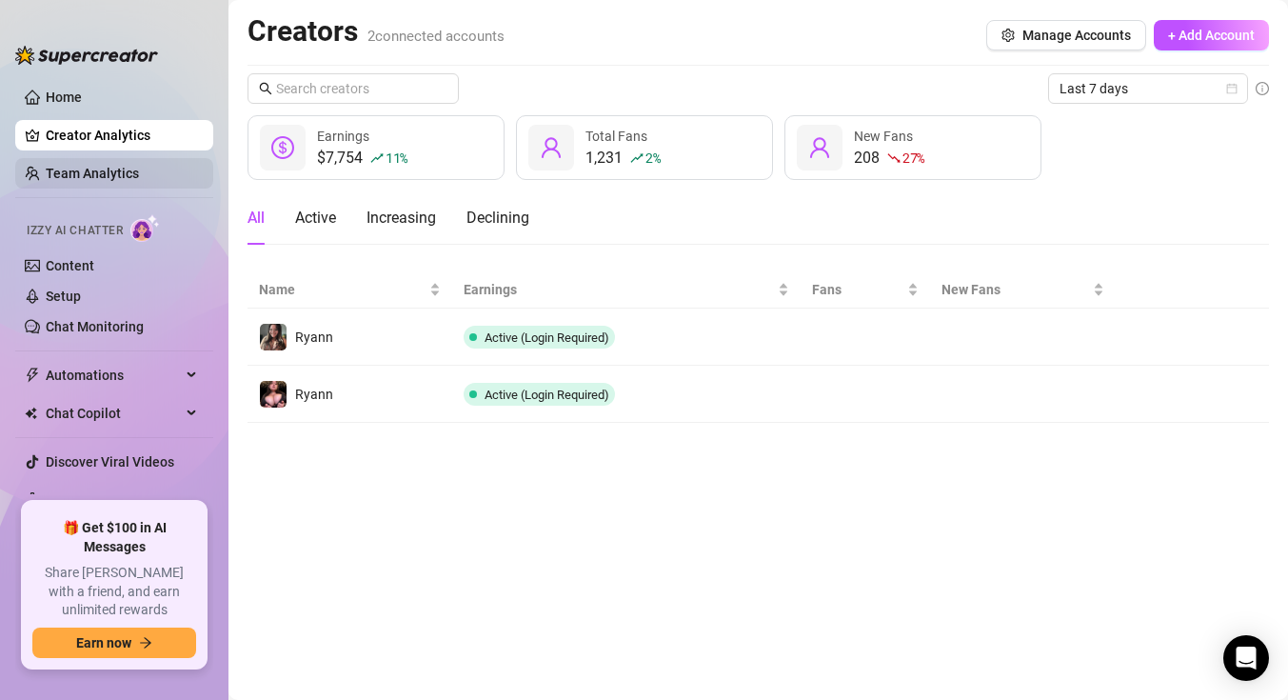
click at [139, 175] on link "Team Analytics" at bounding box center [92, 173] width 93 height 15
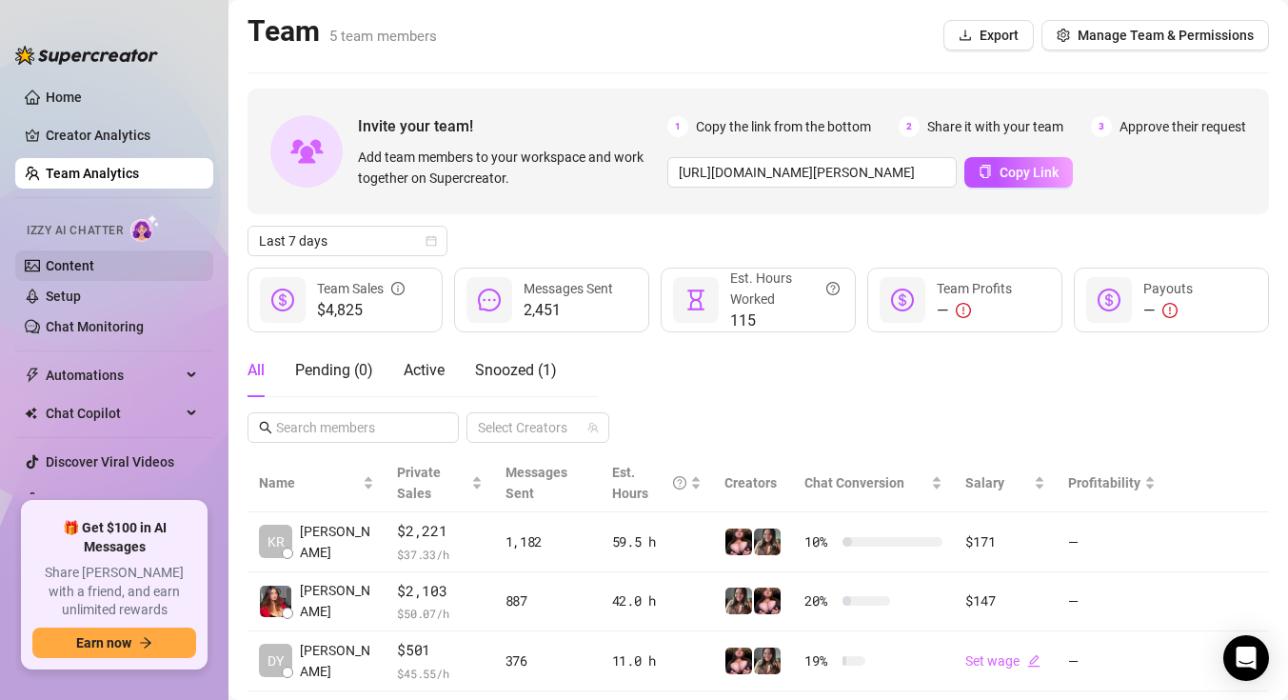
click at [94, 273] on link "Content" at bounding box center [70, 265] width 49 height 15
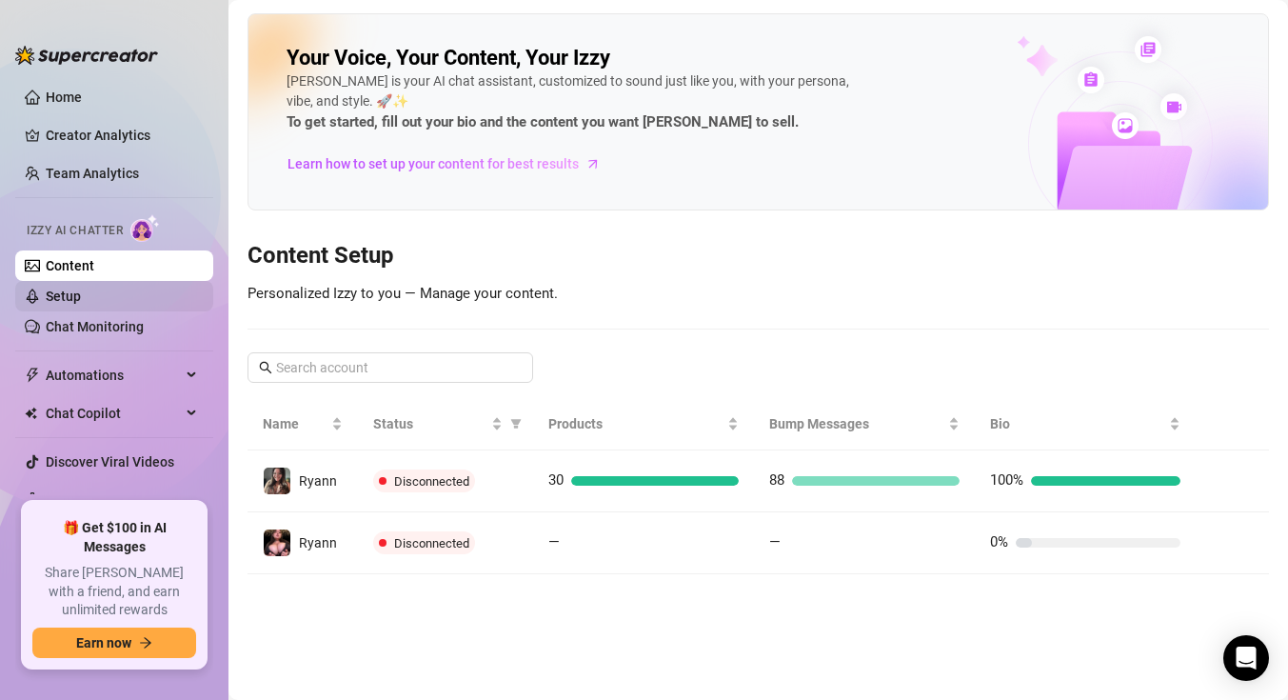
click at [81, 303] on link "Setup" at bounding box center [63, 295] width 35 height 15
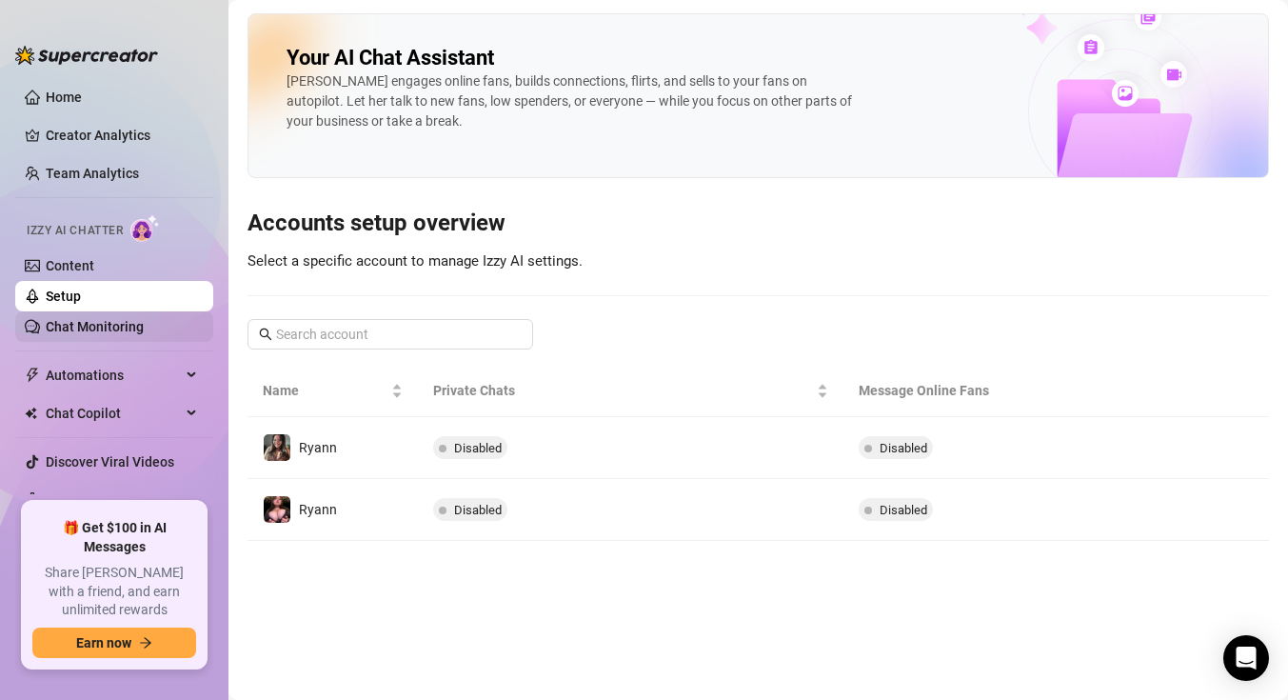
click at [137, 320] on link "Chat Monitoring" at bounding box center [95, 326] width 98 height 15
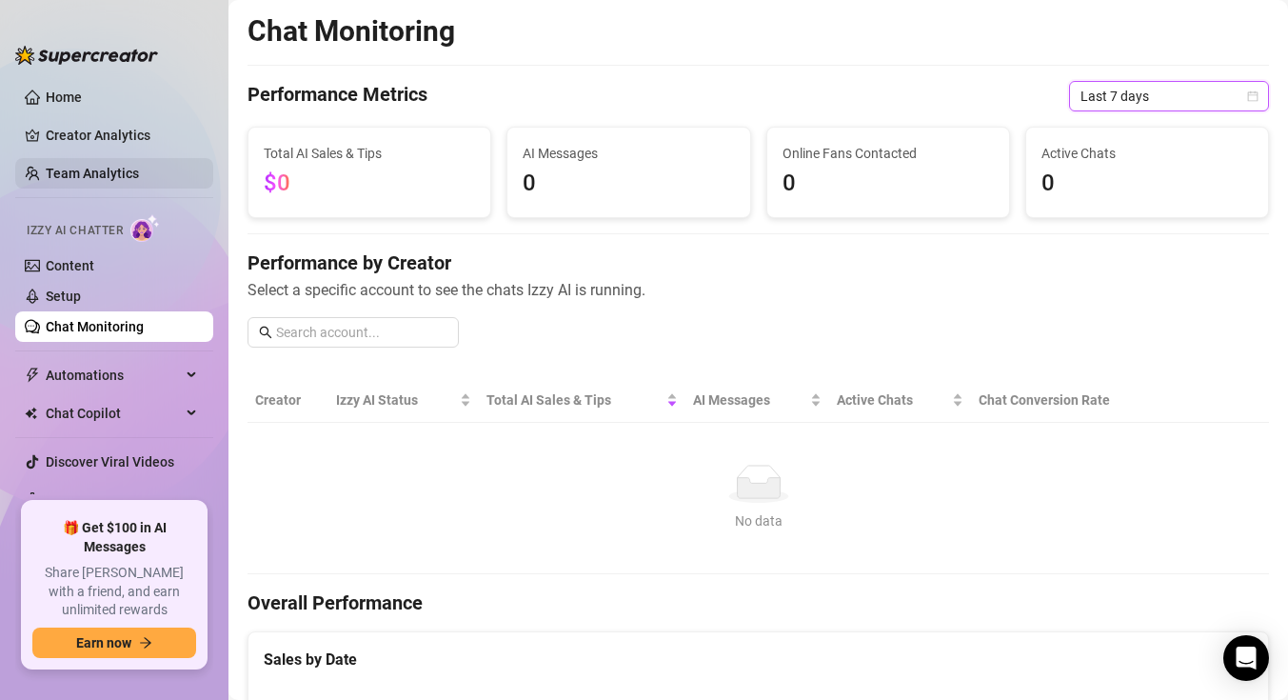
click at [118, 179] on link "Team Analytics" at bounding box center [92, 173] width 93 height 15
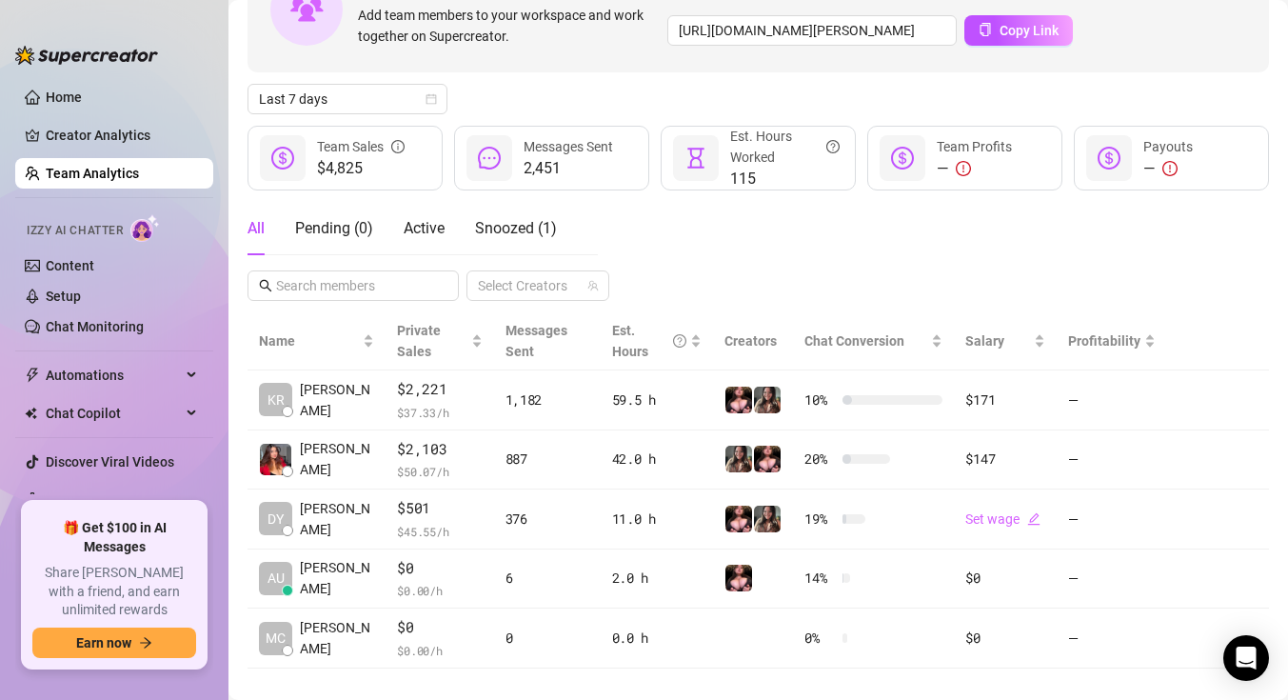
scroll to position [168, 0]
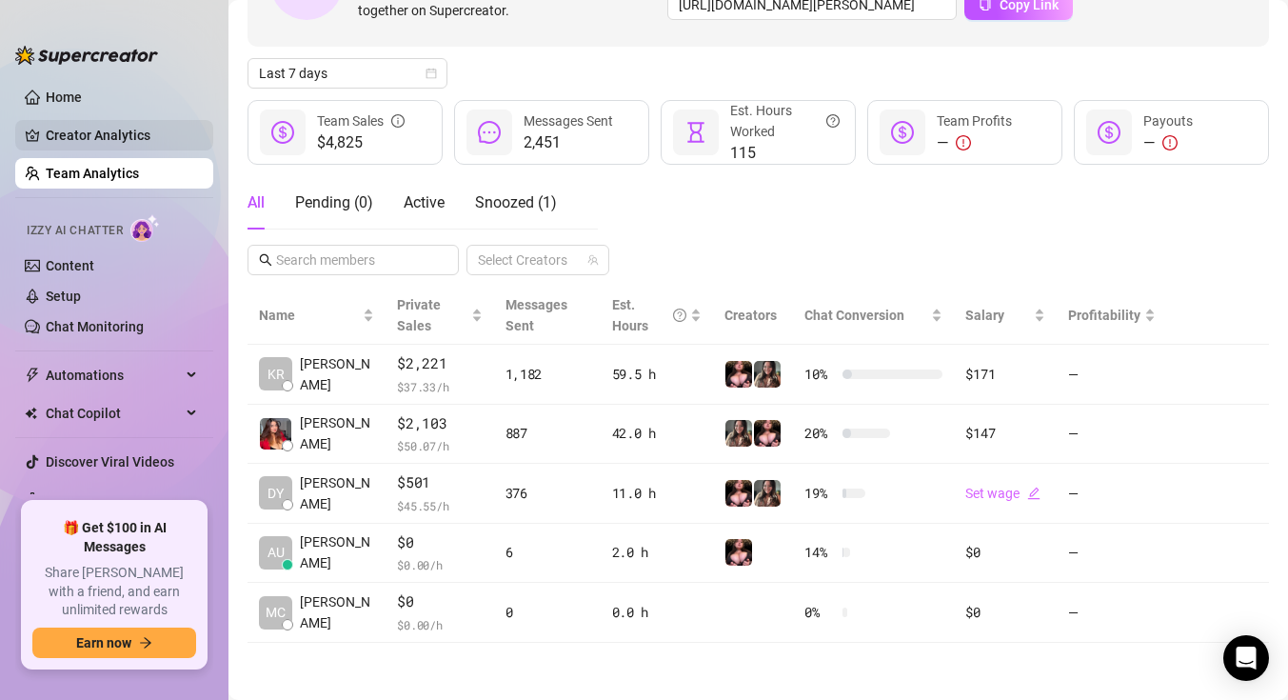
click at [108, 131] on link "Creator Analytics" at bounding box center [122, 135] width 152 height 30
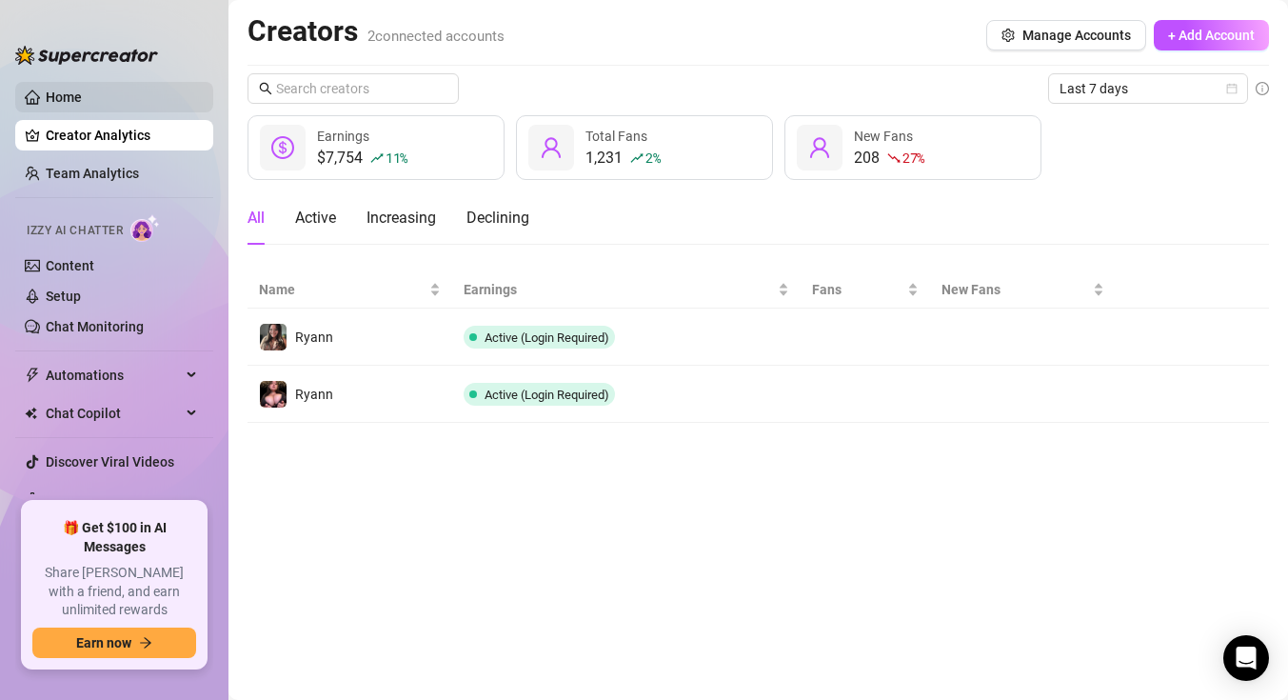
click at [82, 94] on link "Home" at bounding box center [64, 96] width 36 height 15
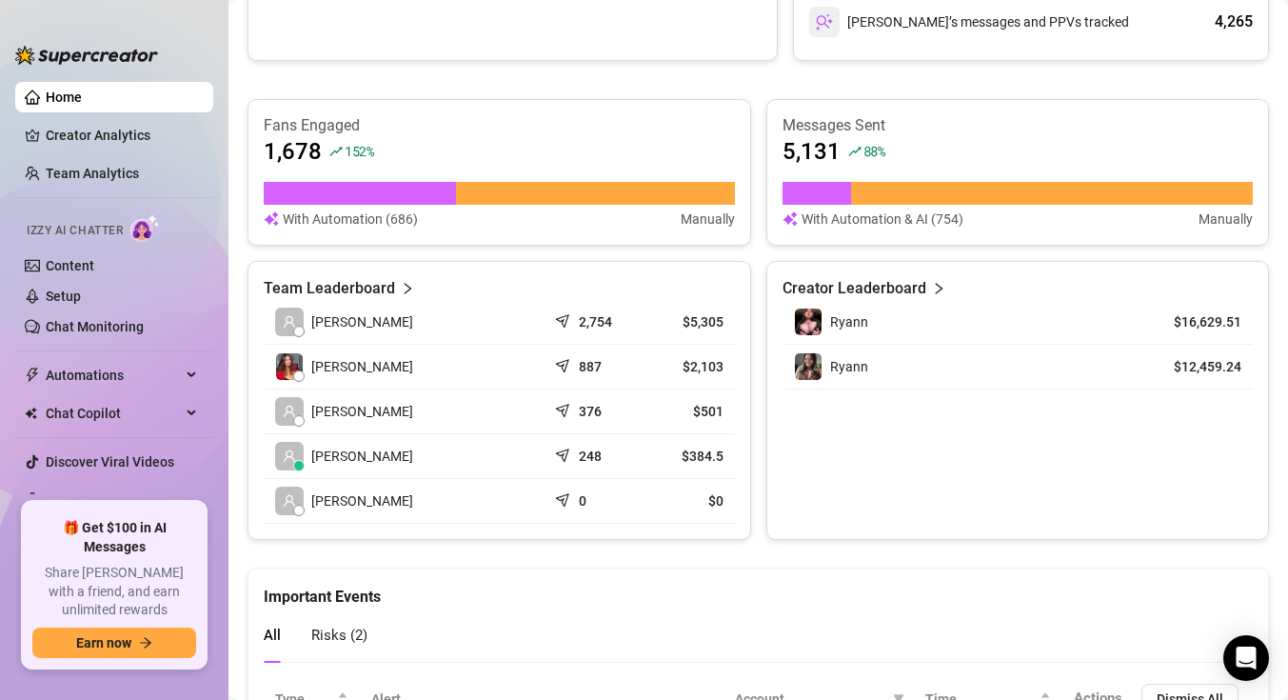
scroll to position [720, 0]
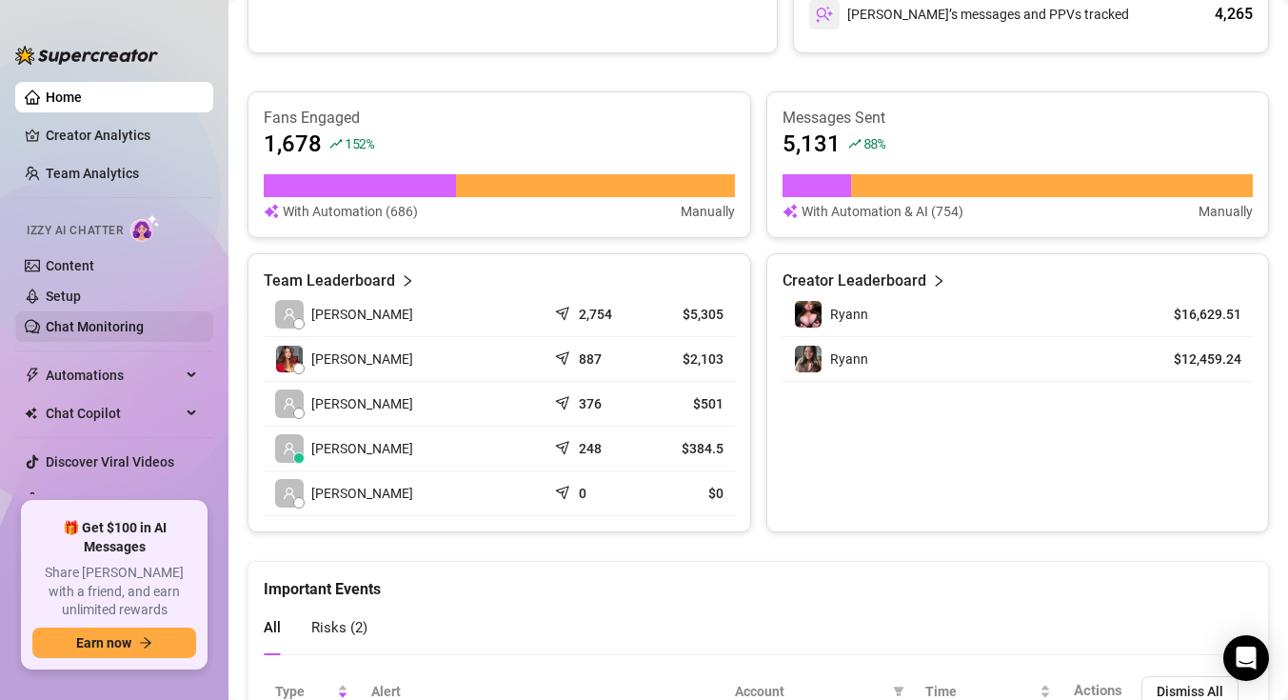
click at [89, 321] on link "Chat Monitoring" at bounding box center [95, 326] width 98 height 15
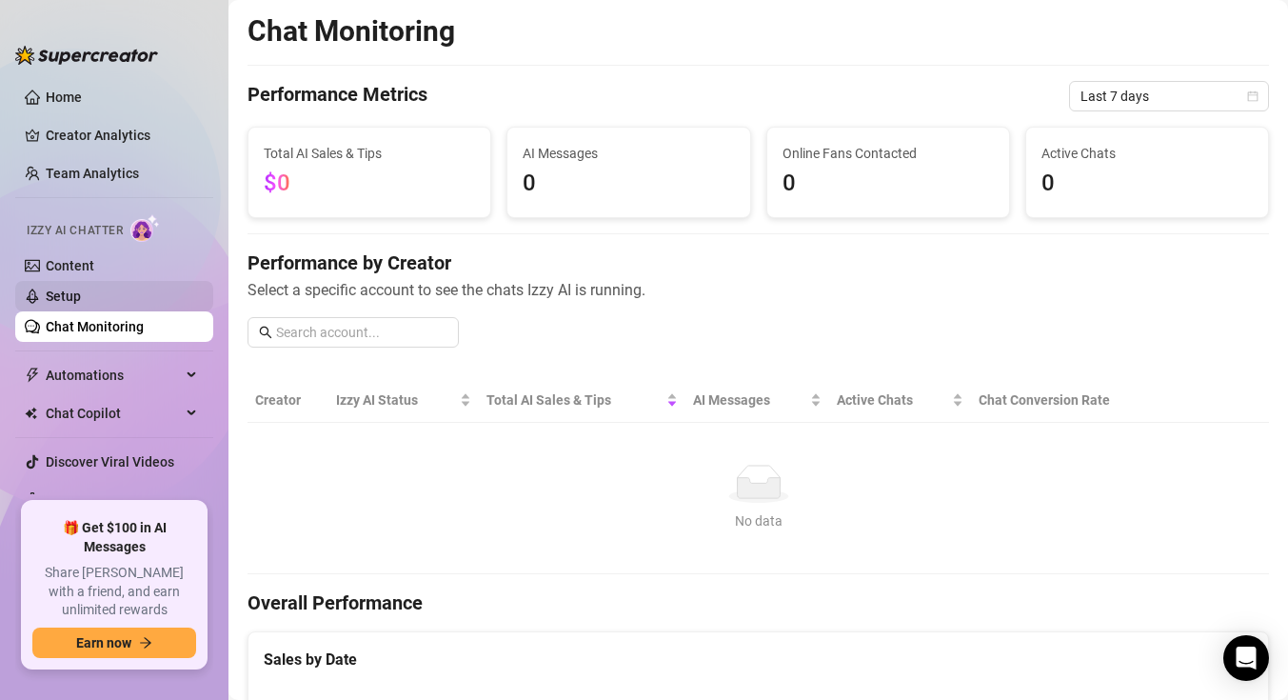
click at [81, 290] on link "Setup" at bounding box center [63, 295] width 35 height 15
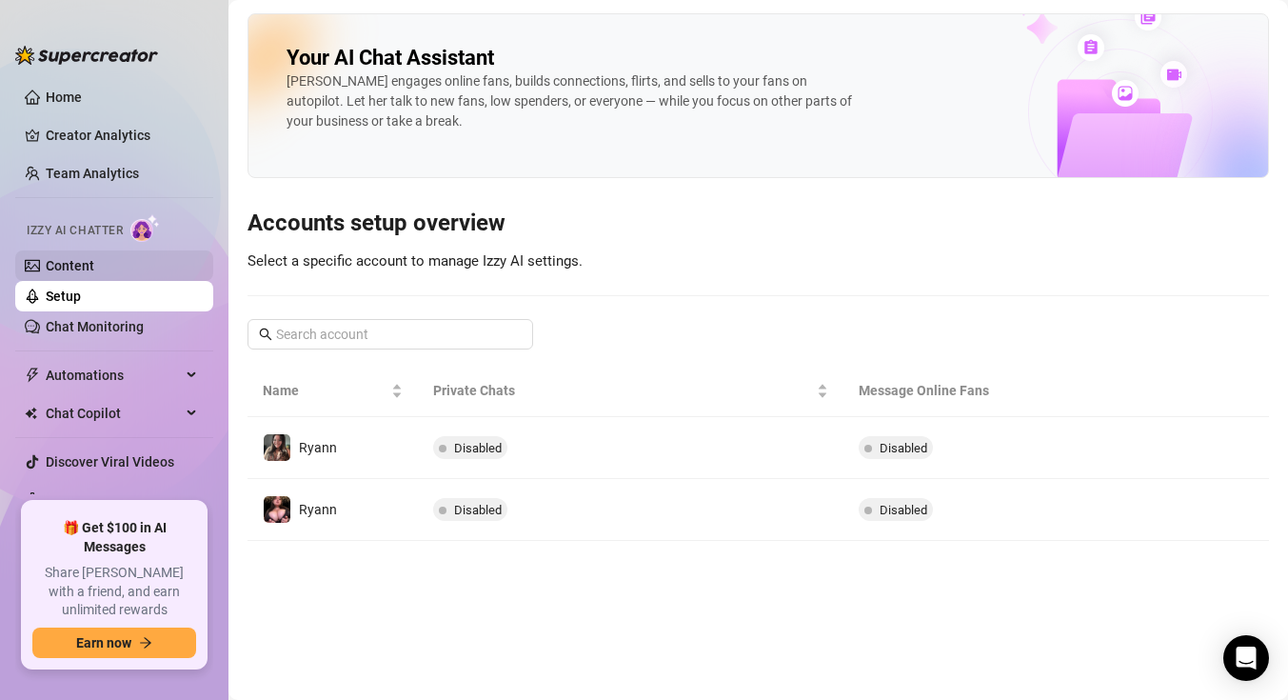
click at [94, 258] on link "Content" at bounding box center [70, 265] width 49 height 15
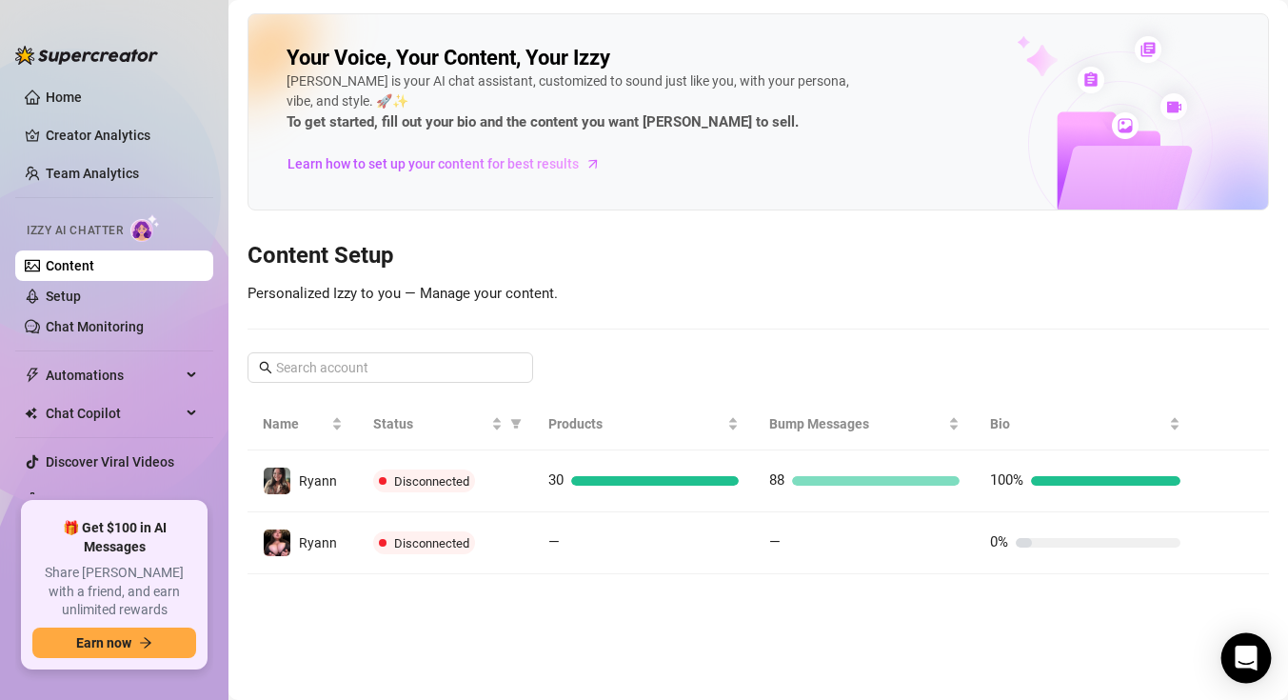
click at [1253, 655] on icon "Open Intercom Messenger" at bounding box center [1246, 658] width 22 height 25
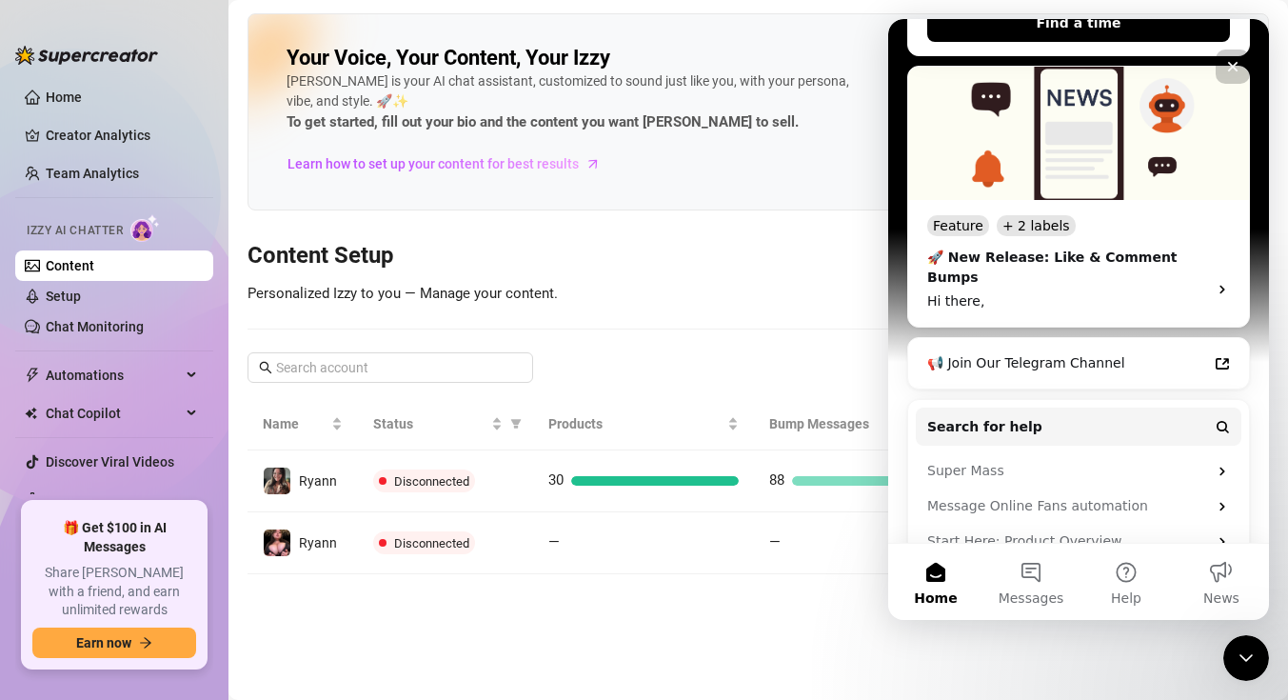
scroll to position [524, 0]
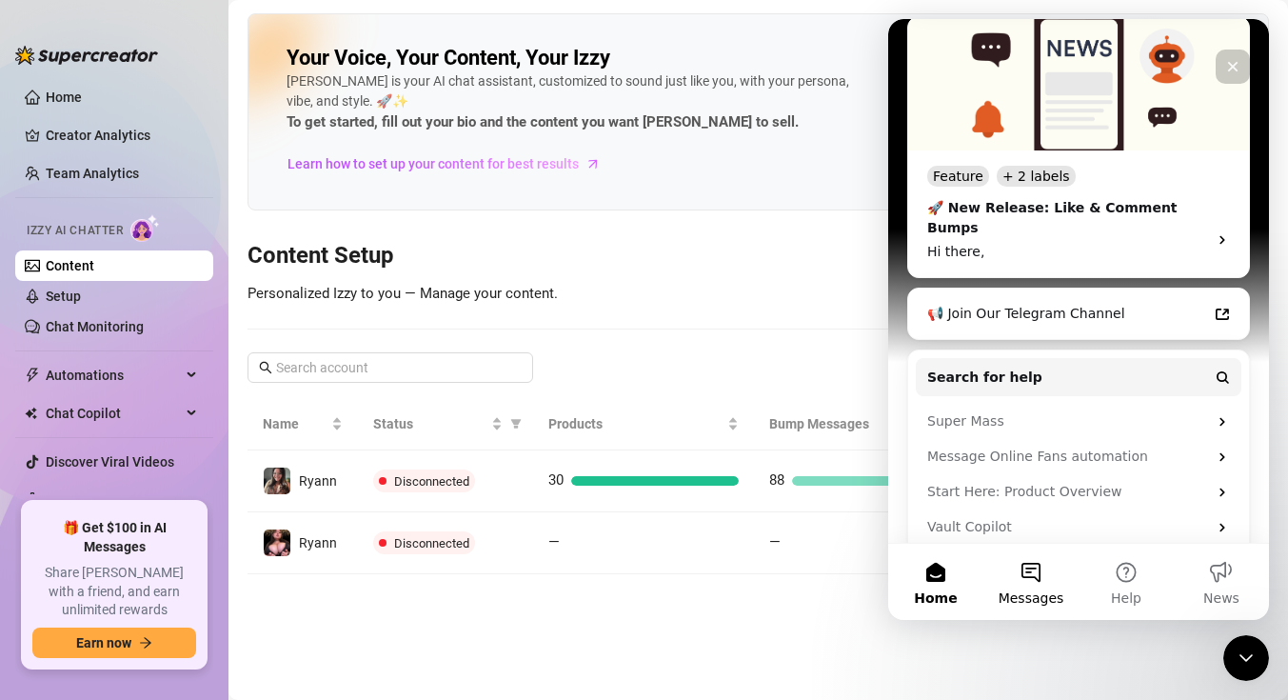
click at [1043, 569] on button "Messages" at bounding box center [1030, 582] width 95 height 76
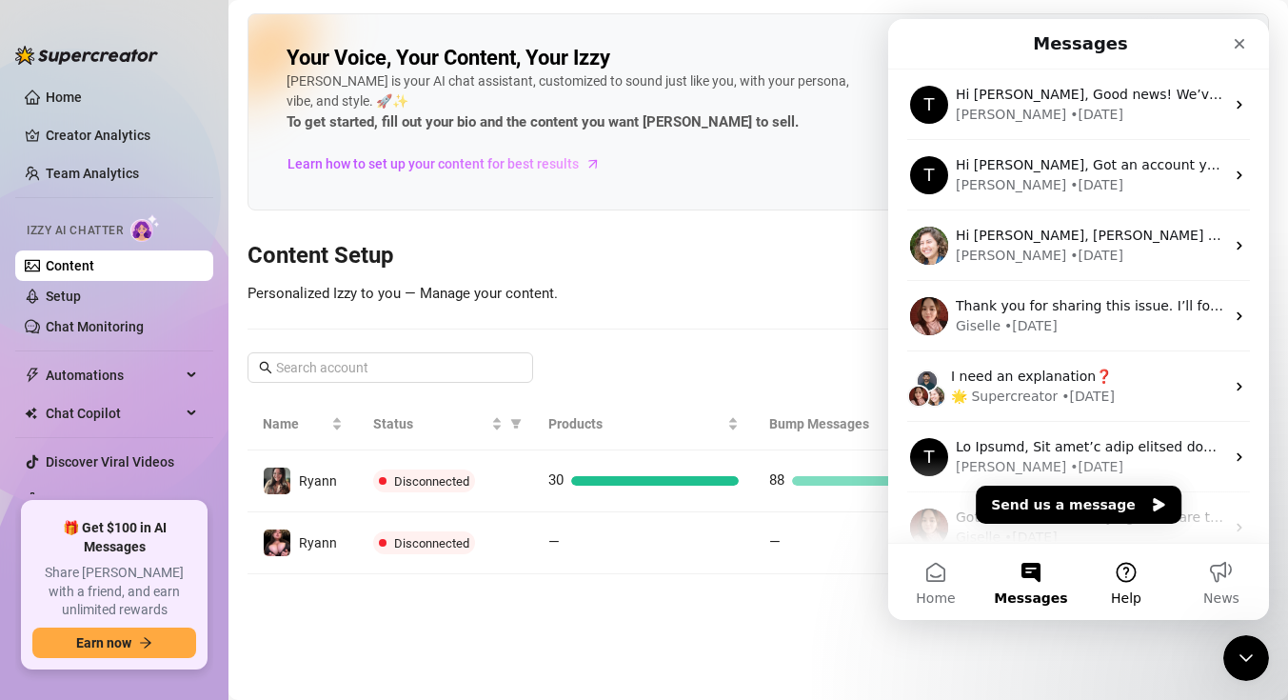
click at [1126, 564] on button "Help" at bounding box center [1126, 582] width 95 height 76
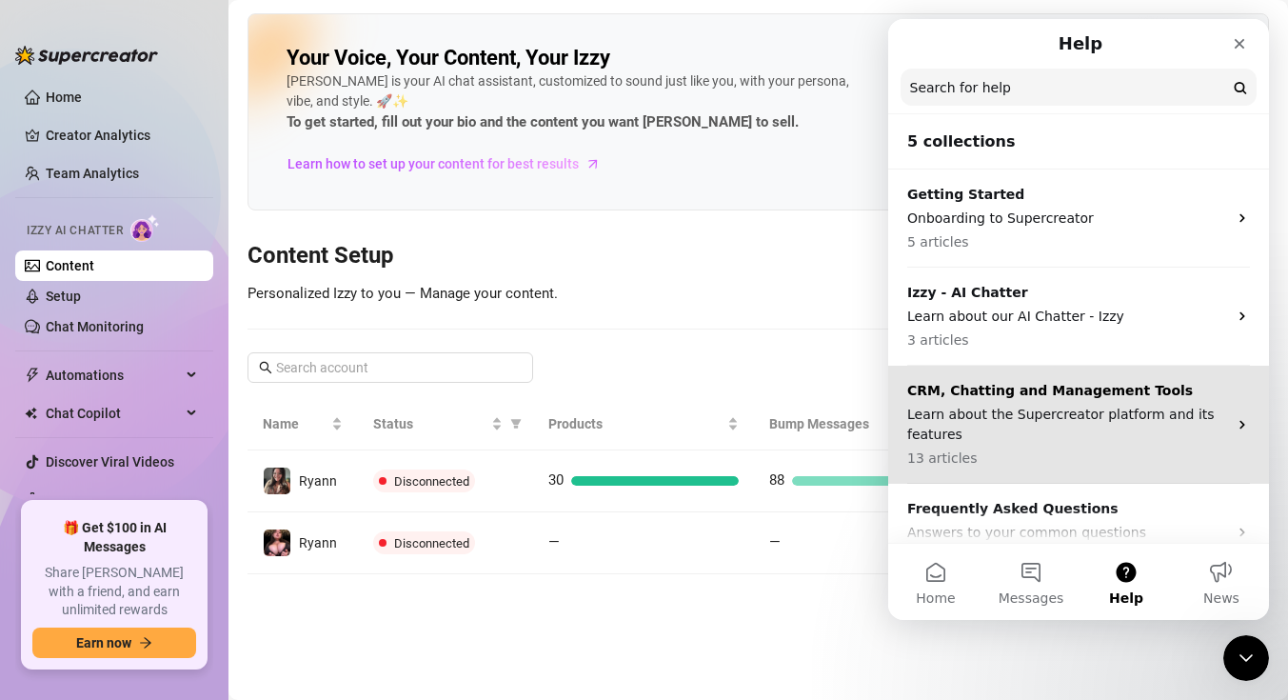
scroll to position [136, 0]
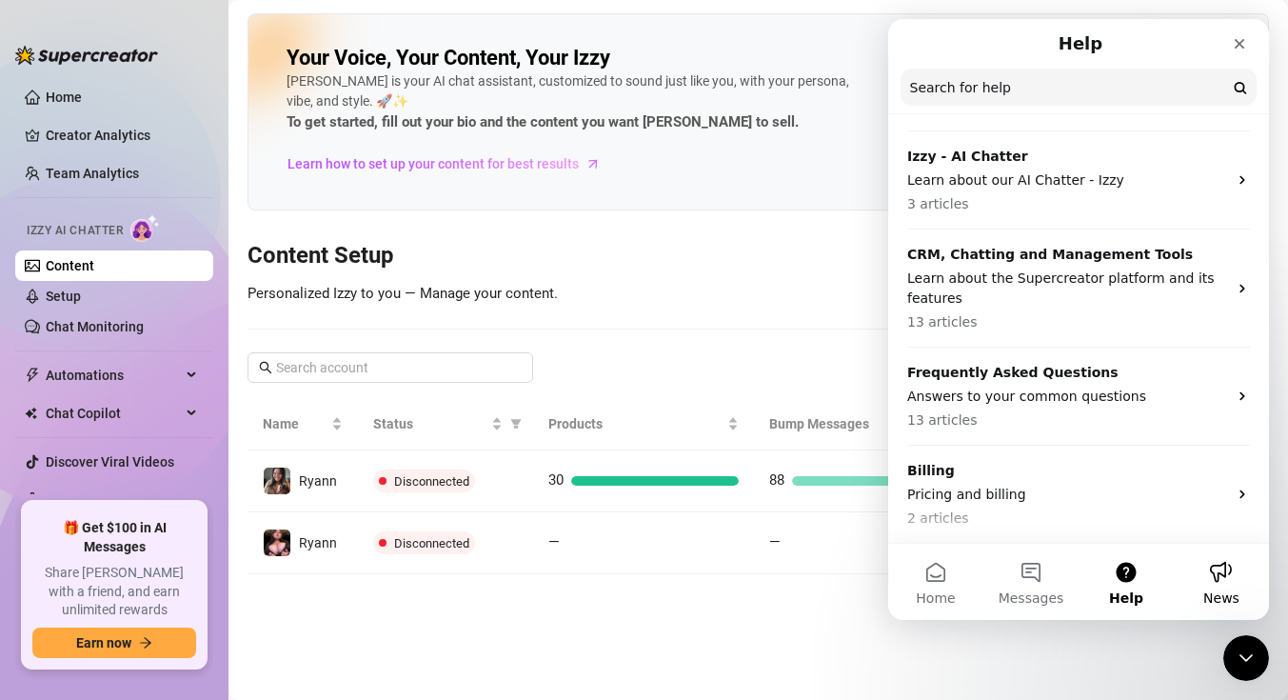
click at [1232, 568] on button "News" at bounding box center [1221, 582] width 95 height 76
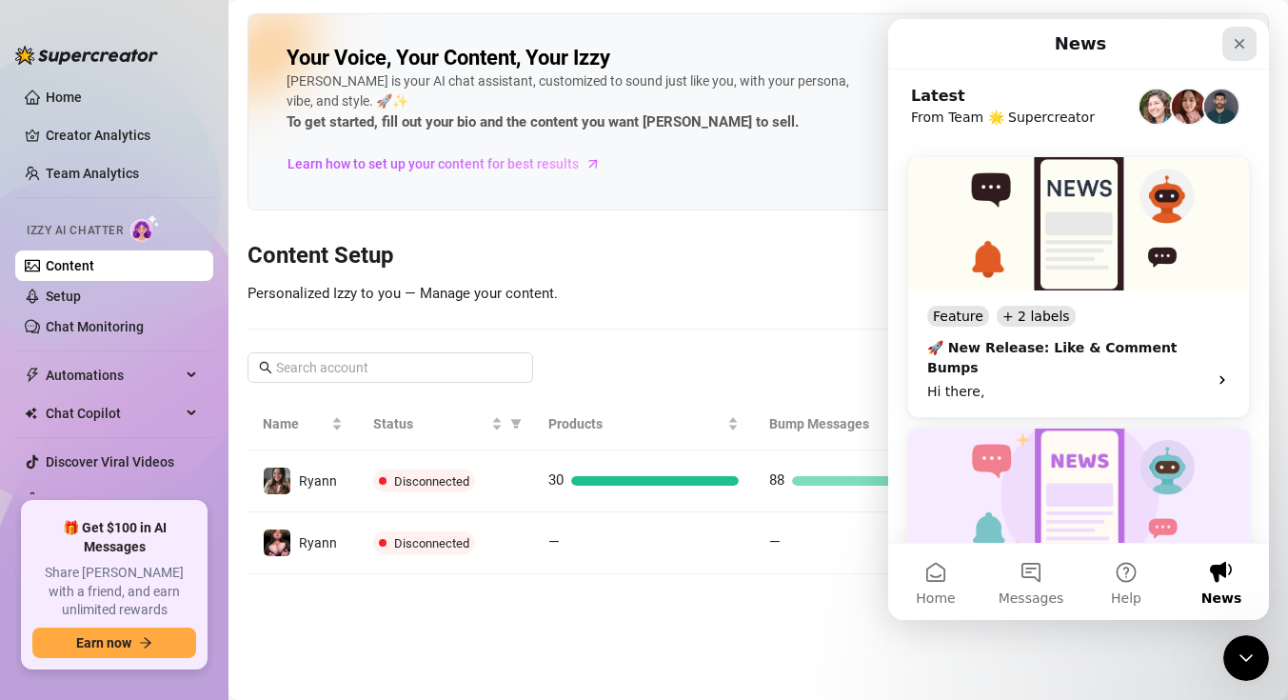
click at [1249, 45] on div "Close" at bounding box center [1239, 44] width 34 height 34
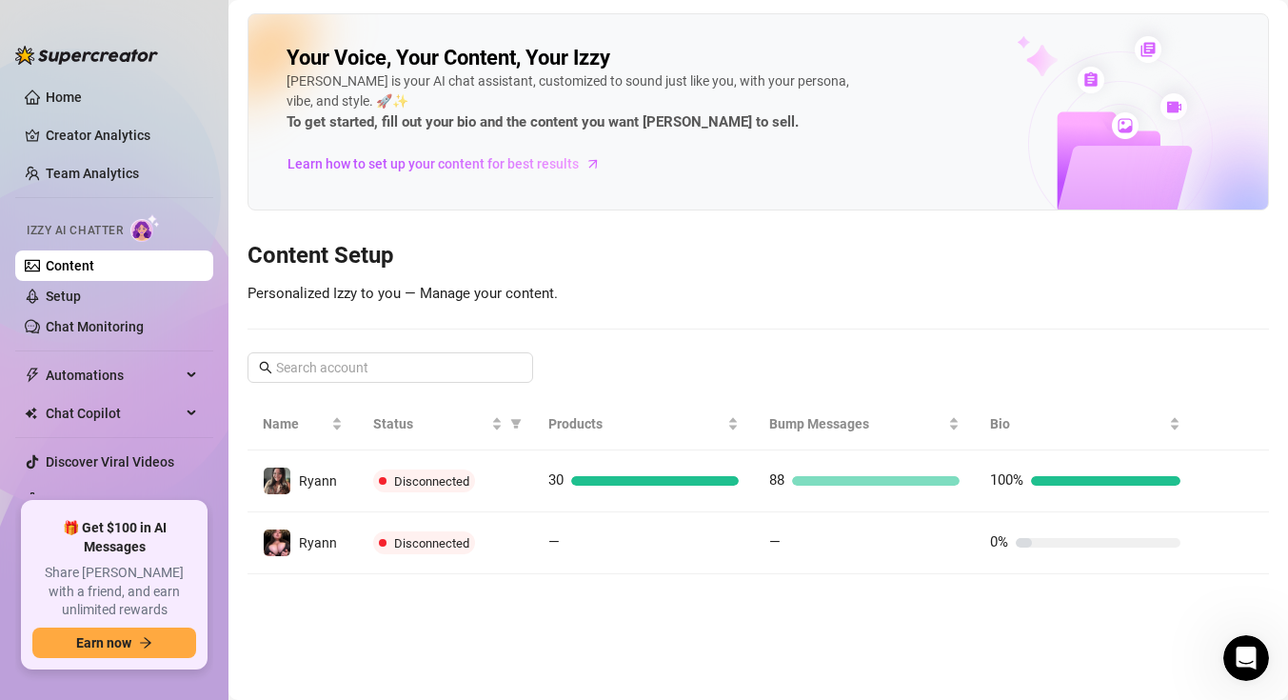
scroll to position [0, 0]
click at [139, 166] on link "Team Analytics" at bounding box center [92, 173] width 93 height 15
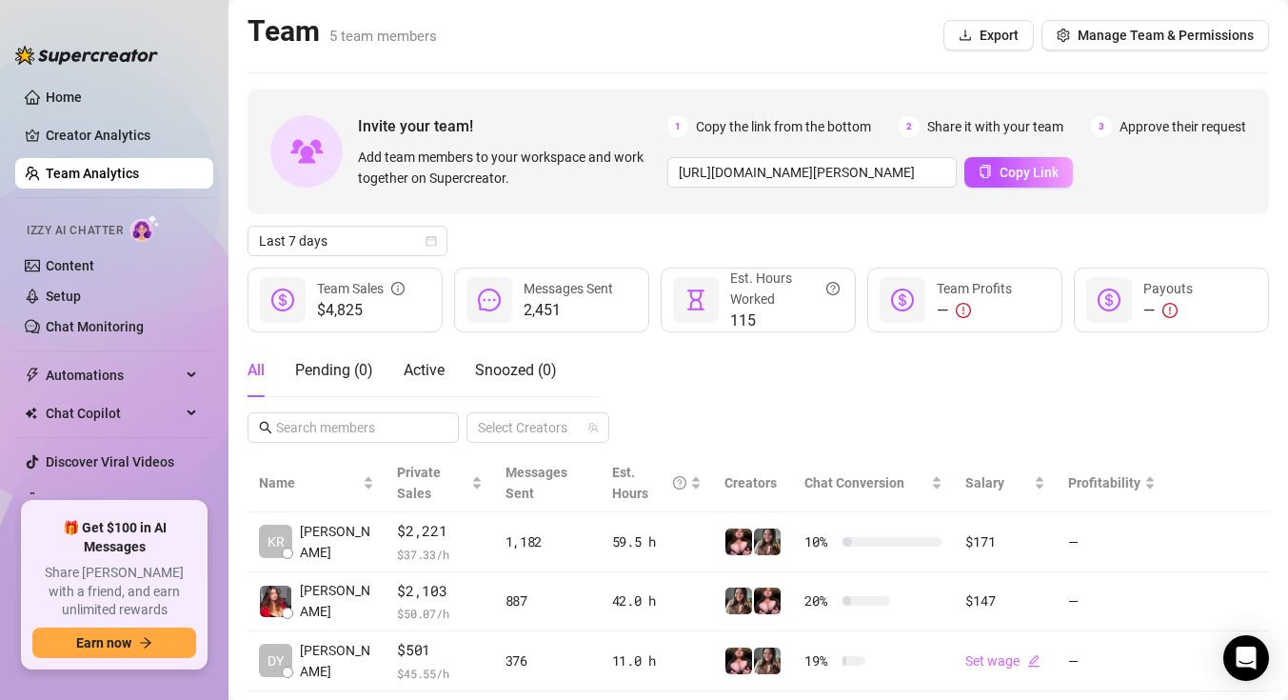
scroll to position [3, 0]
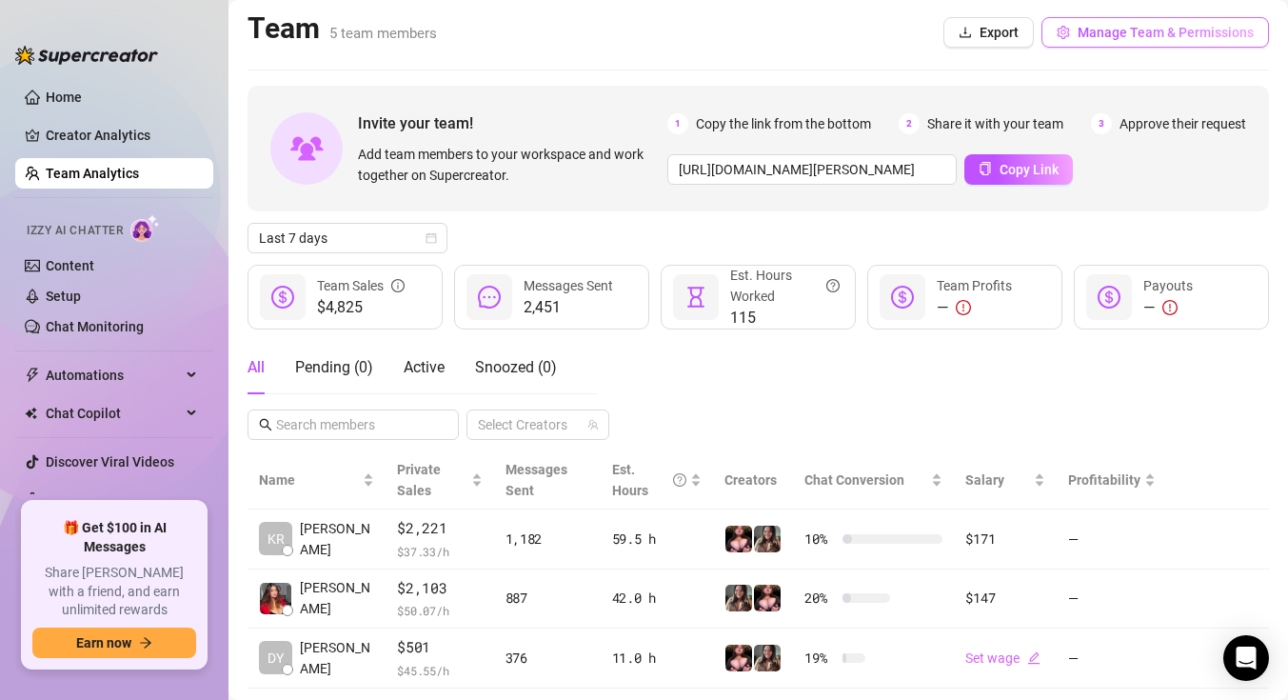
click at [1084, 31] on span "Manage Team & Permissions" at bounding box center [1166, 32] width 176 height 15
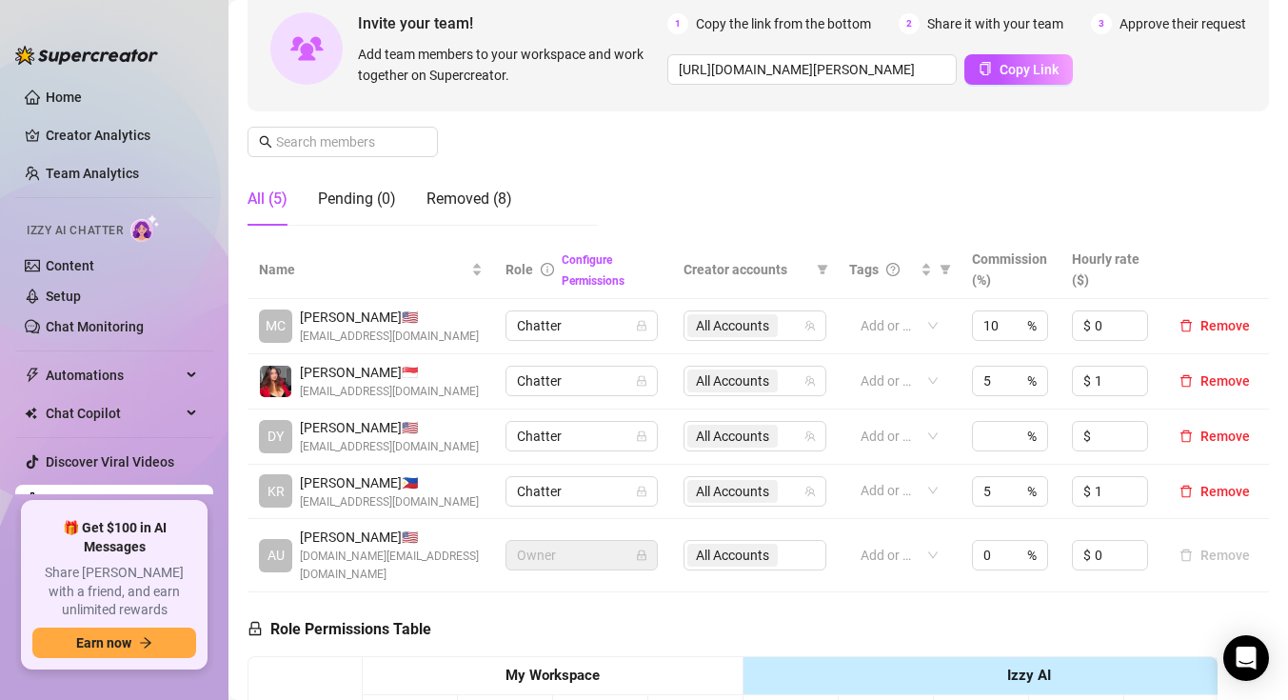
scroll to position [181, 0]
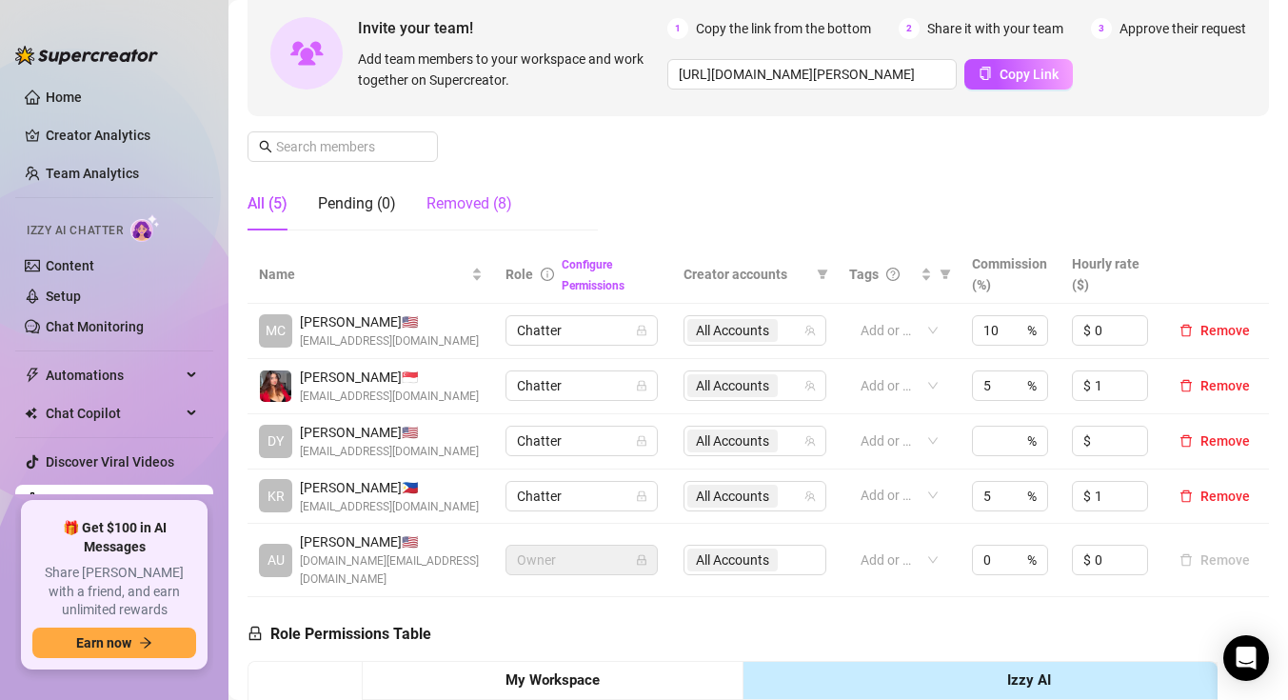
click at [497, 208] on div "Removed (8)" at bounding box center [470, 203] width 86 height 23
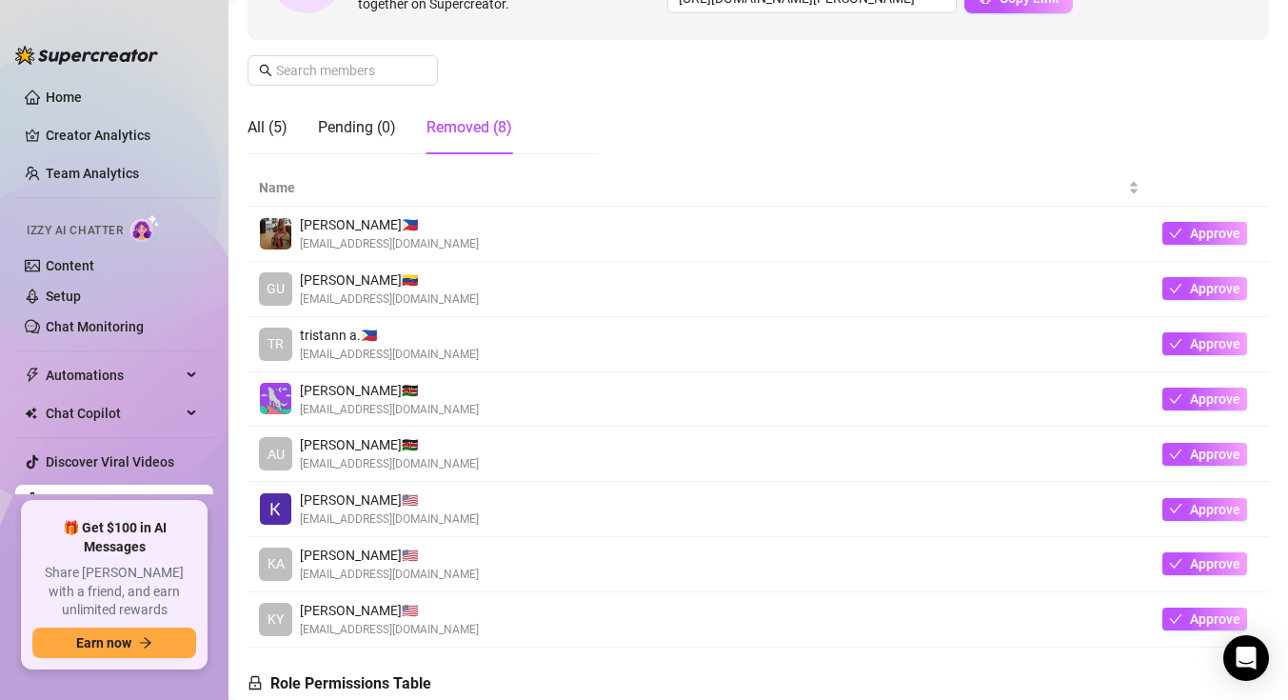
scroll to position [0, 0]
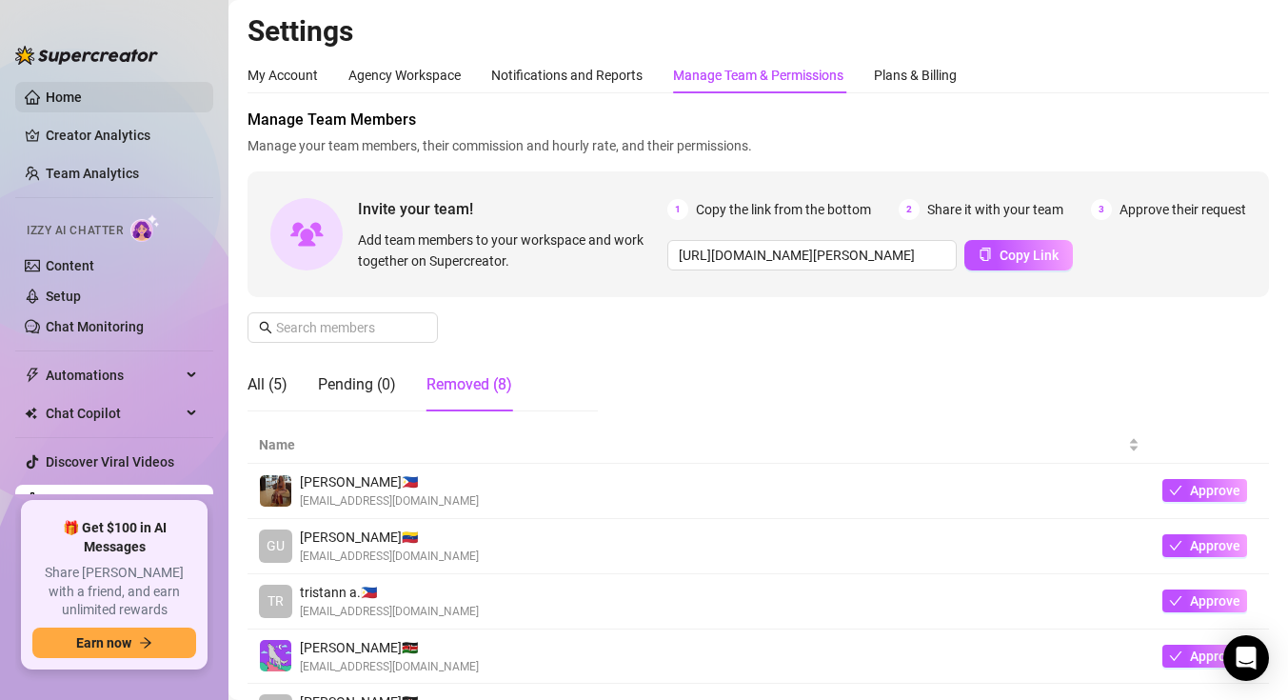
click at [82, 98] on link "Home" at bounding box center [64, 96] width 36 height 15
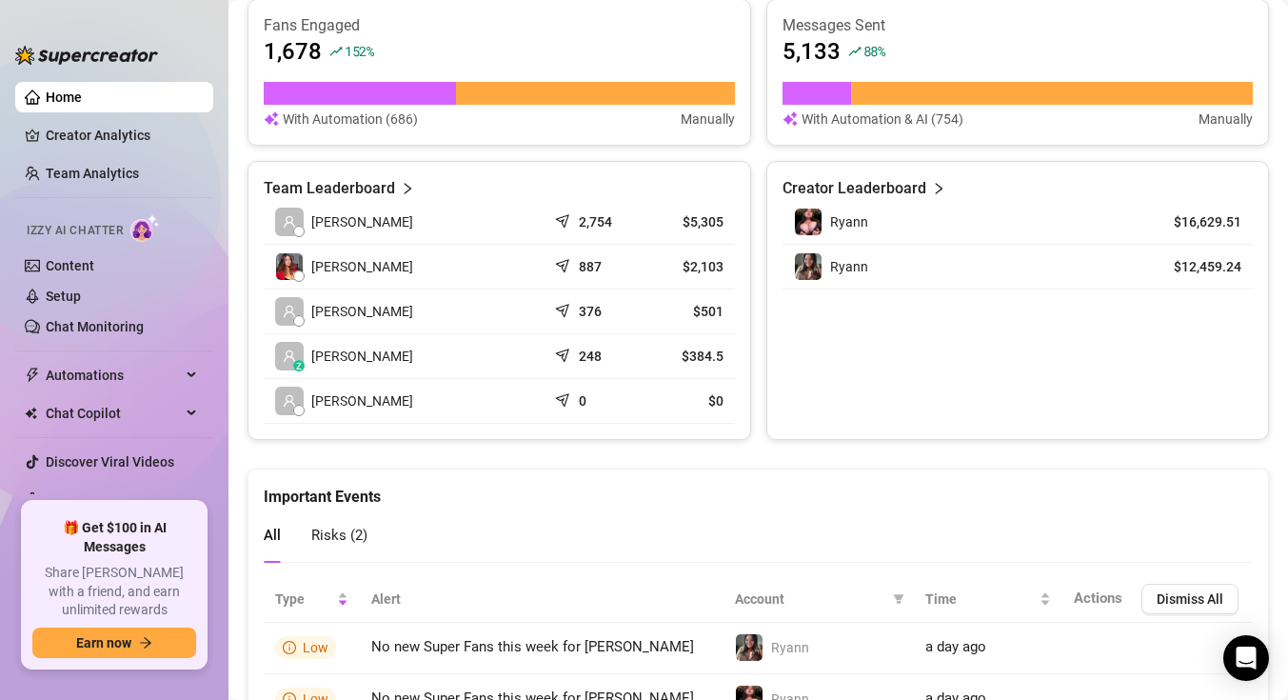
scroll to position [802, 0]
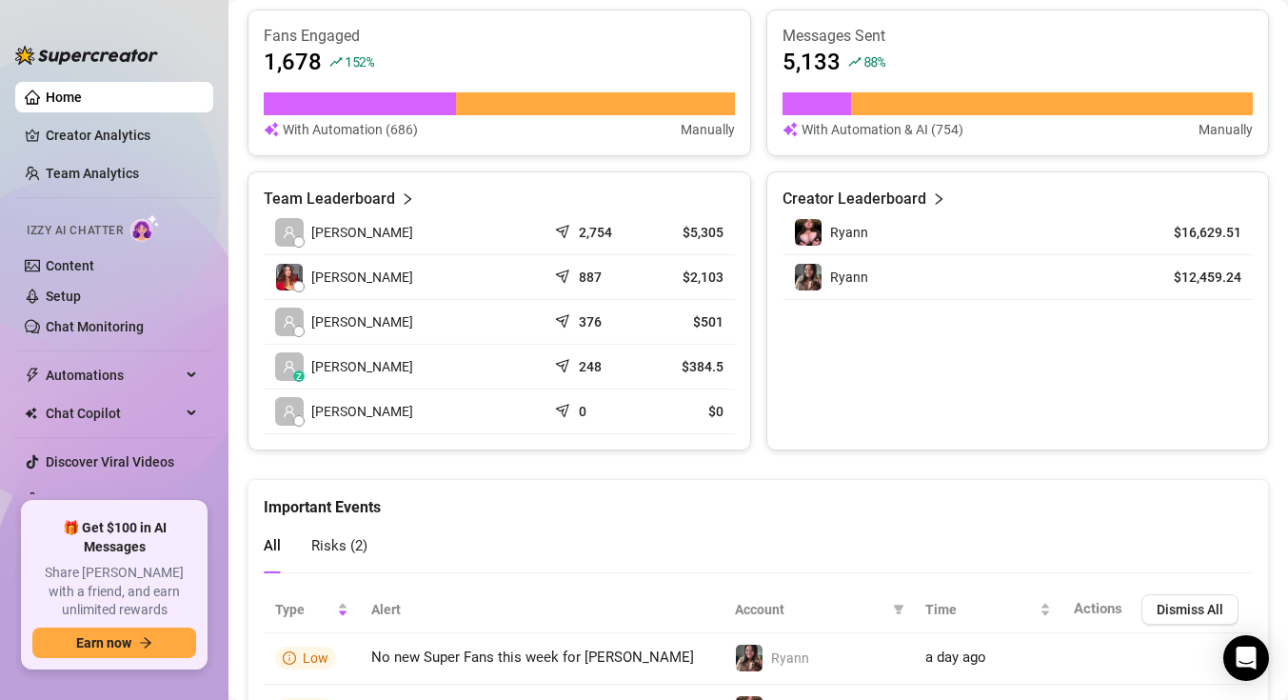
click at [413, 207] on div "Team Leaderboard" at bounding box center [499, 199] width 471 height 23
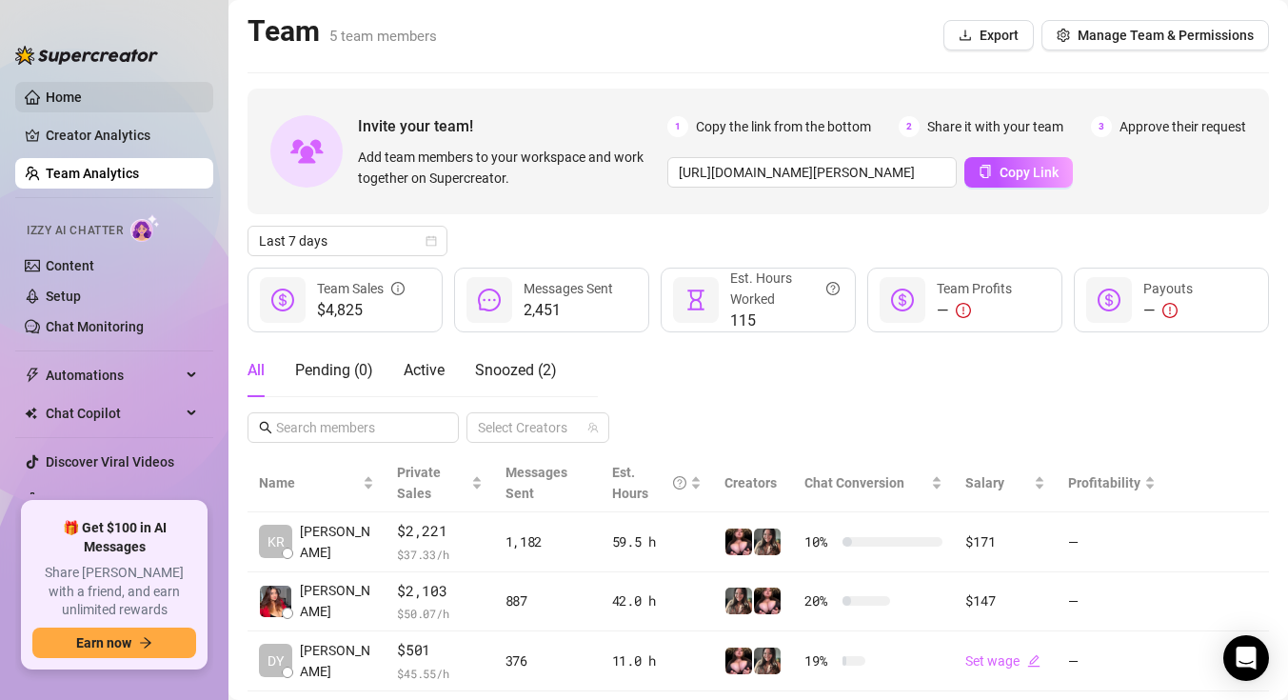
click at [82, 105] on link "Home" at bounding box center [64, 96] width 36 height 15
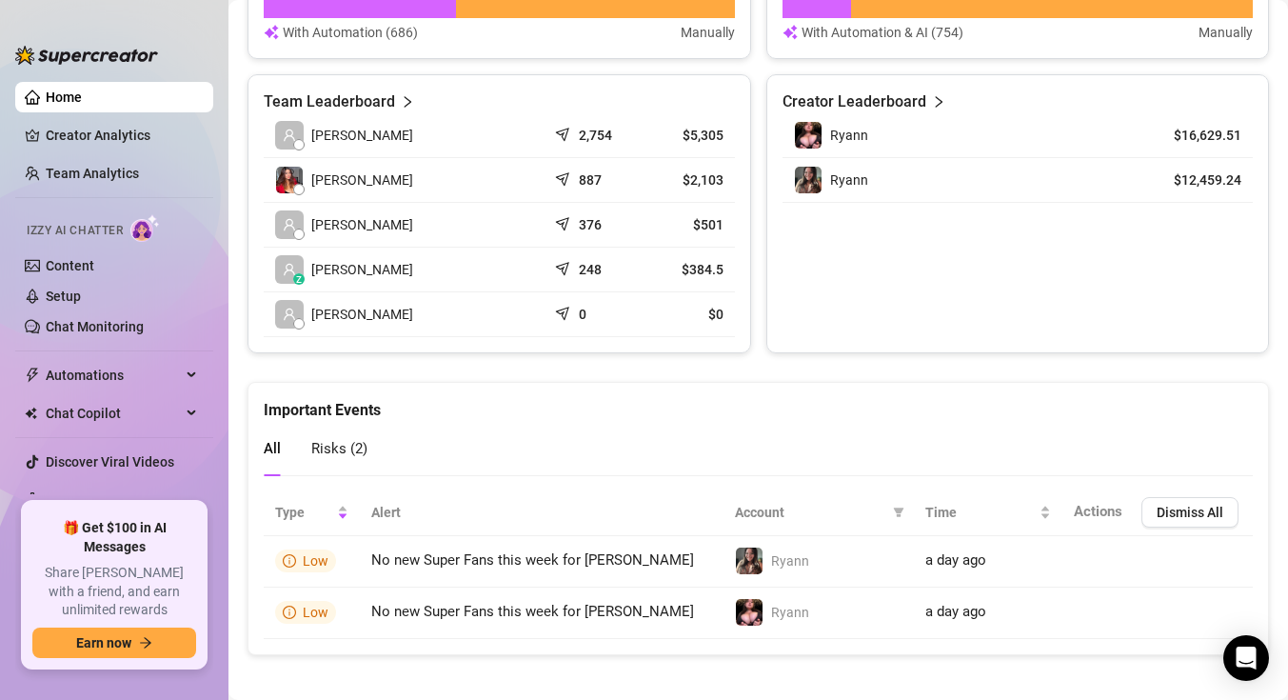
scroll to position [910, 0]
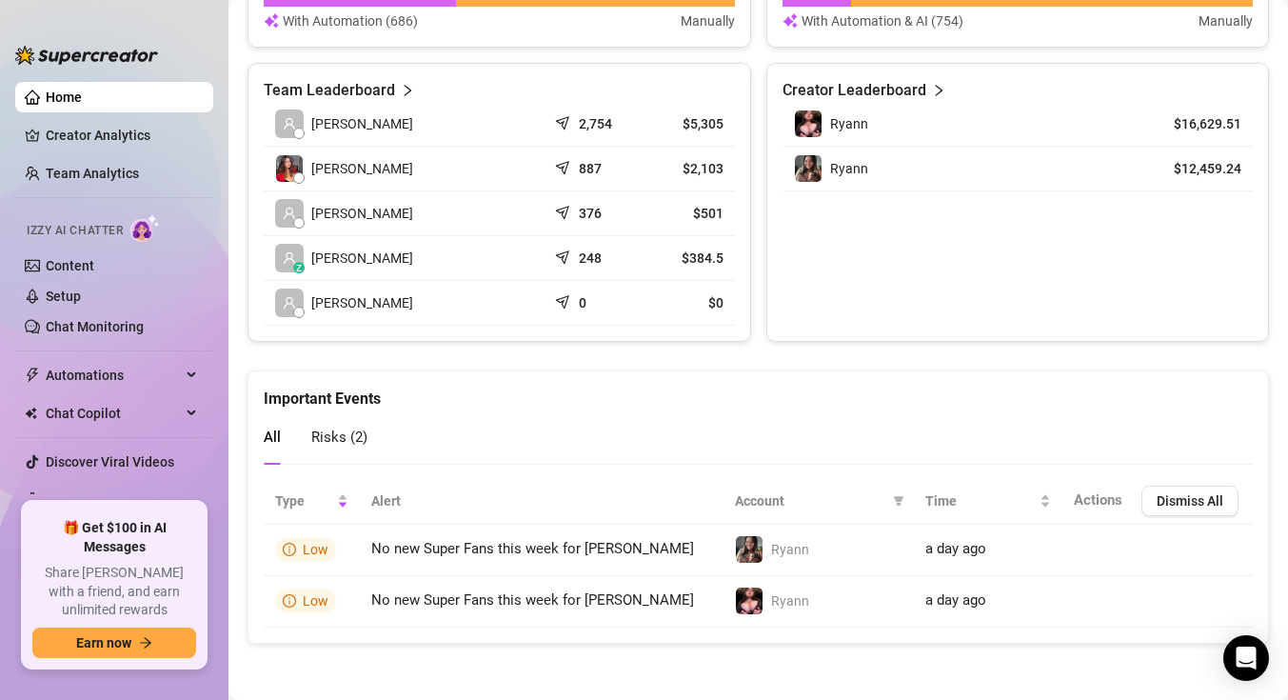
click at [360, 433] on span "Risks ( 2 )" at bounding box center [339, 436] width 56 height 17
click at [279, 432] on span "All" at bounding box center [272, 436] width 17 height 17
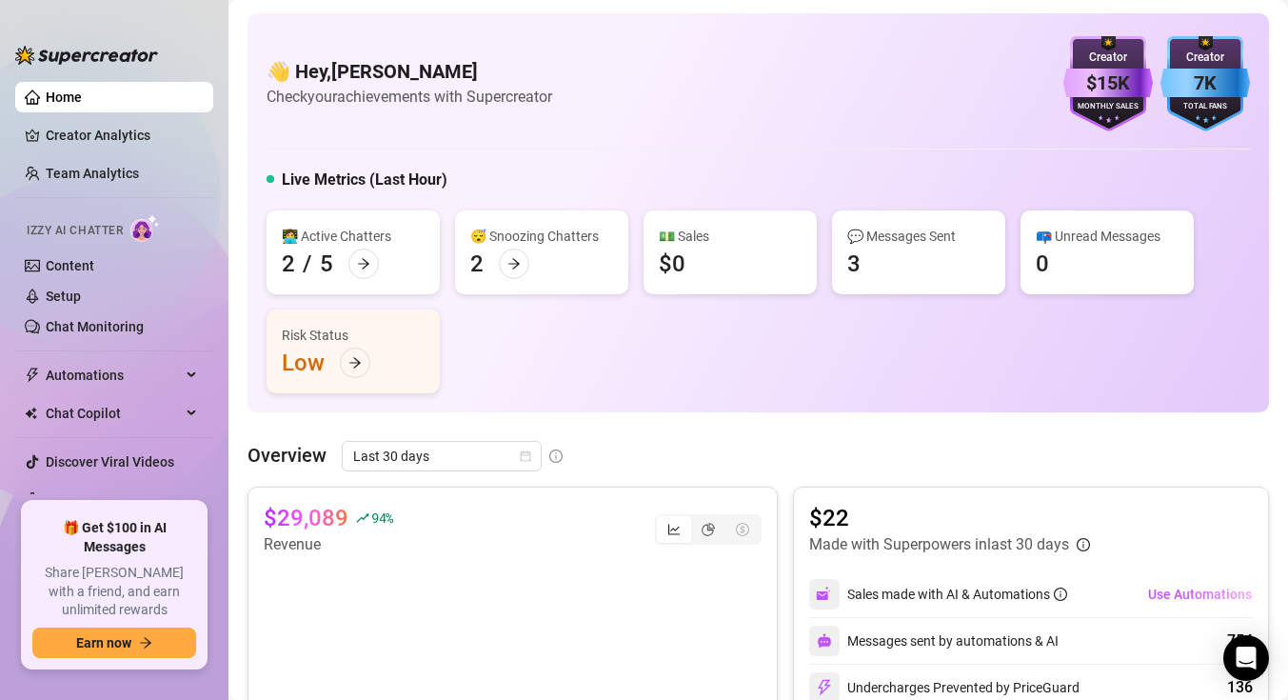
scroll to position [1, 0]
click at [136, 334] on link "Chat Monitoring" at bounding box center [95, 326] width 98 height 15
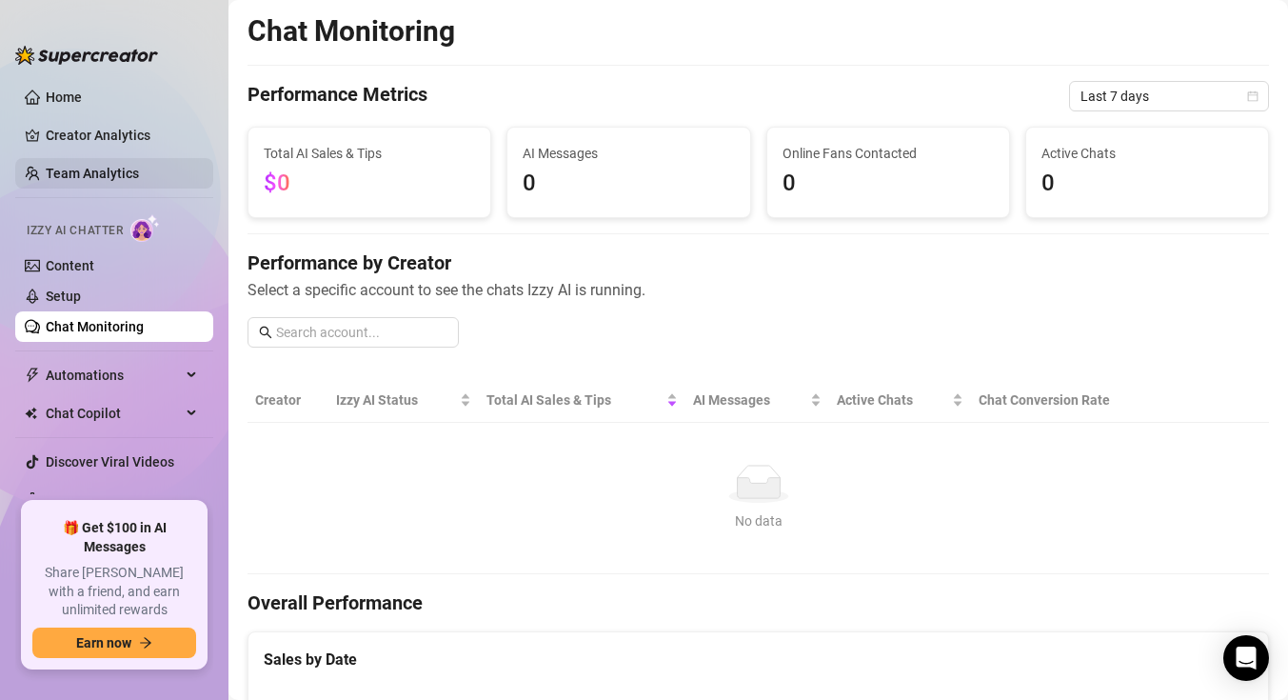
click at [108, 174] on link "Team Analytics" at bounding box center [92, 173] width 93 height 15
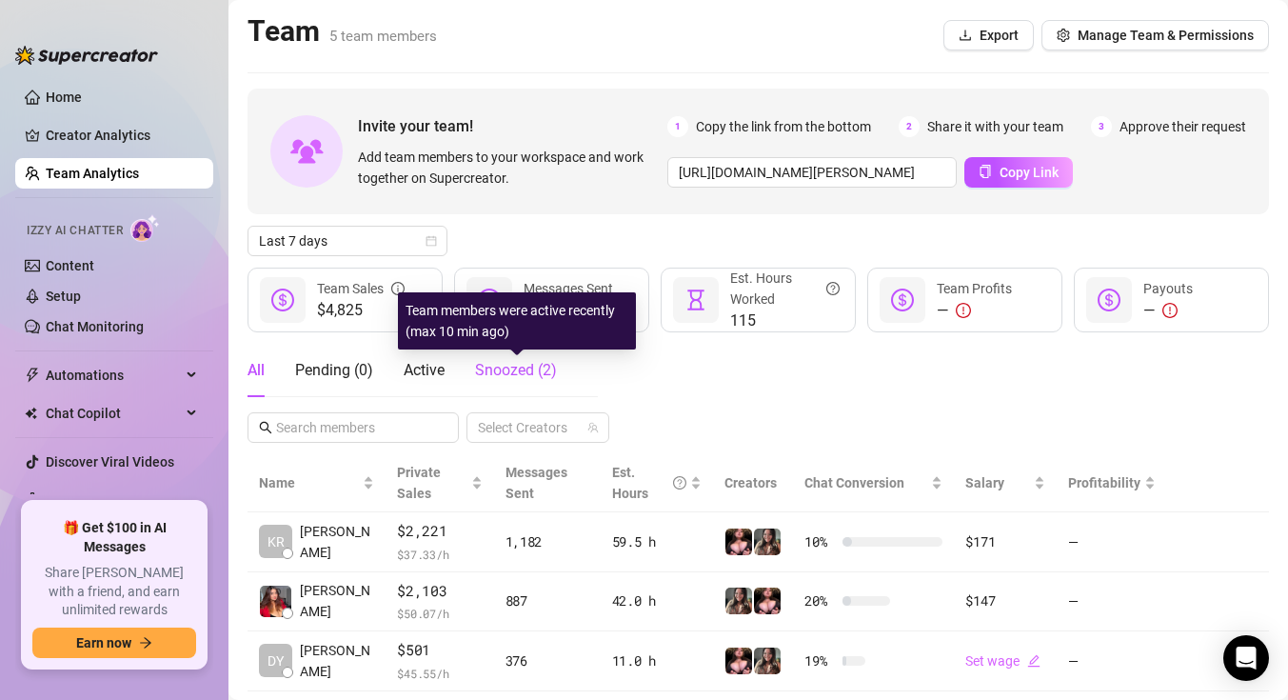
click at [507, 366] on span "Snoozed ( 2 )" at bounding box center [516, 370] width 82 height 18
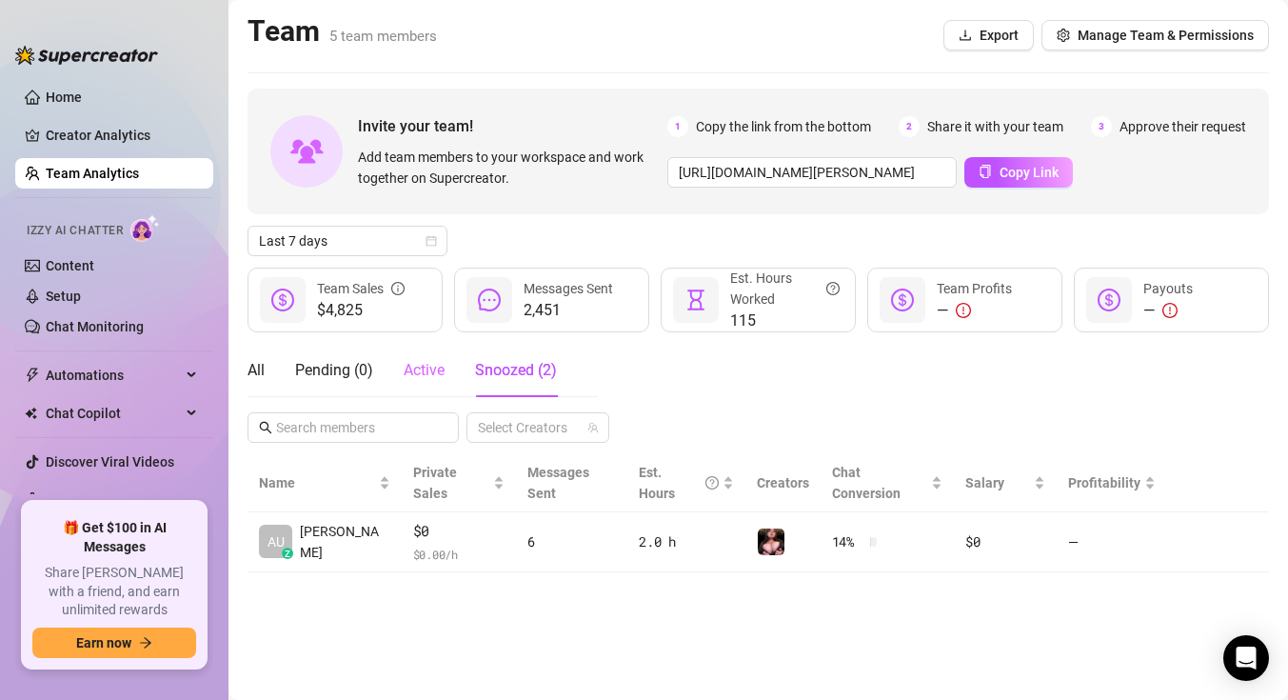
click at [435, 384] on div "Active" at bounding box center [424, 370] width 41 height 53
click at [365, 378] on div "Pending ( 0 )" at bounding box center [334, 370] width 78 height 23
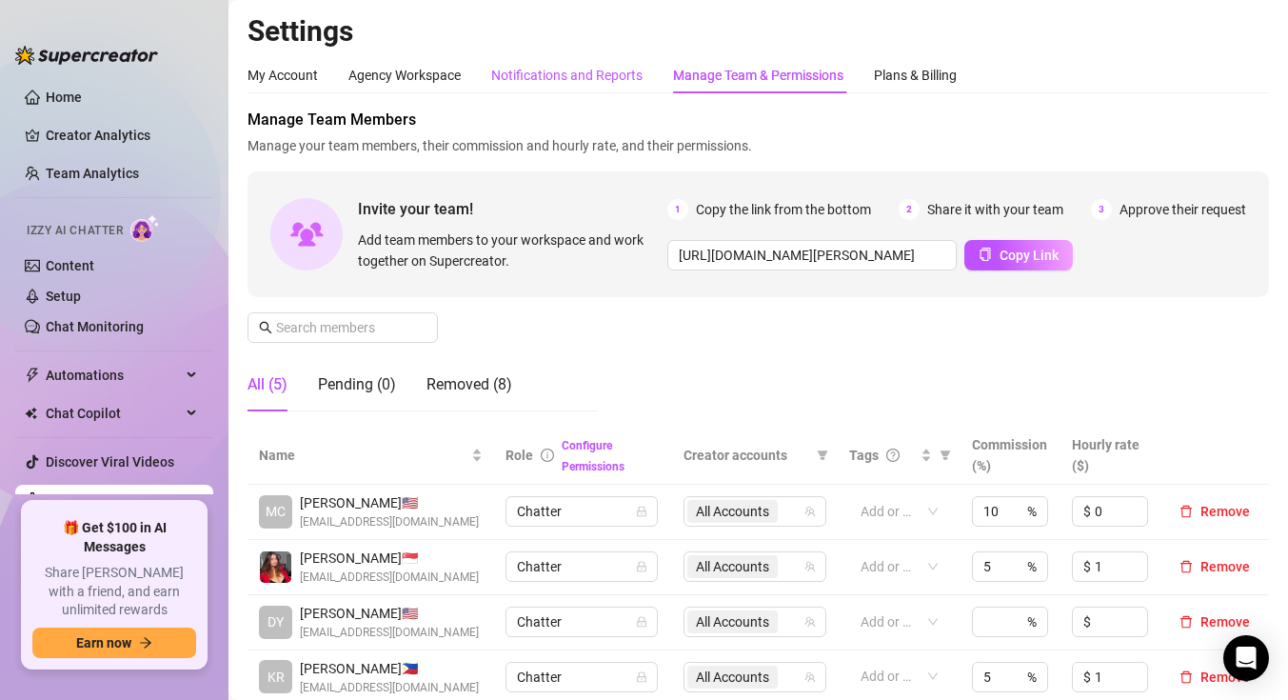
click at [587, 79] on div "Notifications and Reports" at bounding box center [566, 75] width 151 height 21
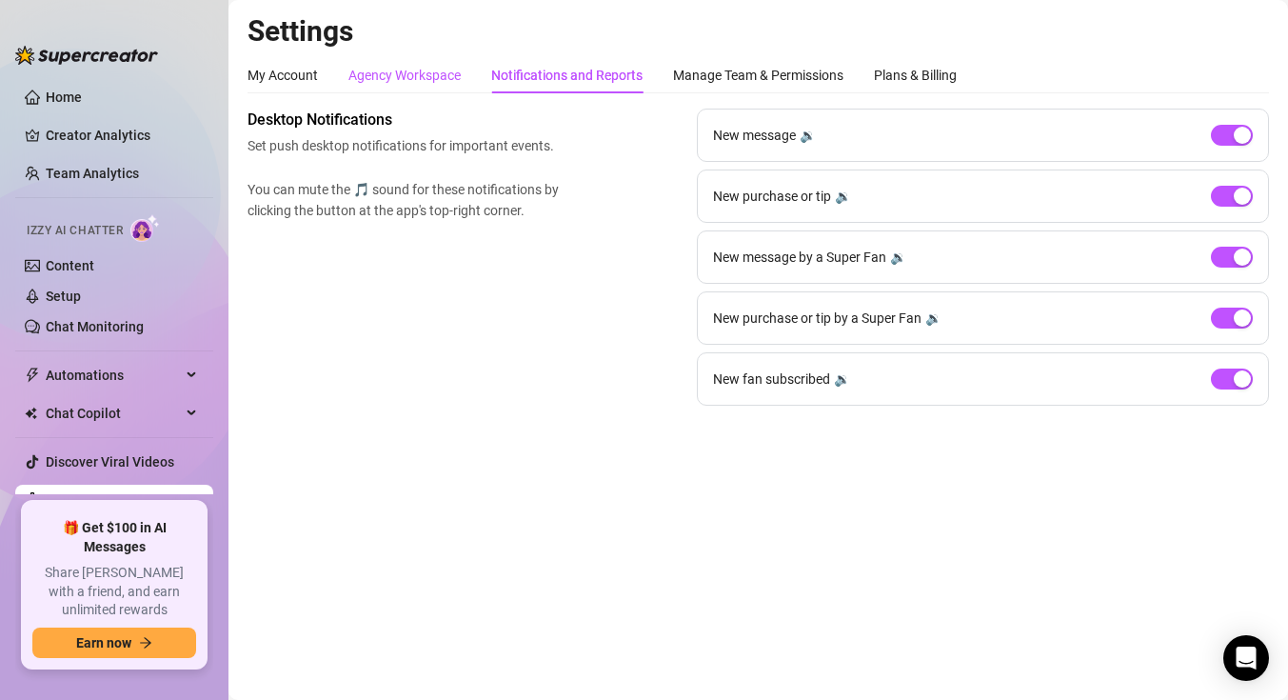
click at [454, 73] on div "Agency Workspace" at bounding box center [404, 75] width 112 height 21
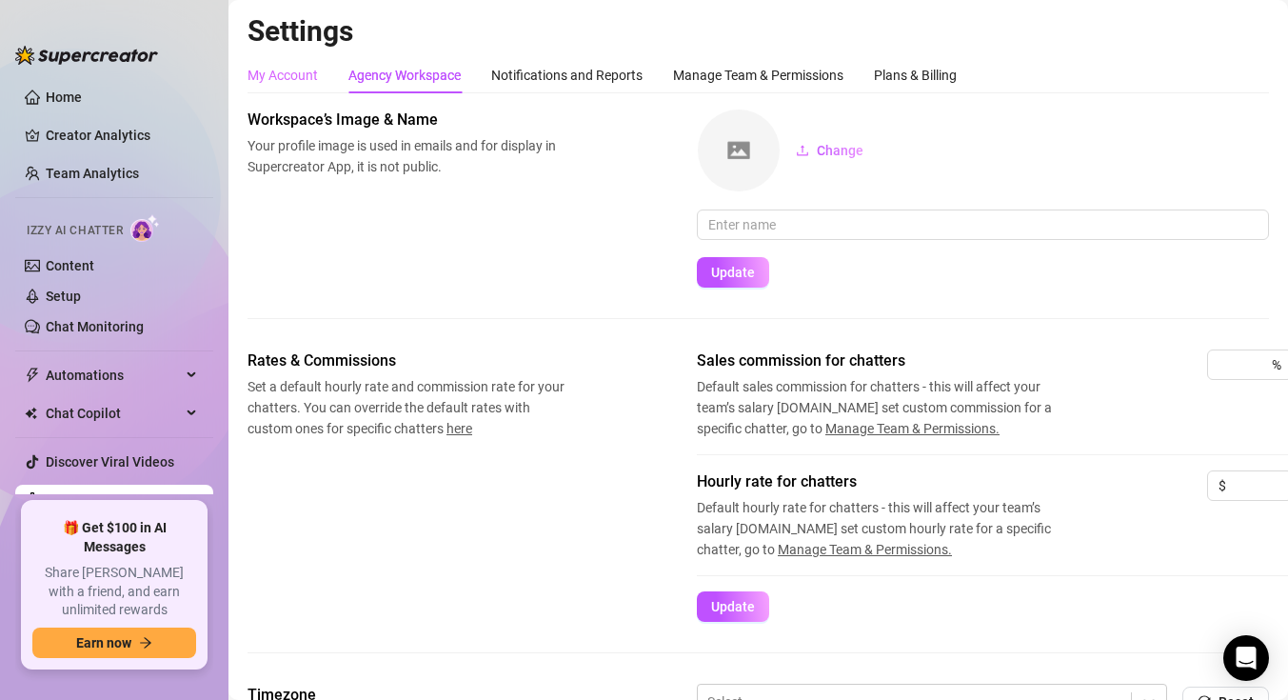
click at [286, 88] on div "My Account" at bounding box center [283, 75] width 70 height 36
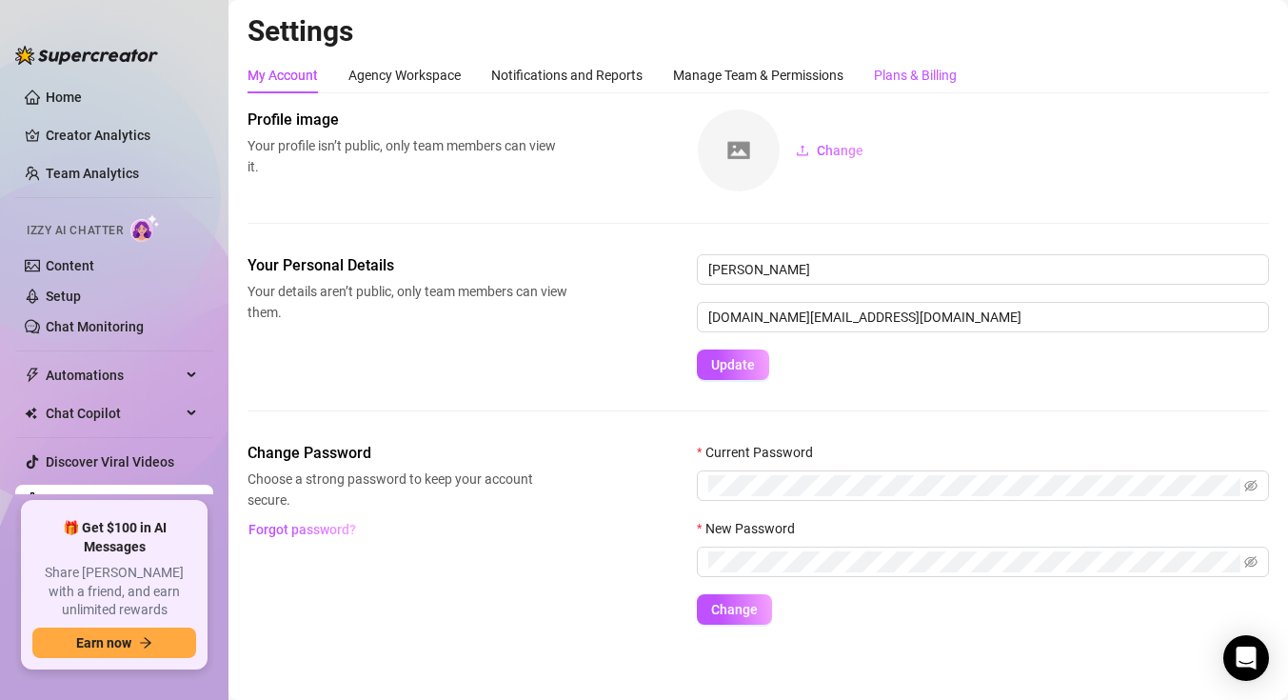
click at [929, 71] on div "Plans & Billing" at bounding box center [915, 75] width 83 height 21
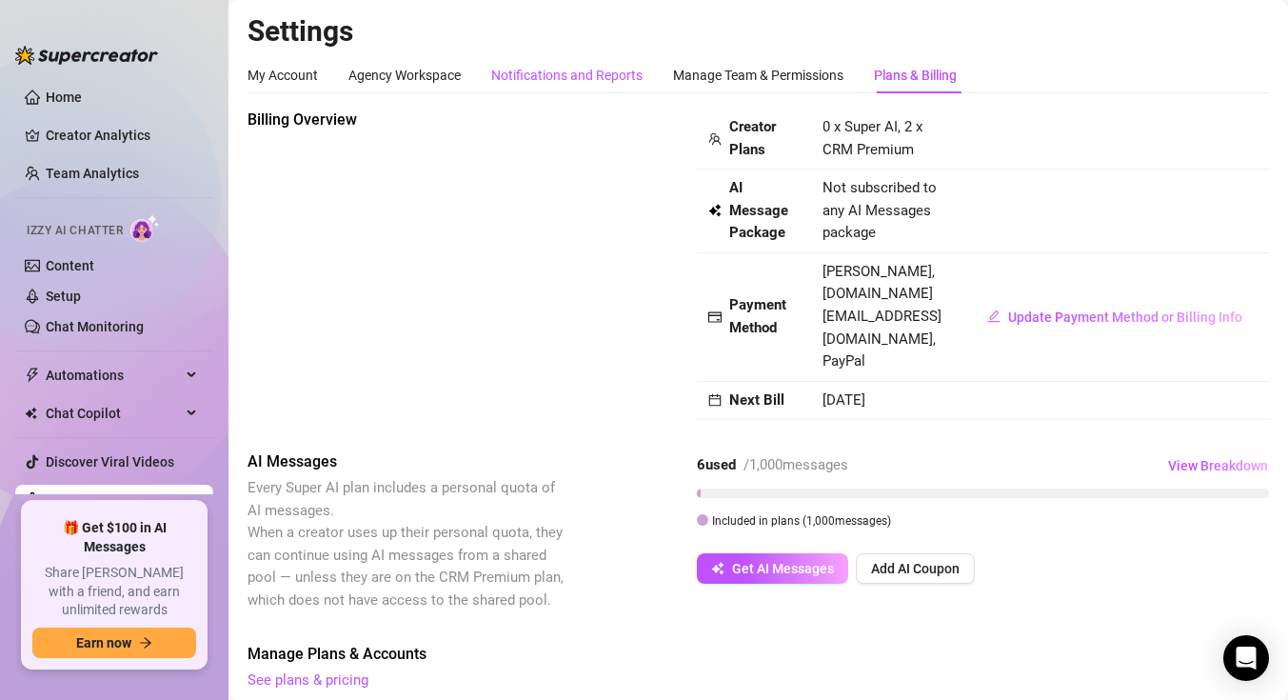
click at [604, 84] on div "Notifications and Reports" at bounding box center [566, 75] width 151 height 21
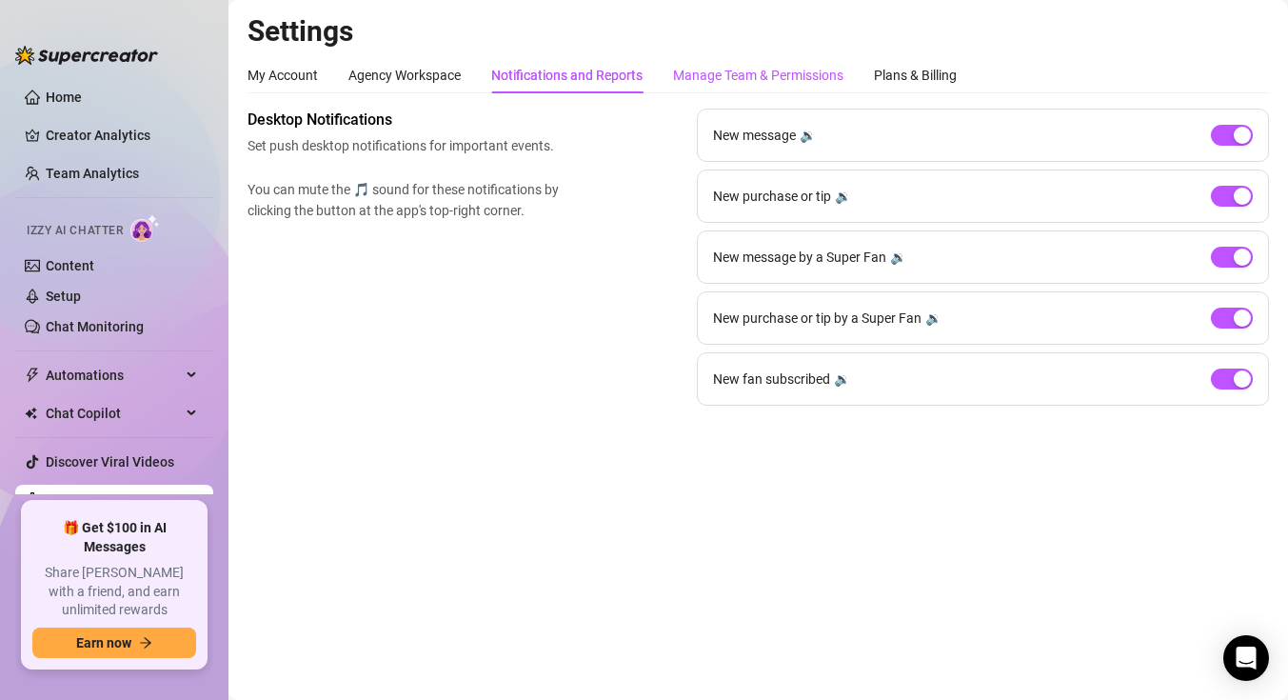
click at [684, 81] on div "Manage Team & Permissions" at bounding box center [758, 75] width 170 height 21
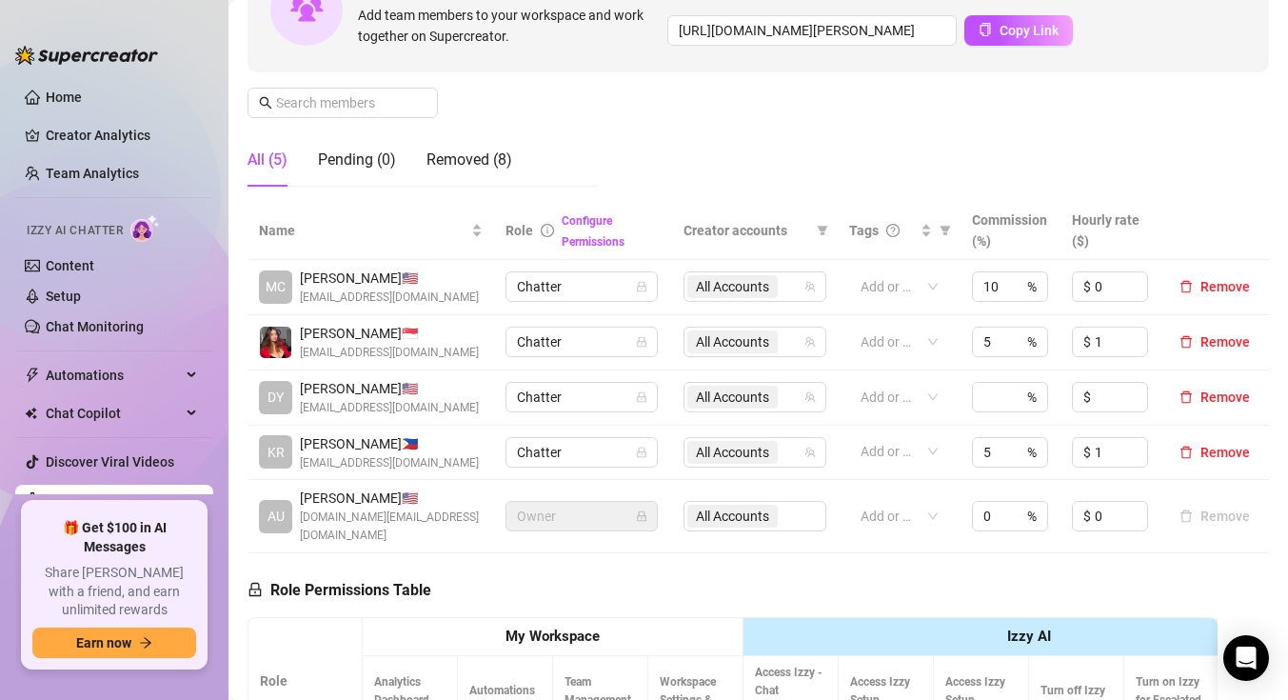
scroll to position [243, 0]
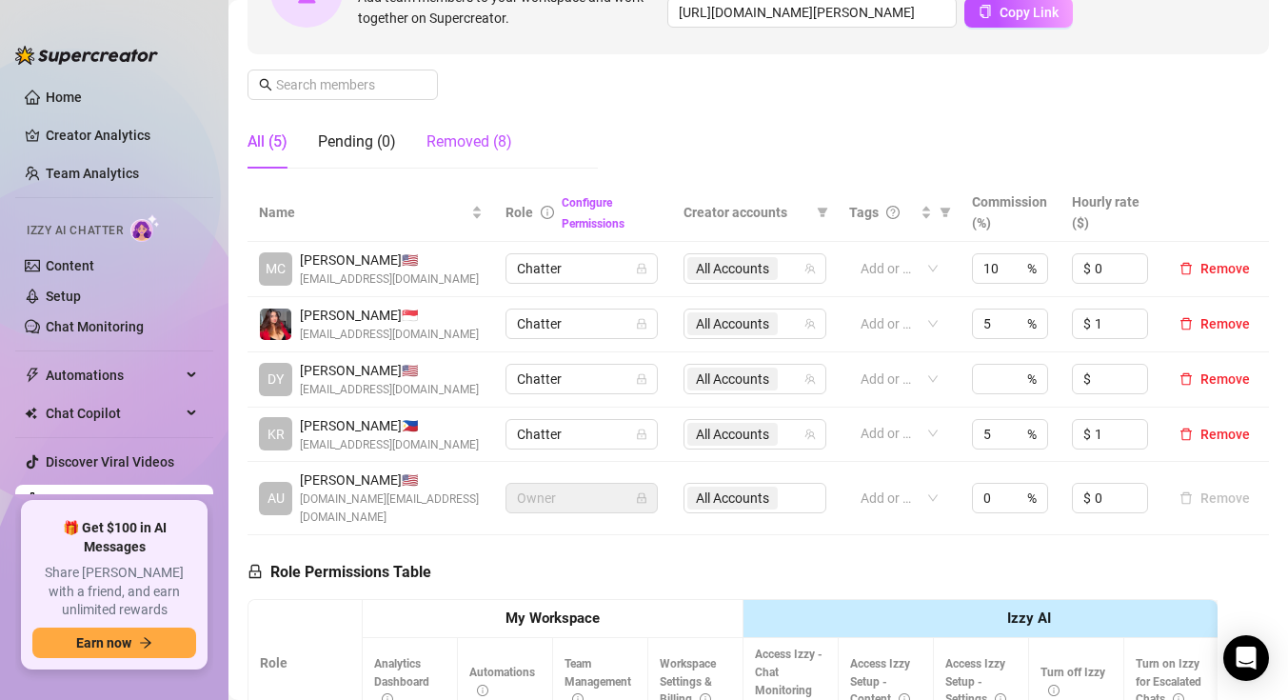
click at [492, 147] on div "Removed (8)" at bounding box center [470, 141] width 86 height 23
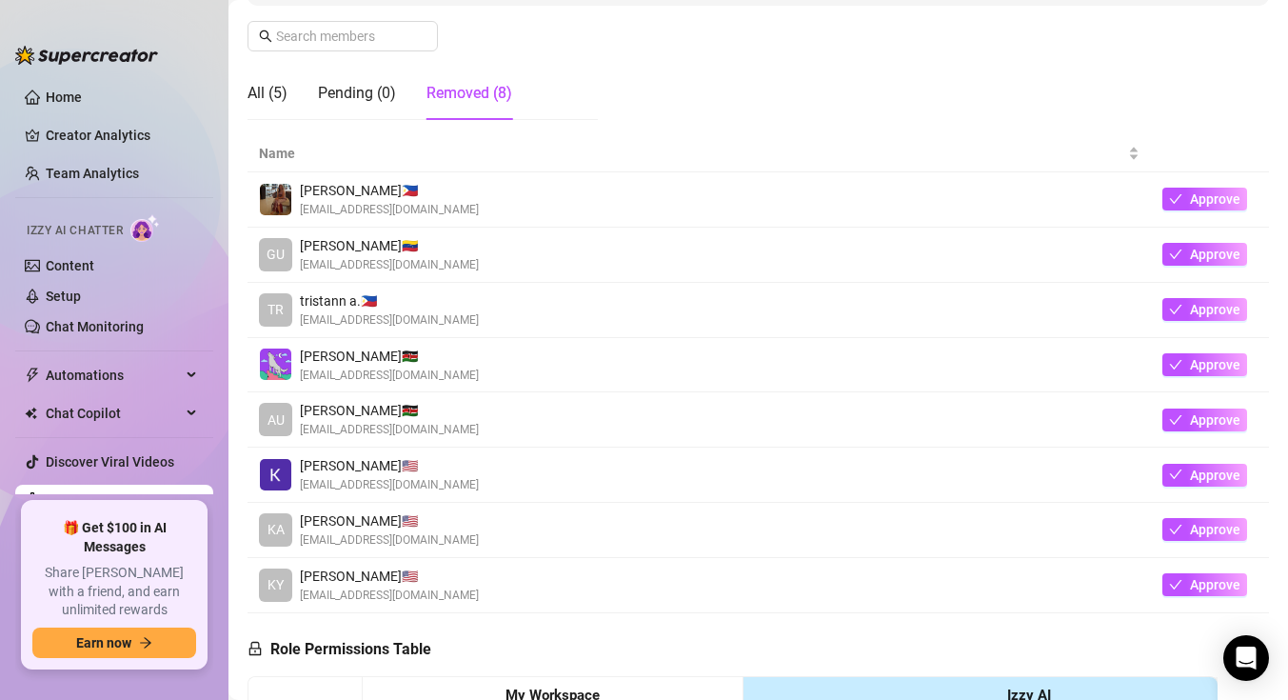
scroll to position [293, 0]
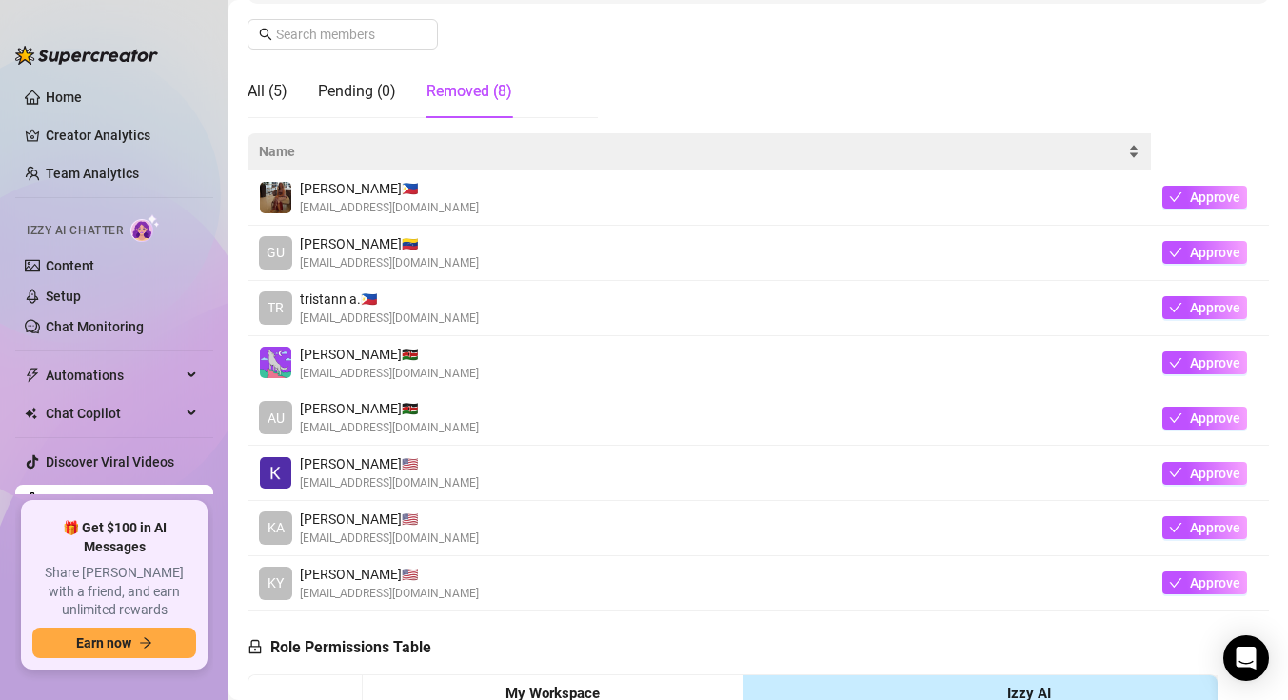
drag, startPoint x: 657, startPoint y: 482, endPoint x: 463, endPoint y: 166, distance: 371.0
drag, startPoint x: 431, startPoint y: 166, endPoint x: 417, endPoint y: 154, distance: 18.3
click at [417, 154] on div "Name" at bounding box center [699, 151] width 881 height 21
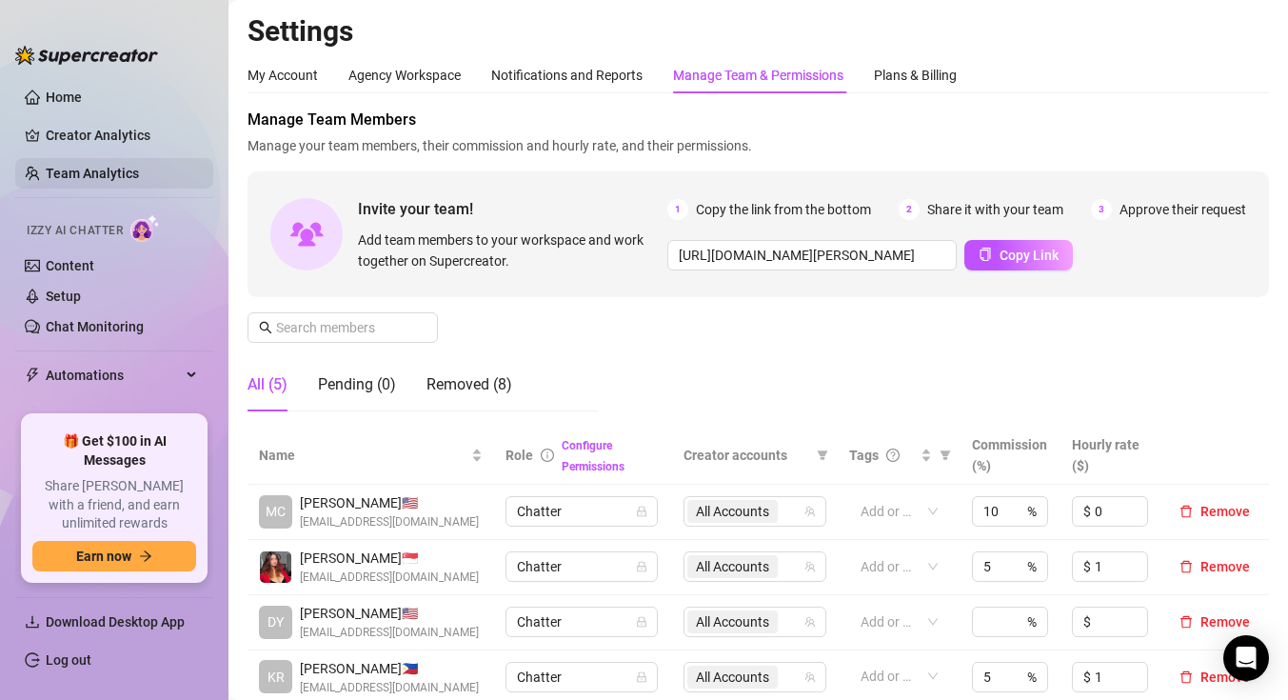
click at [111, 181] on link "Team Analytics" at bounding box center [92, 173] width 93 height 15
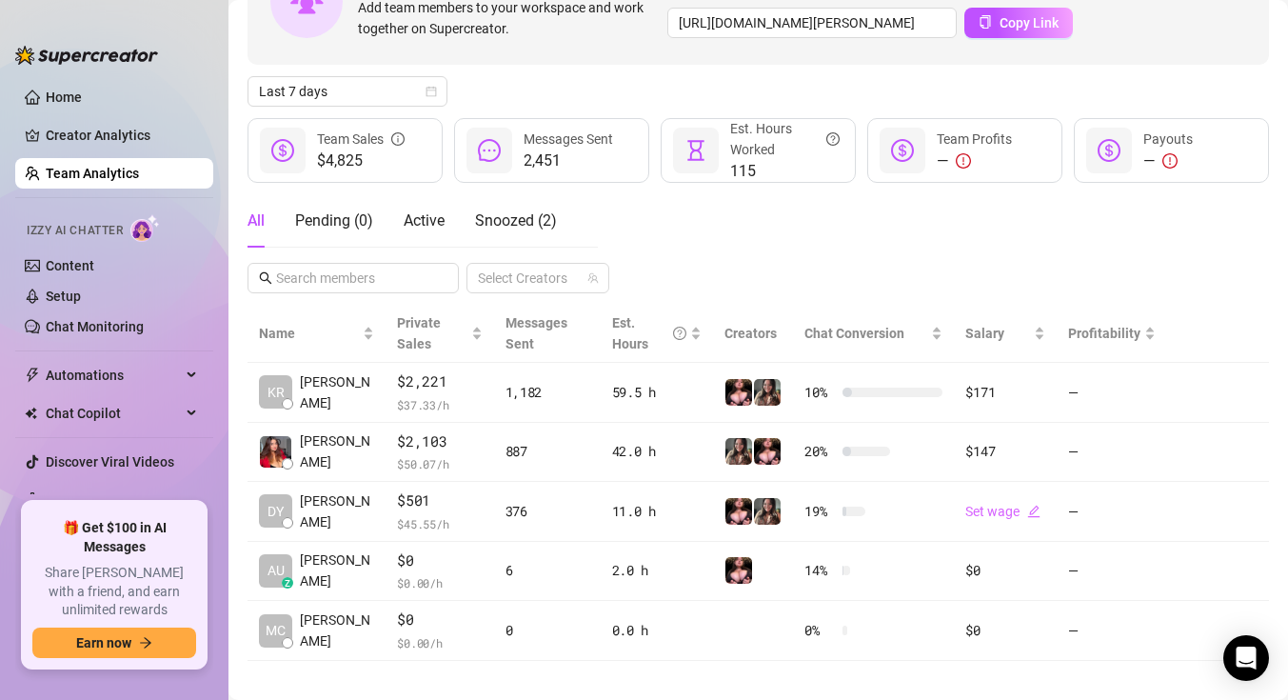
scroll to position [168, 0]
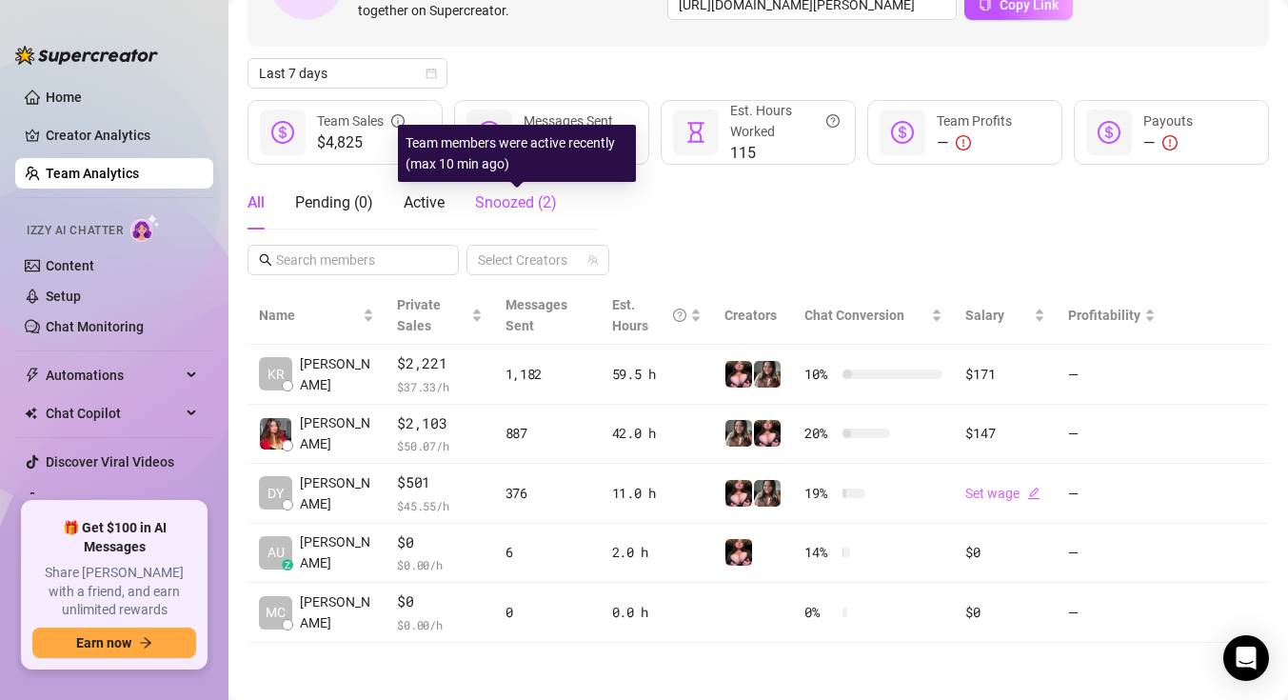
click at [507, 210] on span "Snoozed ( 2 )" at bounding box center [516, 202] width 82 height 18
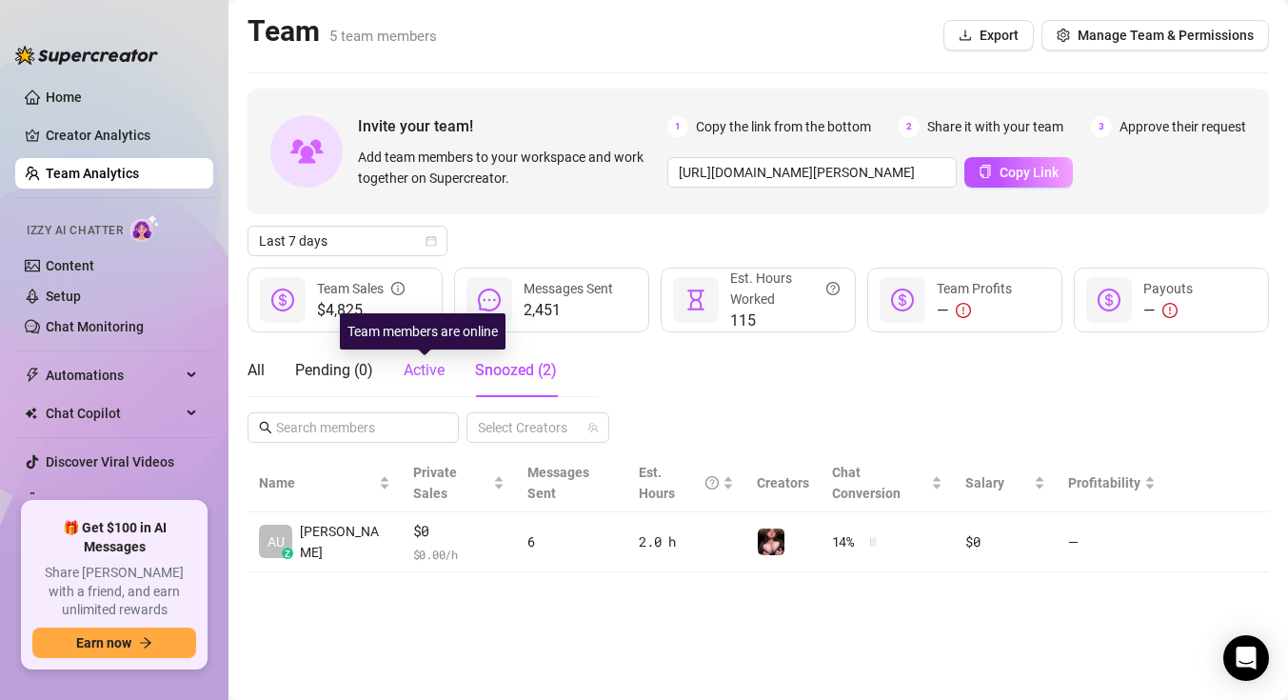
click at [427, 368] on span "Active" at bounding box center [424, 370] width 41 height 18
click at [530, 373] on span "Snoozed ( 2 )" at bounding box center [516, 370] width 82 height 18
click at [431, 371] on span "Active" at bounding box center [424, 370] width 41 height 18
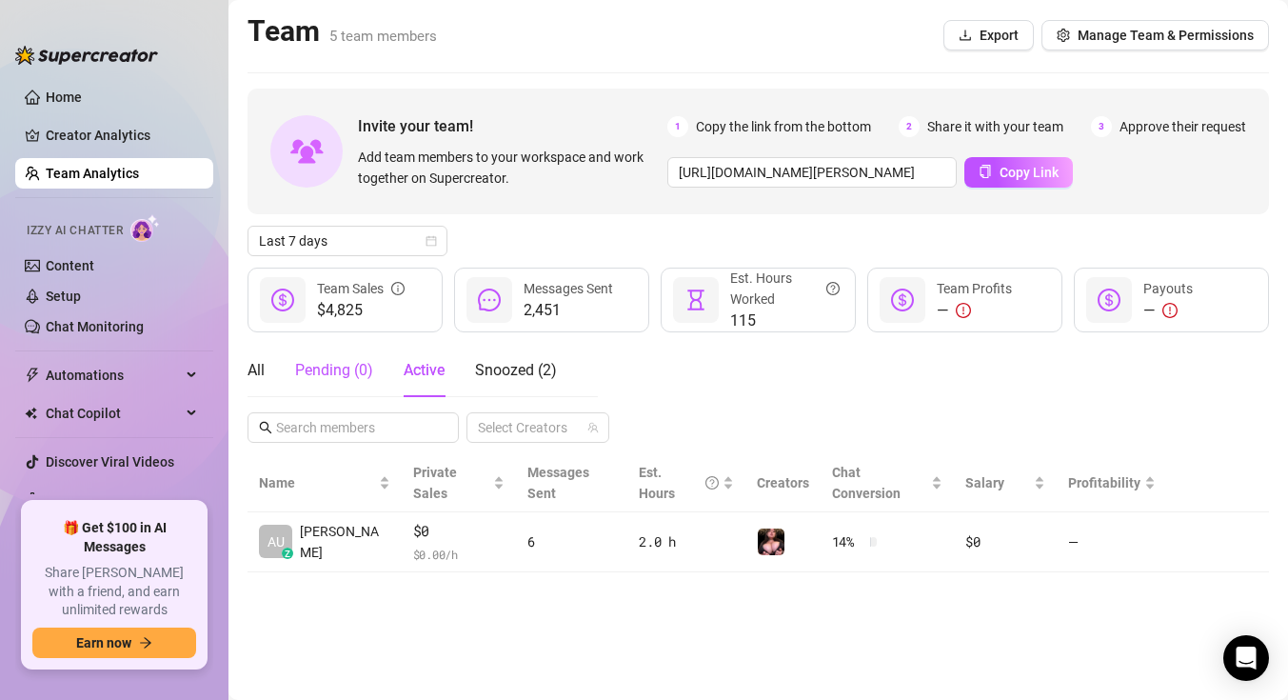
click at [349, 377] on div "Pending ( 0 )" at bounding box center [334, 370] width 78 height 23
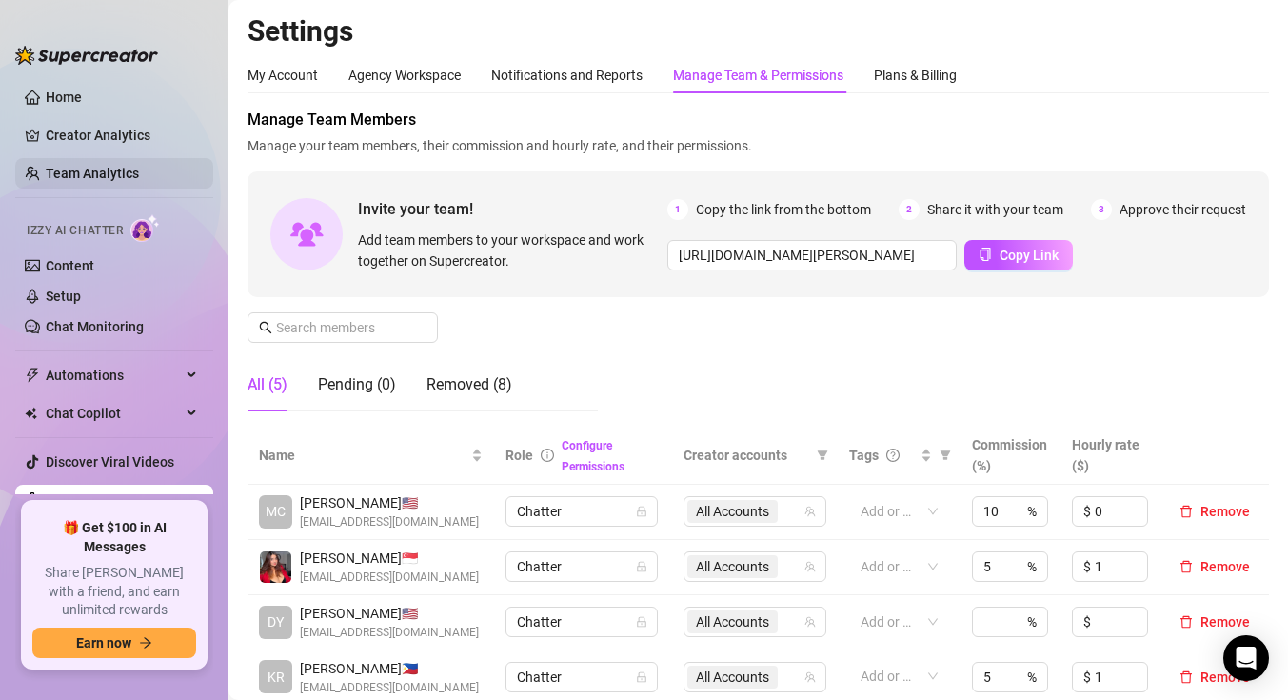
click at [120, 166] on link "Team Analytics" at bounding box center [92, 173] width 93 height 15
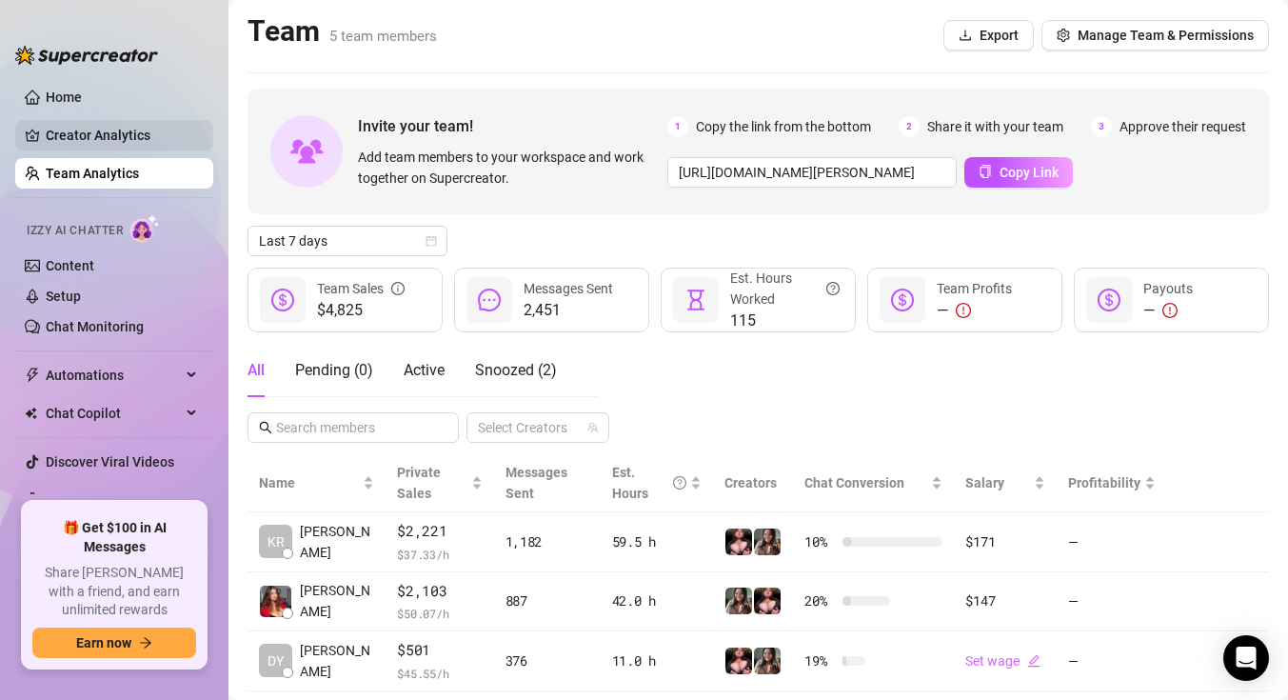
click at [155, 132] on link "Creator Analytics" at bounding box center [122, 135] width 152 height 30
